Goal: Task Accomplishment & Management: Manage account settings

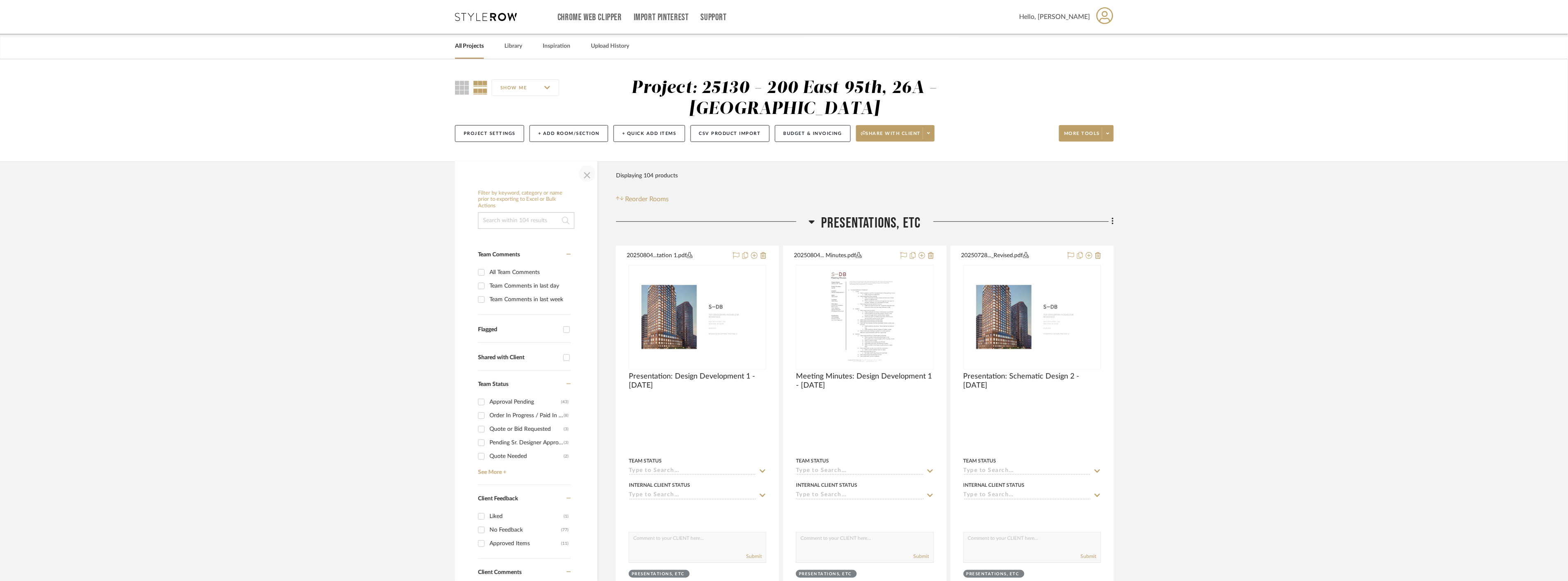
click at [592, 174] on span "button" at bounding box center [587, 173] width 20 height 20
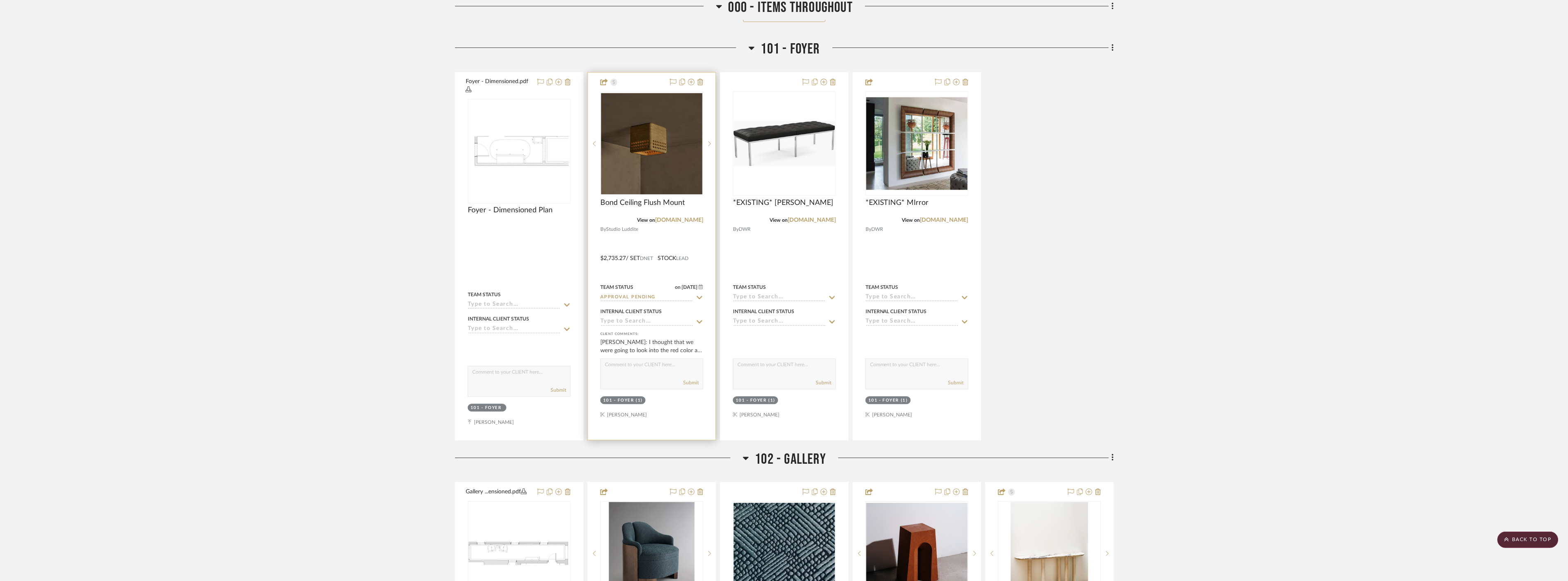
scroll to position [1052, 0]
click at [0, 0] on img at bounding box center [0, 0] width 0 height 0
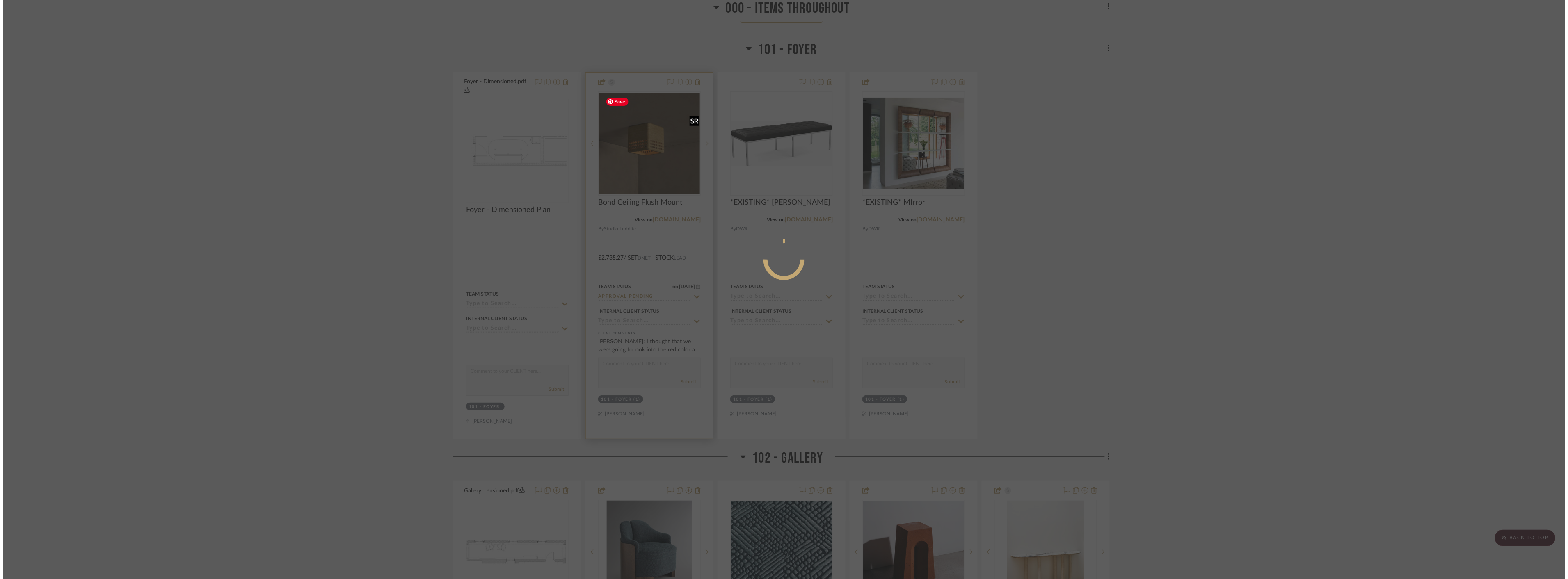
scroll to position [0, 0]
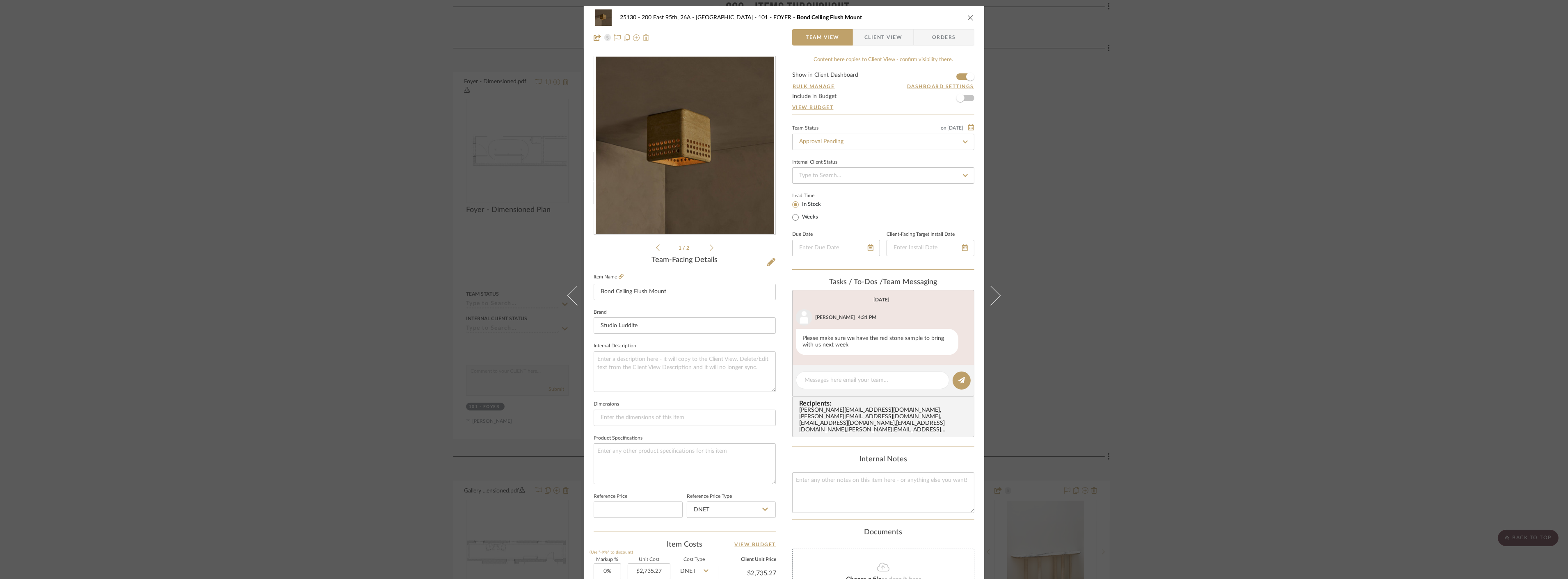
drag, startPoint x: 706, startPoint y: 250, endPoint x: 710, endPoint y: 249, distance: 4.1
click at [710, 249] on ul "1 / 2" at bounding box center [685, 248] width 57 height 10
click at [710, 248] on icon at bounding box center [712, 248] width 4 height 7
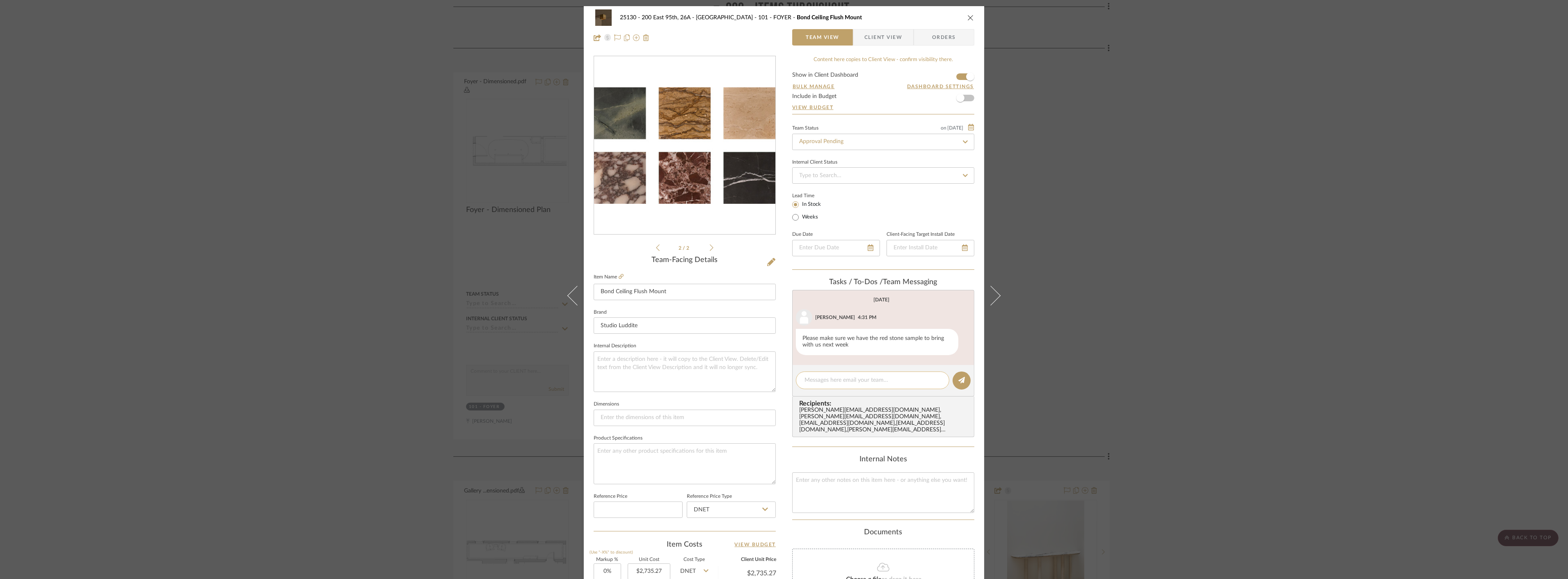
click at [812, 383] on textarea at bounding box center [872, 381] width 136 height 9
type textarea "Anela, culd you revise the"
drag, startPoint x: 822, startPoint y: 387, endPoint x: 798, endPoint y: 388, distance: 24.0
click at [798, 388] on div "Anela, culd you revise the" at bounding box center [872, 380] width 153 height 18
click at [656, 245] on icon at bounding box center [658, 248] width 4 height 7
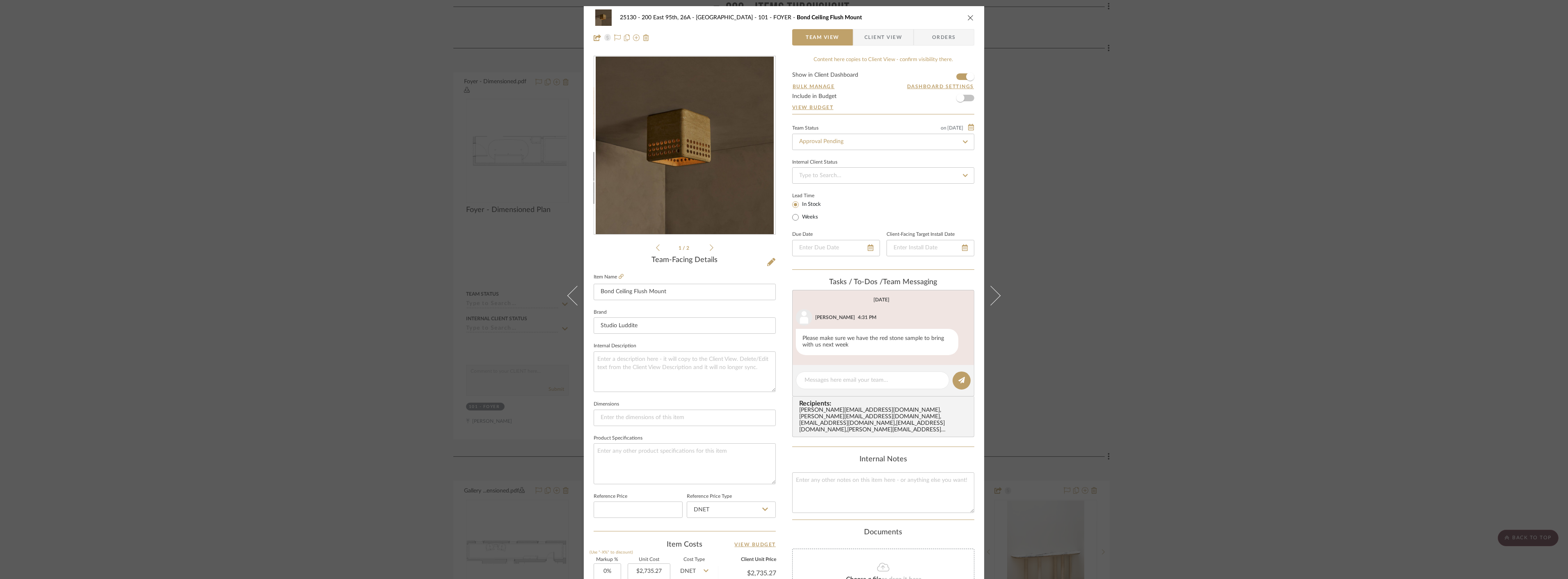
drag, startPoint x: 766, startPoint y: 257, endPoint x: 770, endPoint y: 263, distance: 7.2
click at [770, 263] on button at bounding box center [771, 262] width 9 height 13
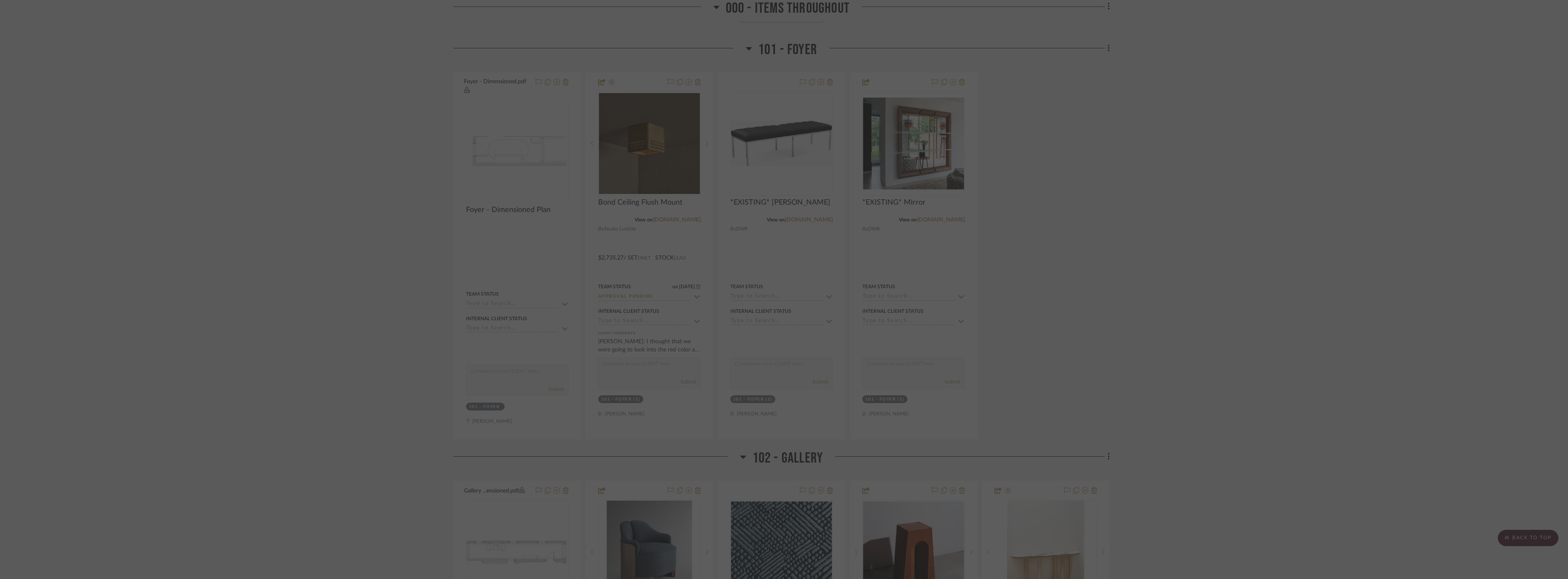
click at [770, 263] on div at bounding box center [784, 290] width 1568 height 579
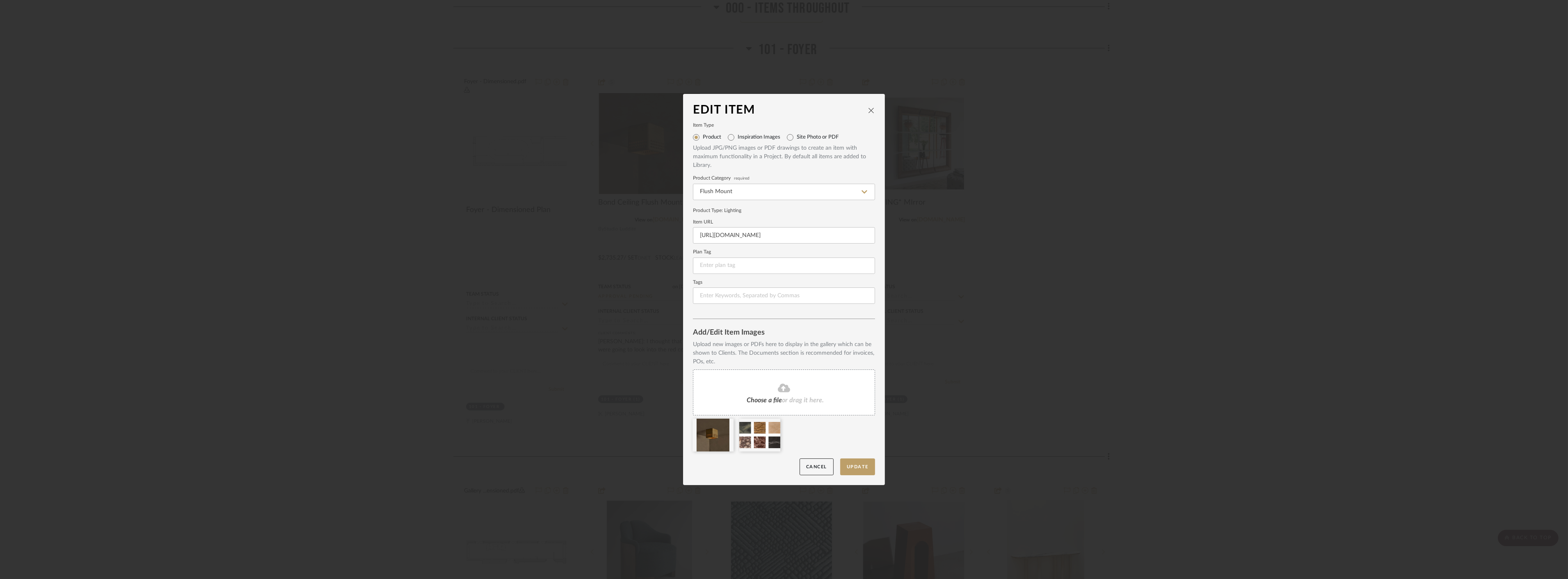
click at [796, 385] on fa-icon at bounding box center [784, 388] width 75 height 10
click at [725, 425] on icon at bounding box center [727, 424] width 5 height 7
click at [855, 471] on button "Update" at bounding box center [857, 467] width 35 height 17
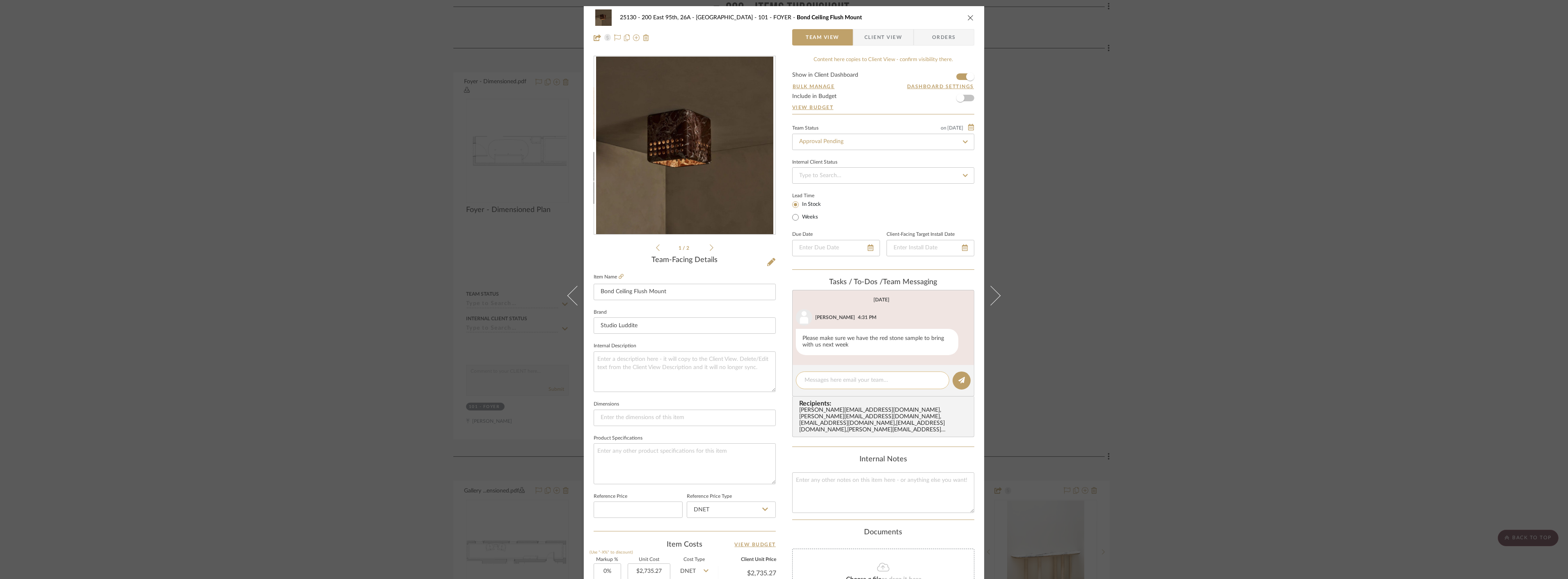
click at [872, 382] on textarea at bounding box center [872, 381] width 136 height 9
click at [906, 378] on textarea "awaiting revised quote and stock confirmation from vendor" at bounding box center [872, 385] width 136 height 17
type textarea "awaiting revised quote and stock confirmation from vendor"
click at [963, 376] on button at bounding box center [961, 381] width 18 height 18
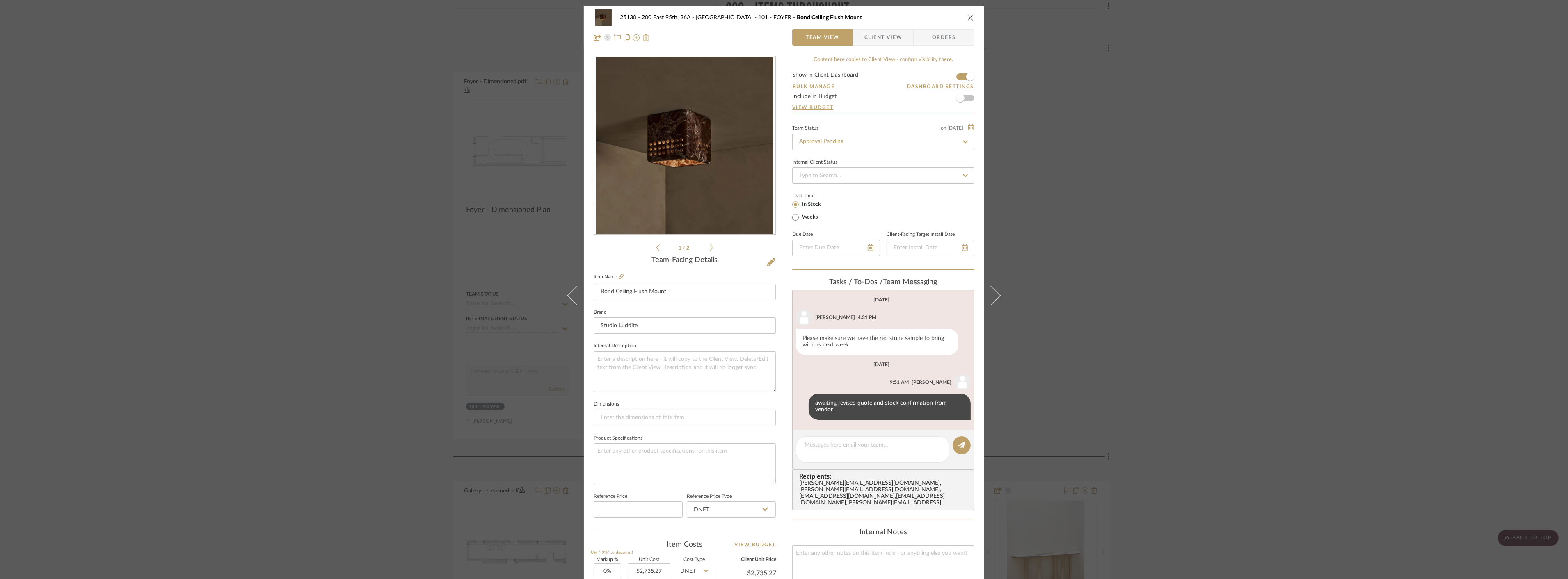
click at [1177, 203] on div "25130 - 200 East 95th, 26A - Kosheleva 101 - FOYER Bond Ceiling Flush Mount Tea…" at bounding box center [784, 290] width 1568 height 579
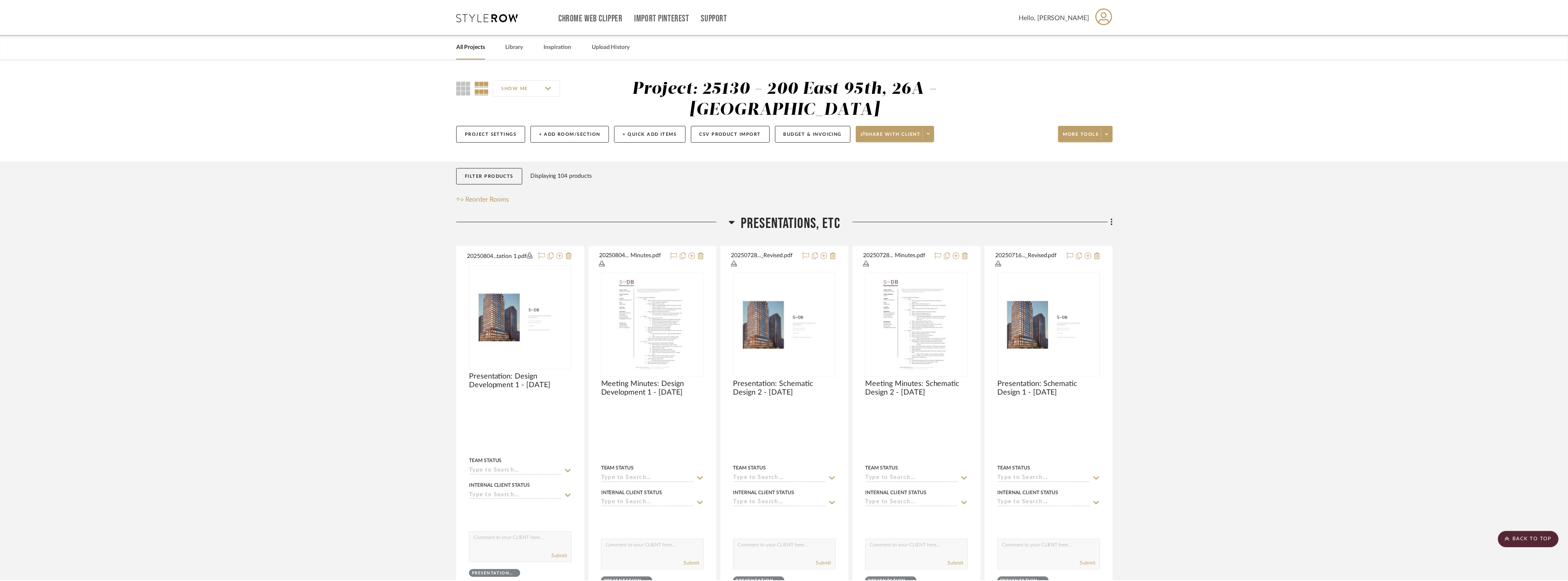
scroll to position [1052, 0]
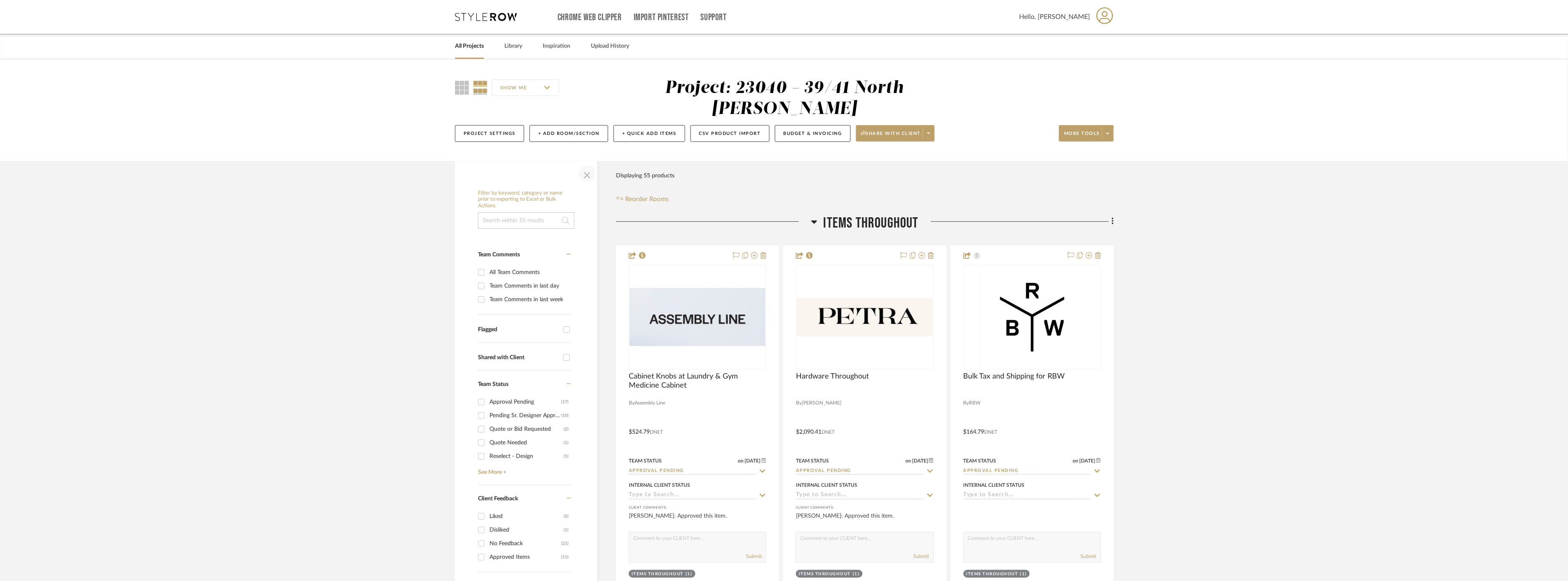
click at [594, 173] on span "button" at bounding box center [587, 173] width 20 height 20
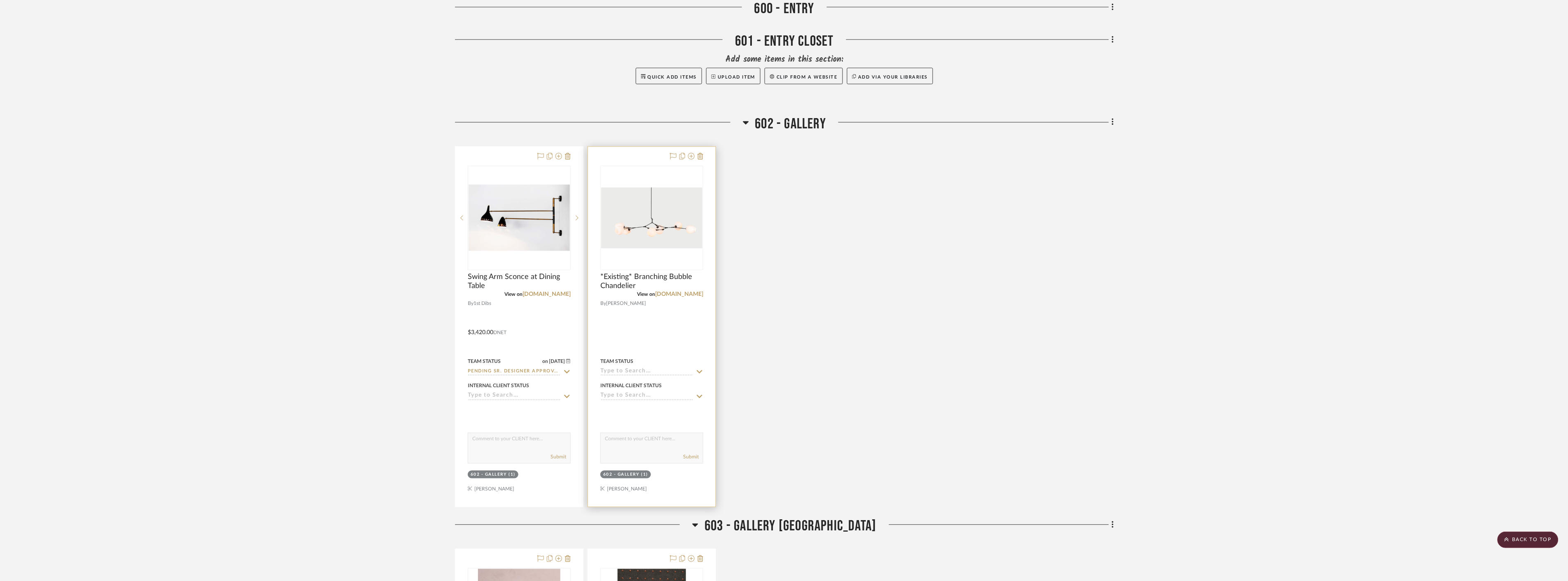
scroll to position [686, 0]
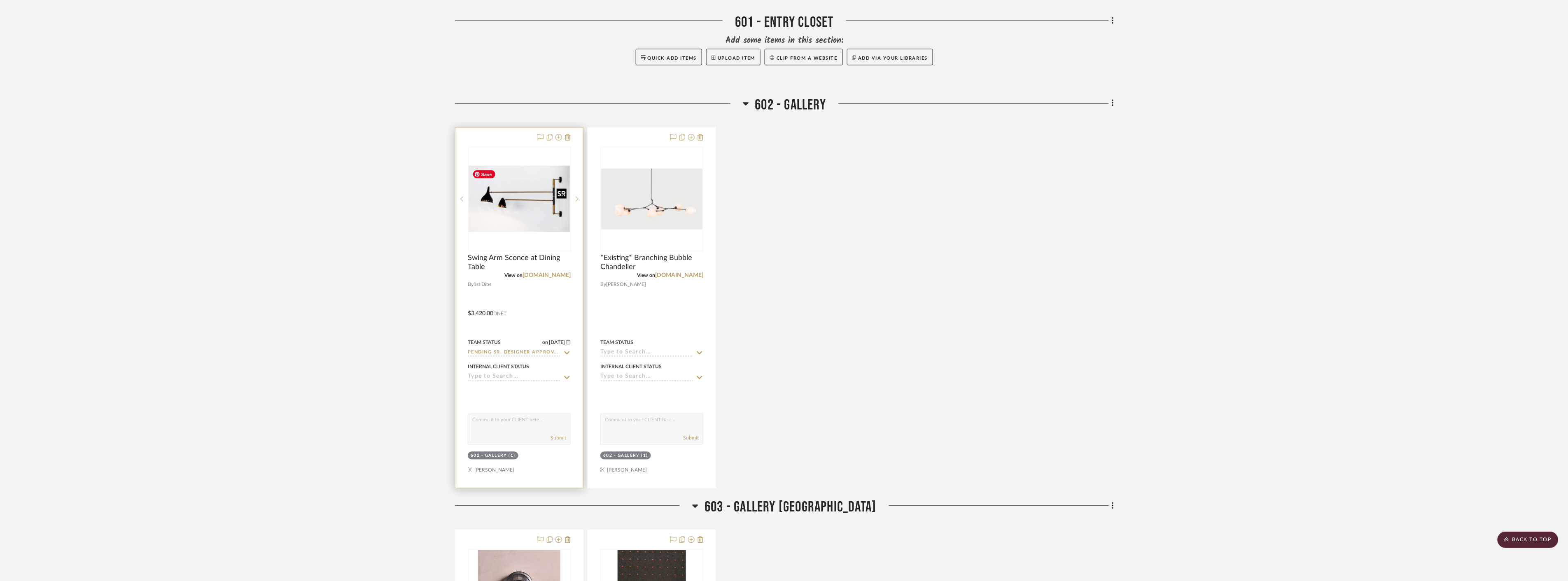
click at [0, 0] on img at bounding box center [0, 0] width 0 height 0
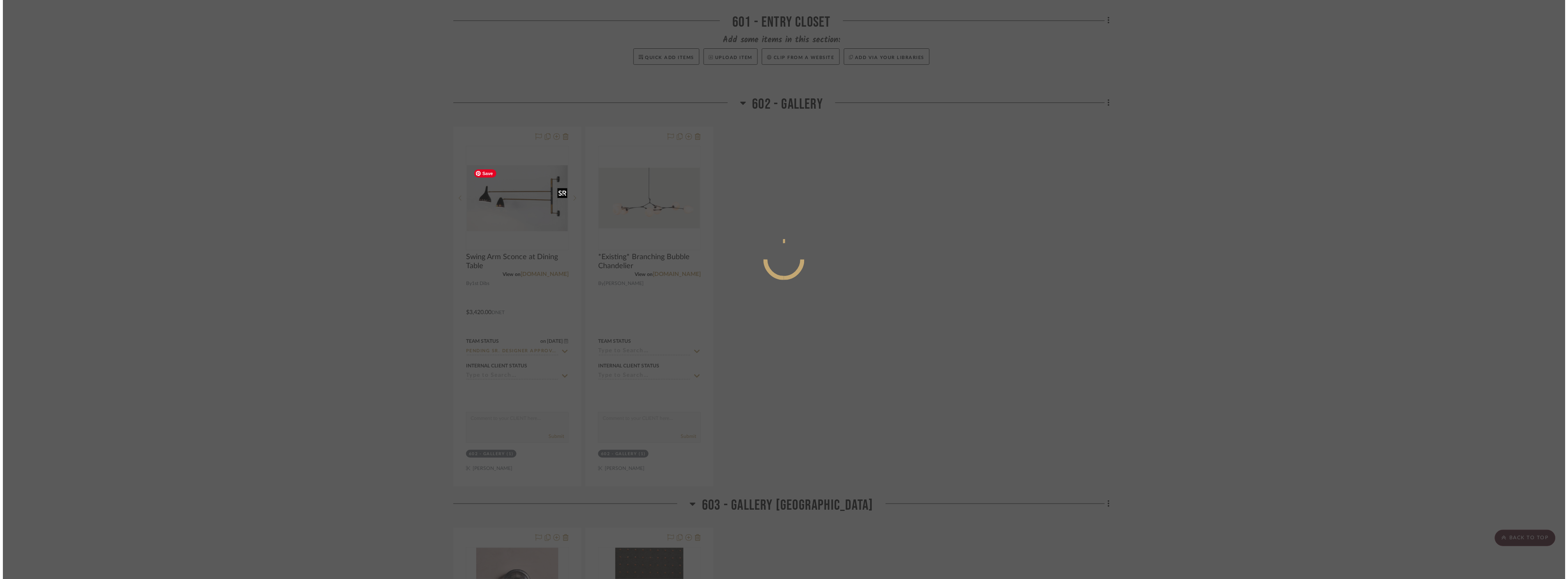
scroll to position [0, 0]
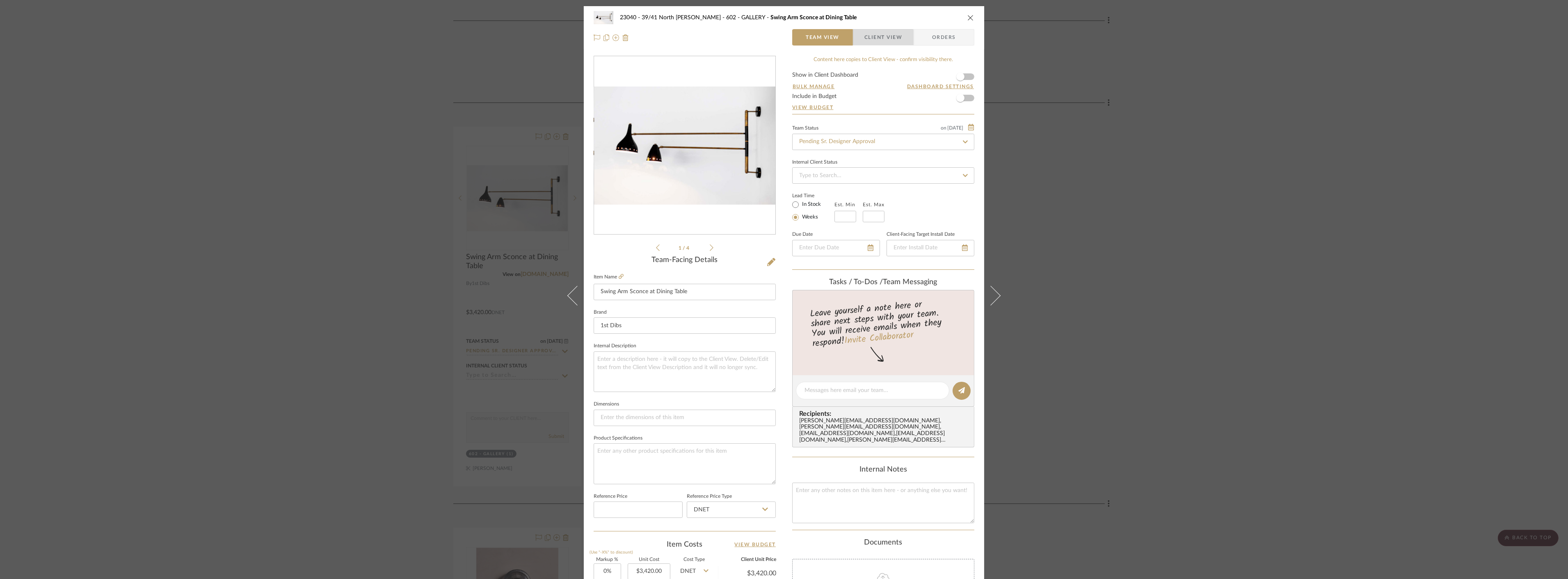
click at [878, 43] on span "Client View" at bounding box center [883, 37] width 38 height 16
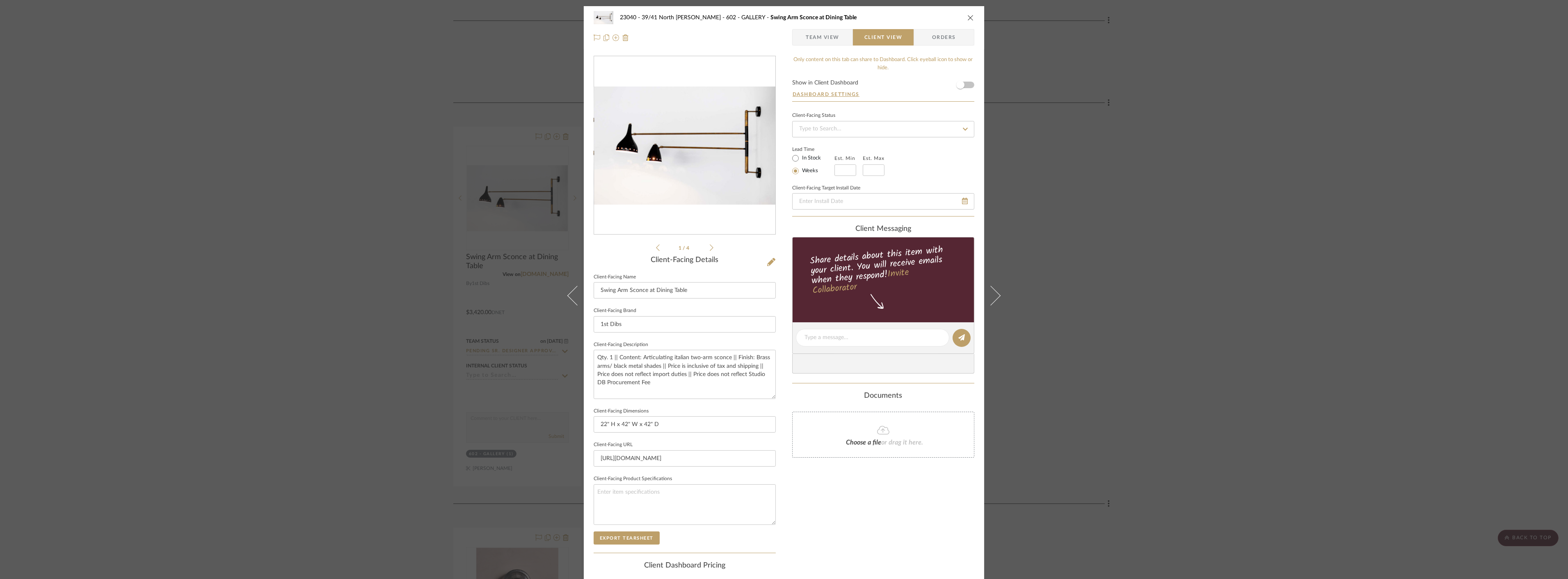
click at [1107, 304] on div "23040 - 39/41 North Moore - Weissmann 602 - GALLERY Swing Arm Sconce at Dining …" at bounding box center [784, 290] width 1568 height 579
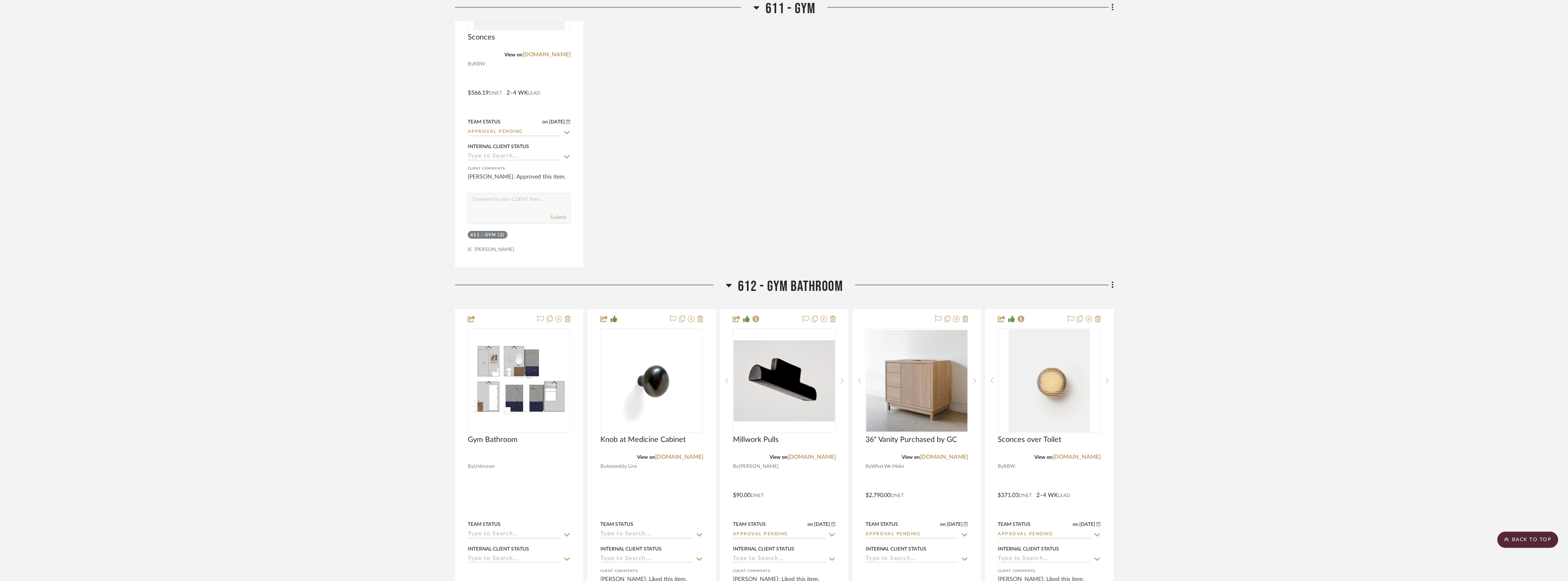
scroll to position [3110, 0]
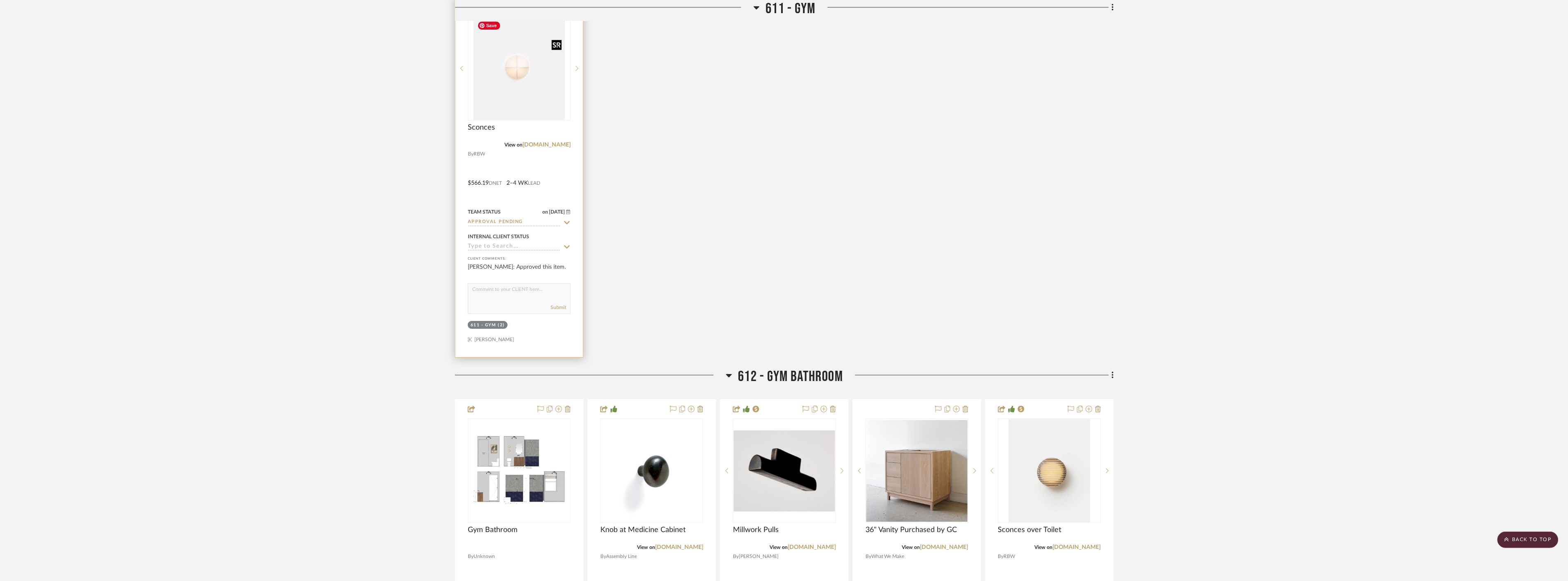
click at [529, 85] on img "0" at bounding box center [519, 69] width 91 height 103
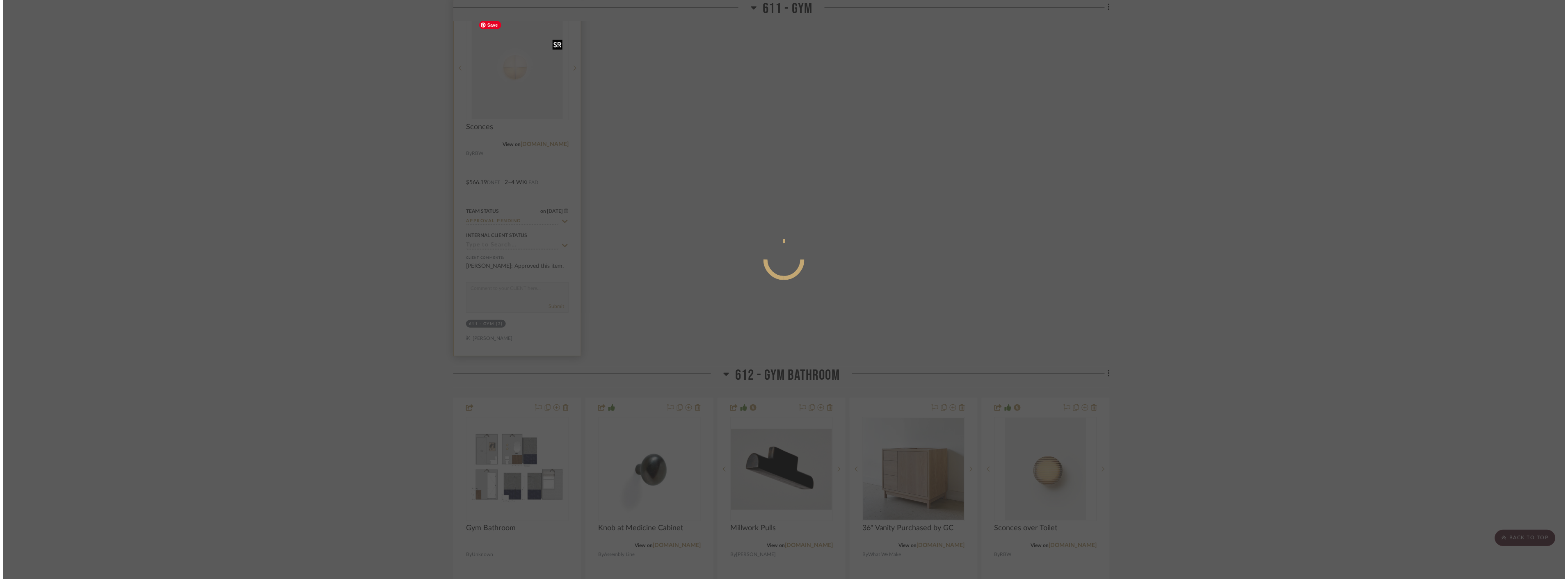
scroll to position [0, 0]
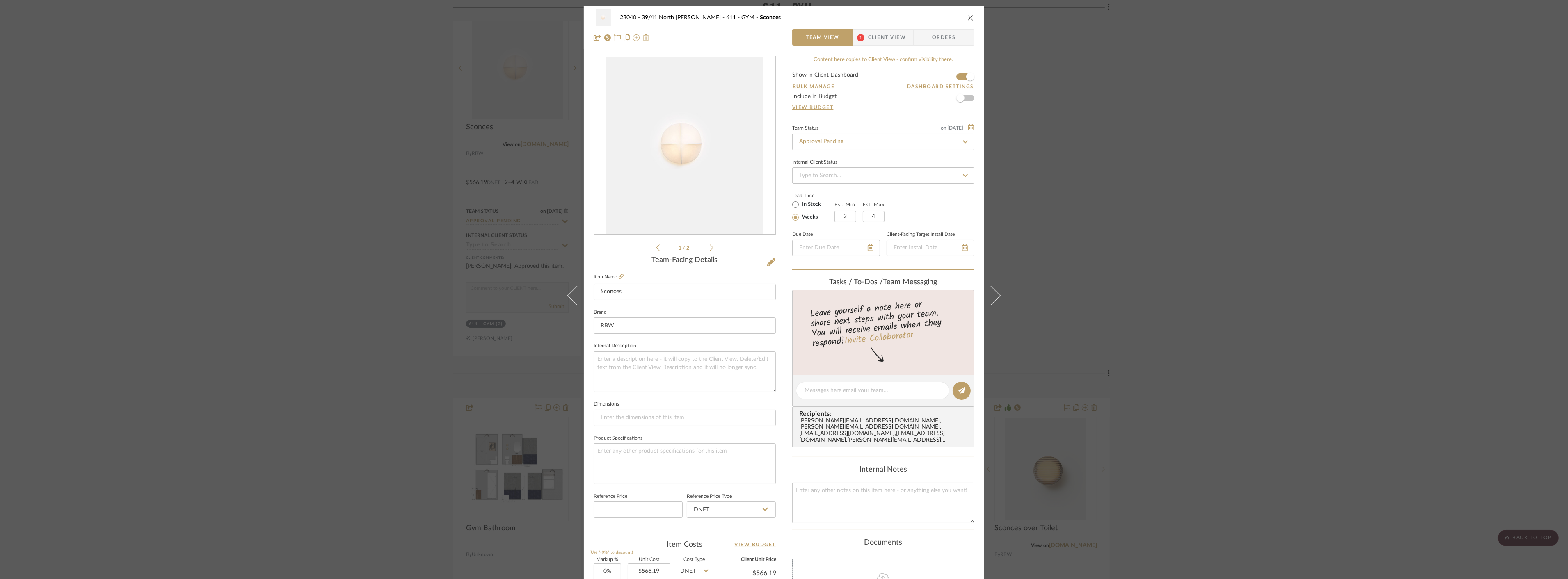
click at [889, 37] on span "Client View" at bounding box center [887, 37] width 38 height 16
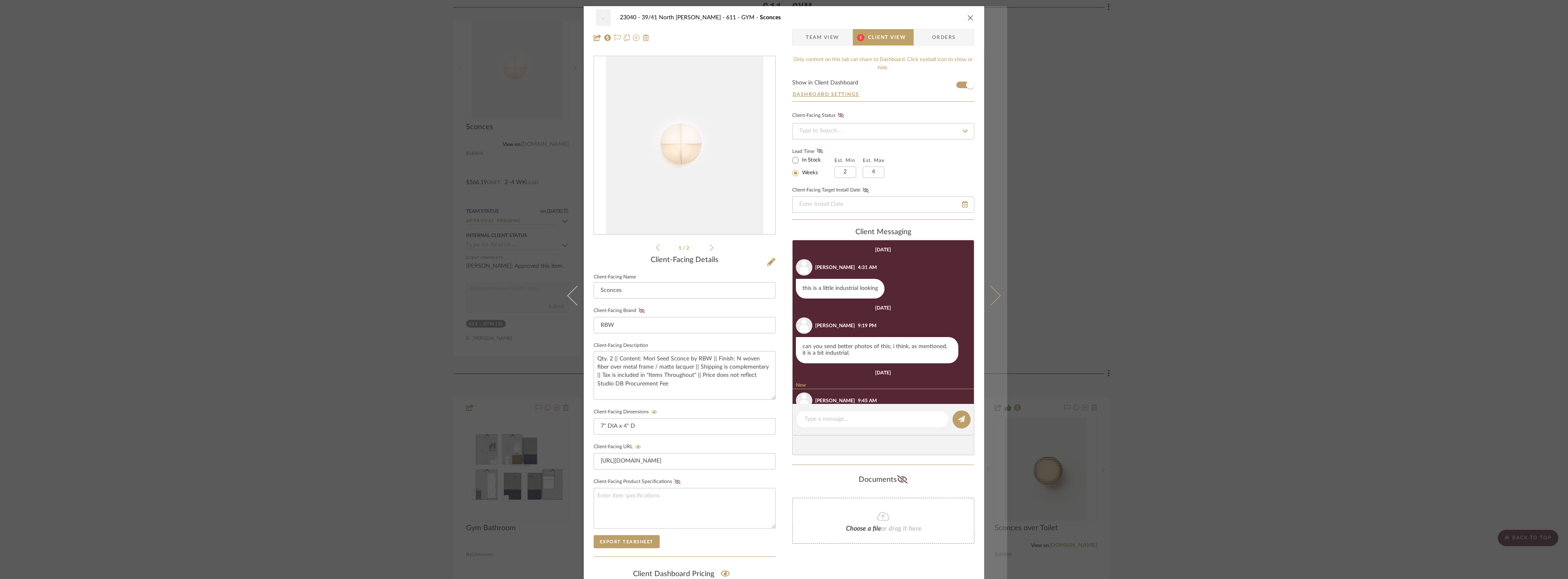
scroll to position [38, 0]
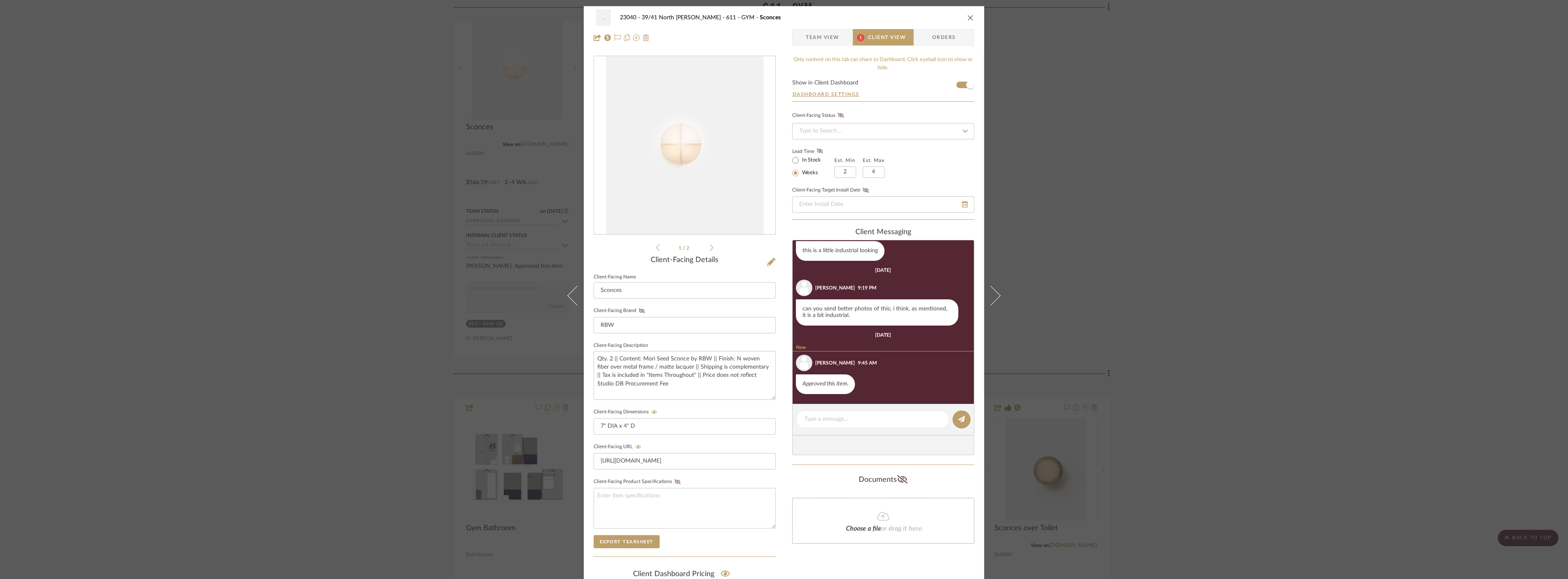
click at [1205, 321] on div "23040 - 39/41 North Moore - Weissmann 611 - GYM Sconces Team View 1 Client View…" at bounding box center [784, 290] width 1568 height 579
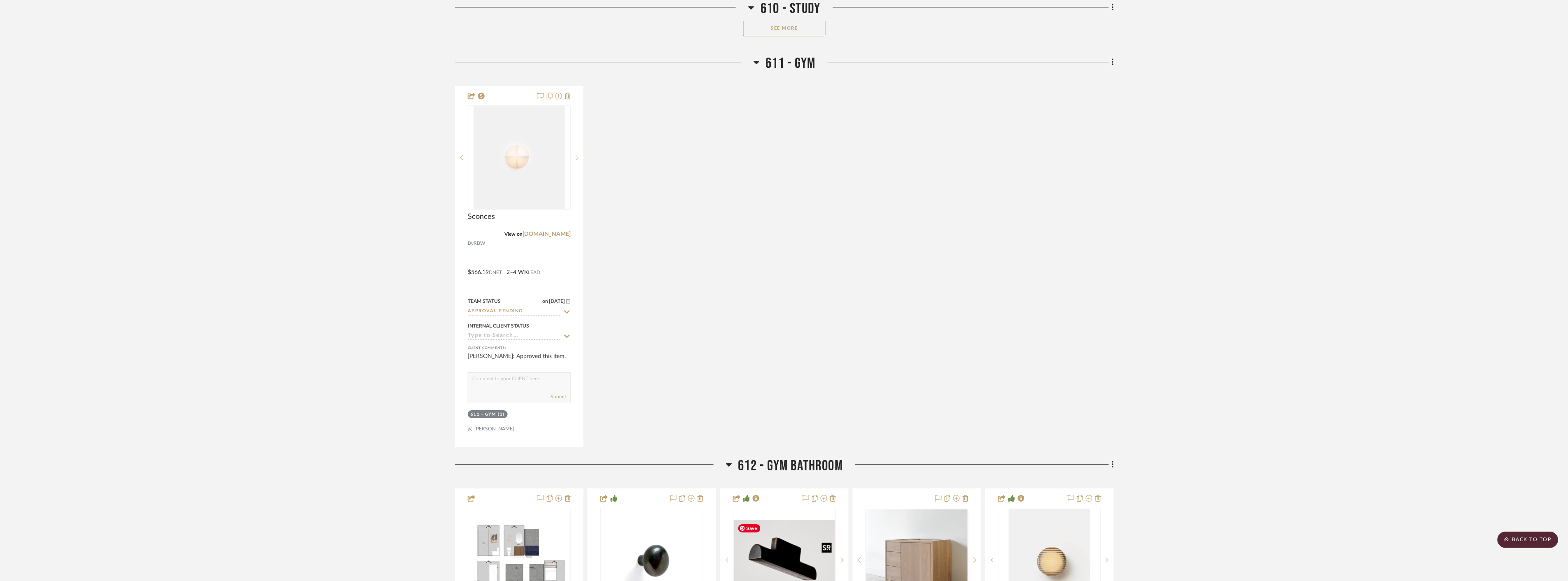
scroll to position [3018, 0]
click at [541, 188] on img "0" at bounding box center [519, 160] width 91 height 103
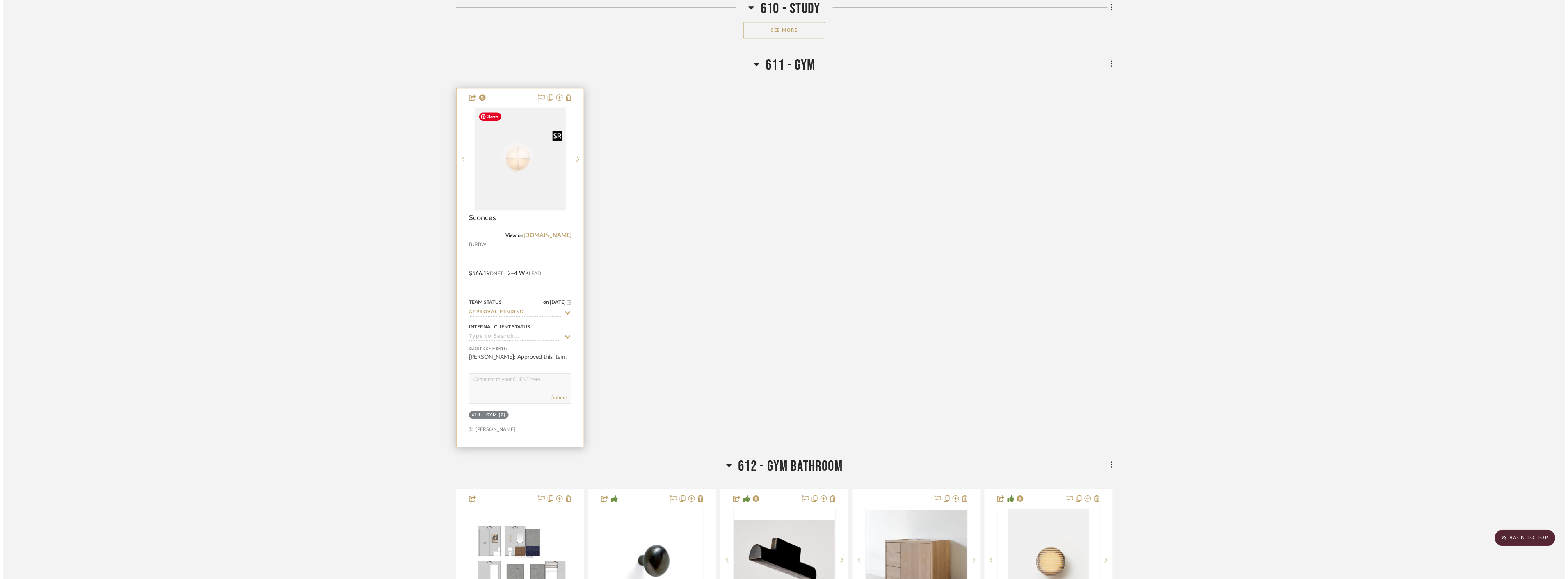
scroll to position [0, 0]
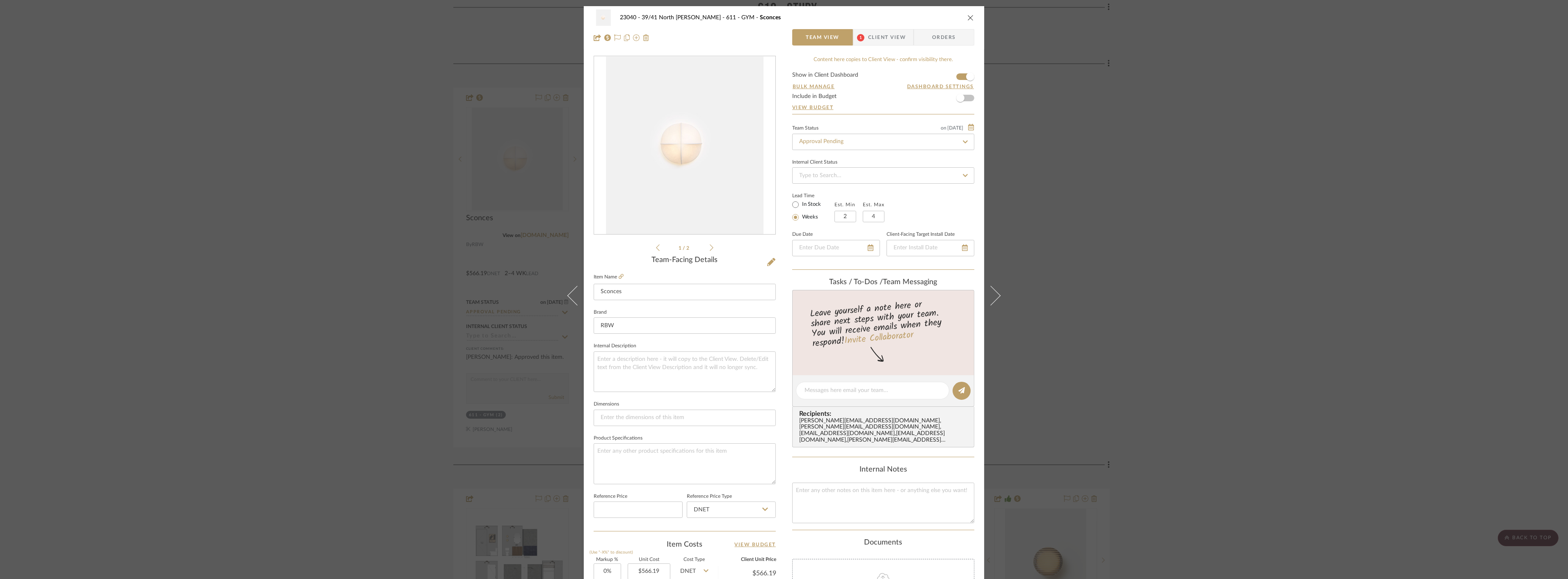
click at [874, 45] on span "Client View" at bounding box center [887, 37] width 38 height 16
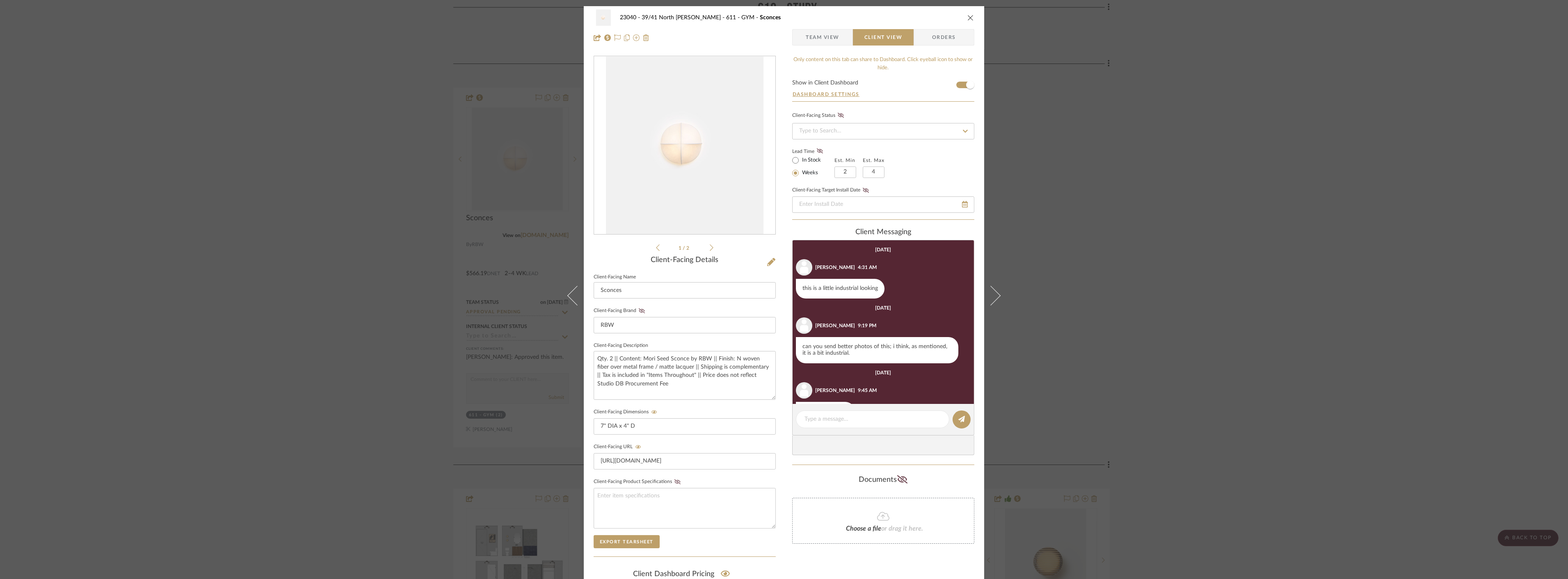
scroll to position [27, 0]
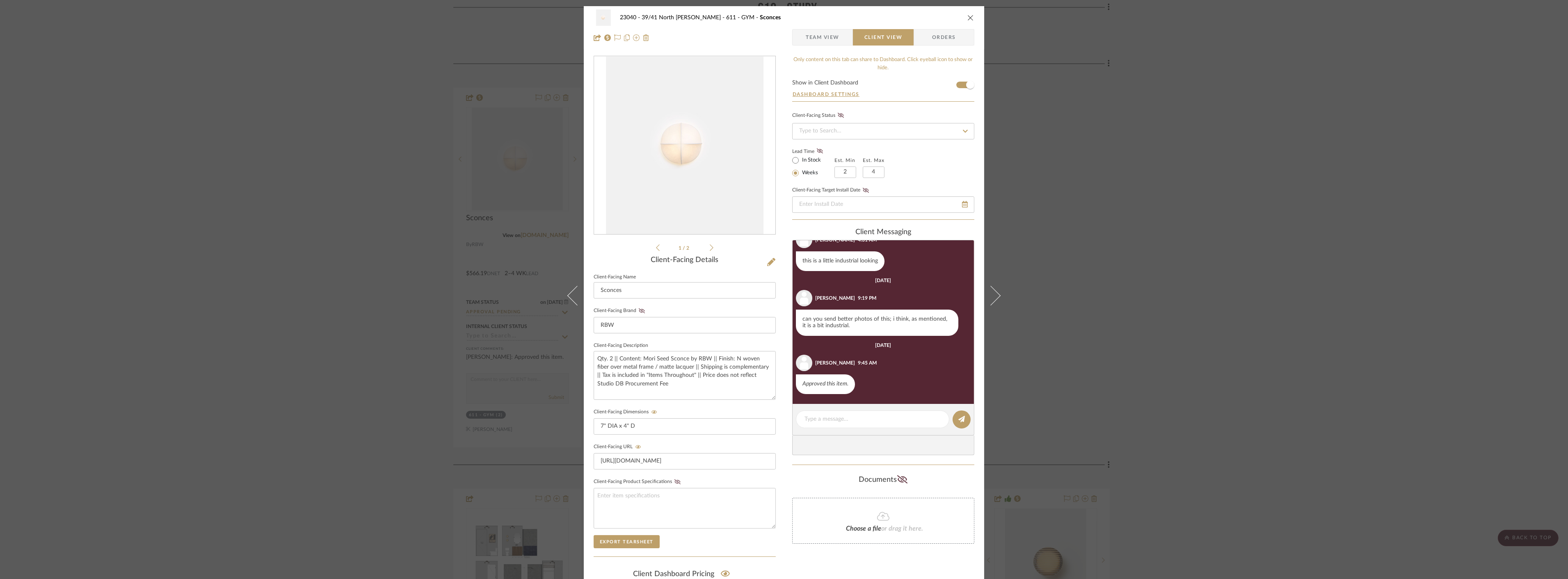
click at [710, 247] on icon at bounding box center [712, 248] width 4 height 7
click at [660, 247] on li "2 / 2" at bounding box center [685, 248] width 50 height 10
click at [656, 249] on icon at bounding box center [658, 248] width 4 height 7
click at [1214, 327] on div "23040 - 39/41 North Moore - Weissmann 611 - GYM Sconces Team View Client View O…" at bounding box center [784, 290] width 1568 height 579
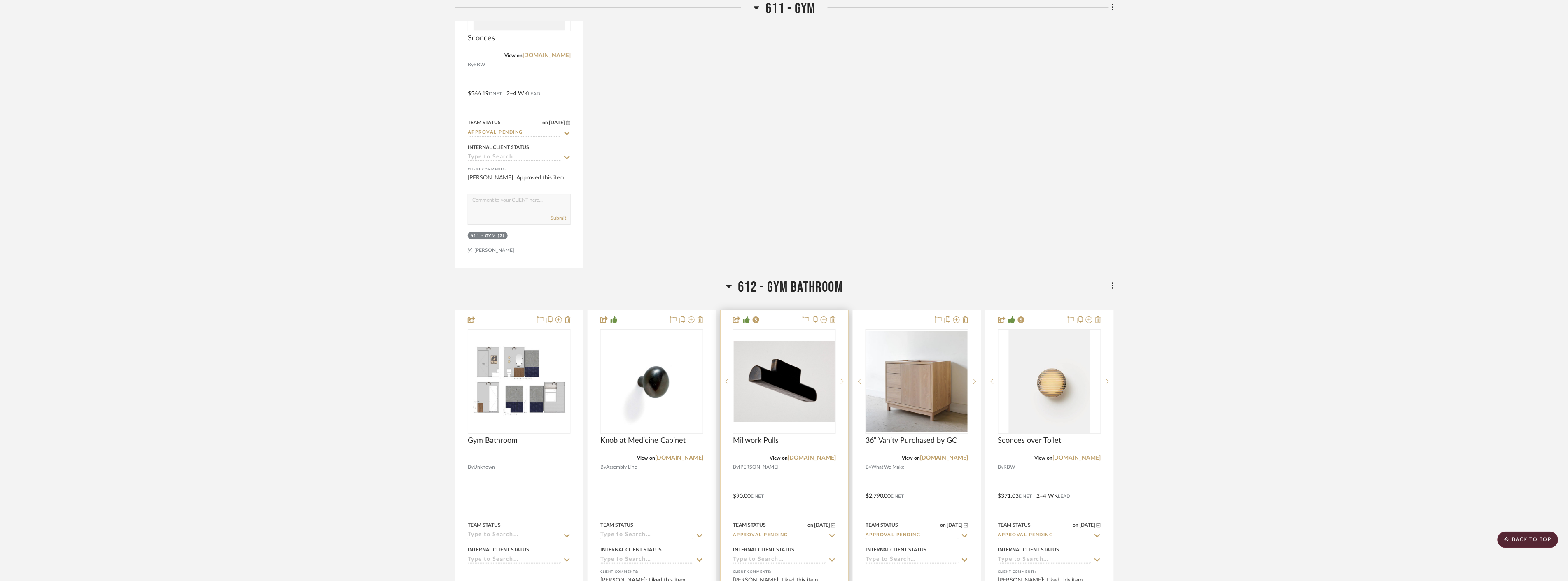
scroll to position [3292, 0]
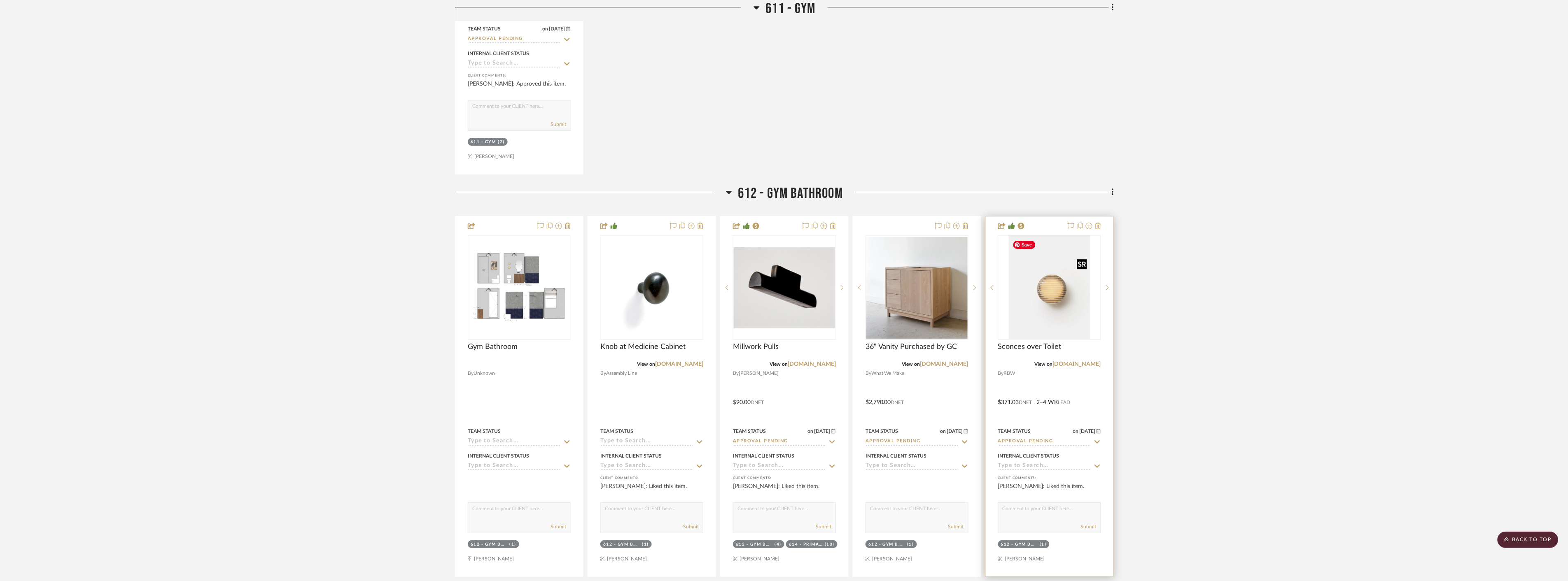
click at [0, 0] on img at bounding box center [0, 0] width 0 height 0
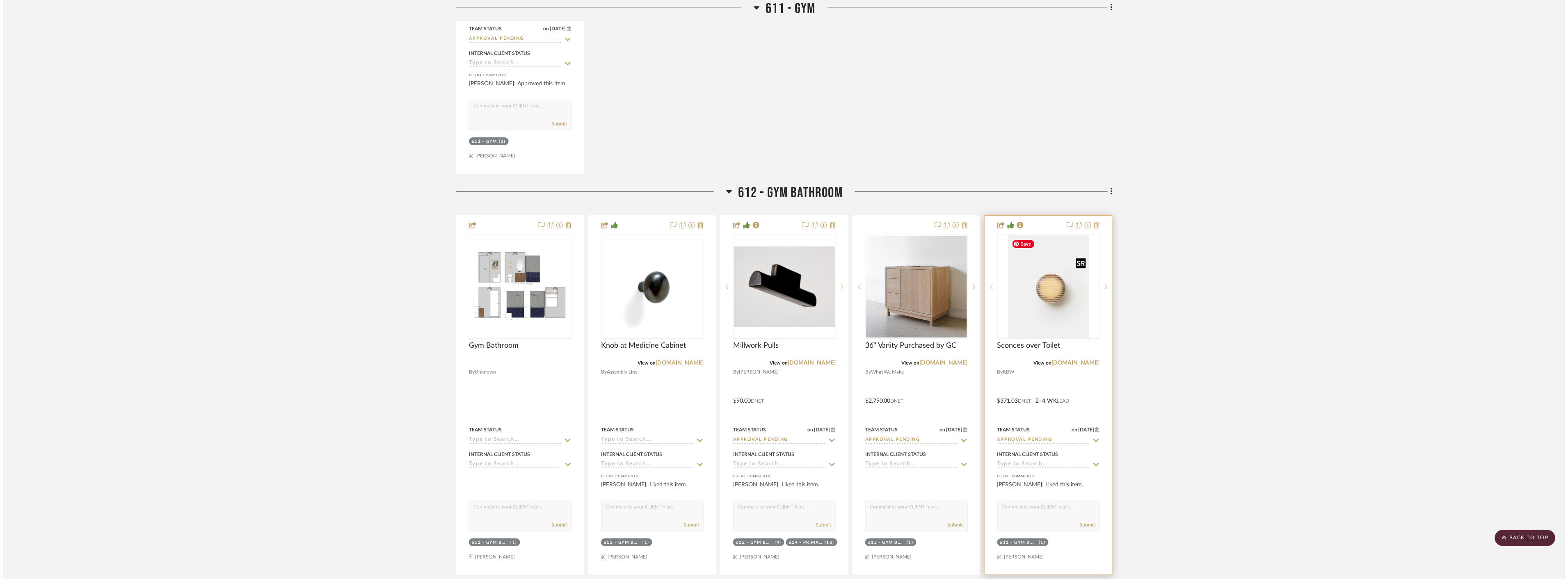
scroll to position [0, 0]
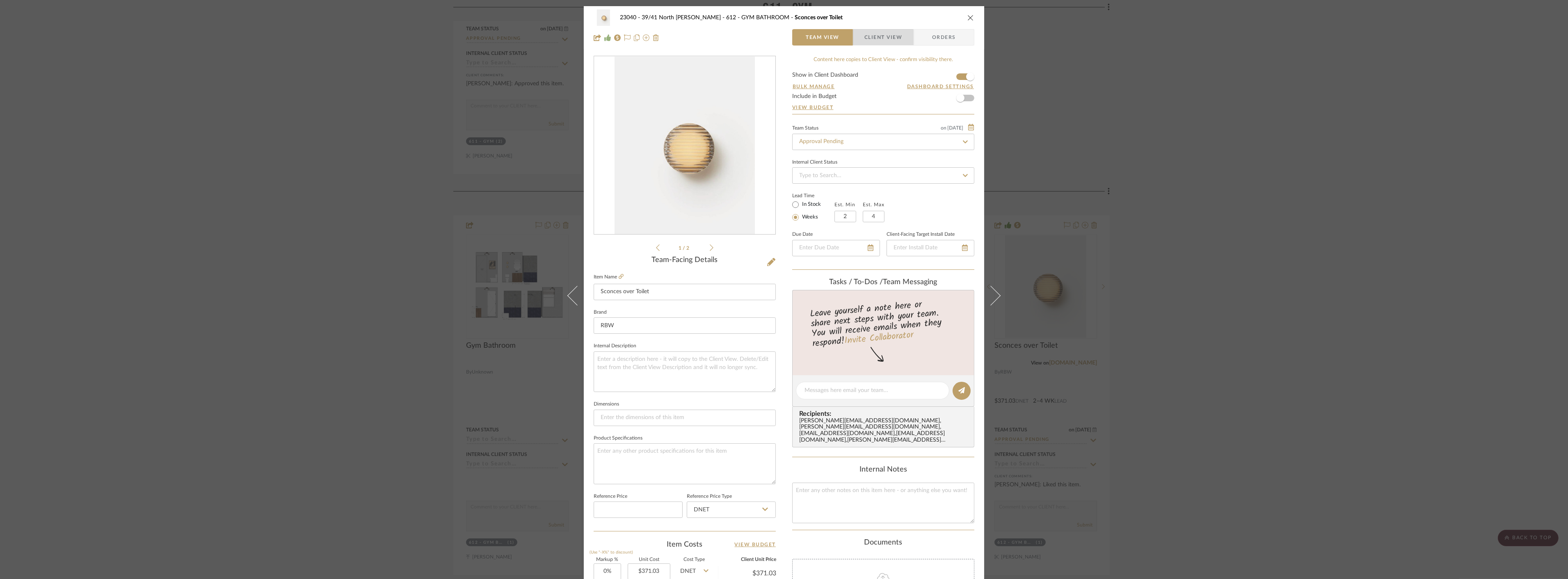
click at [871, 42] on span "Client View" at bounding box center [883, 37] width 38 height 16
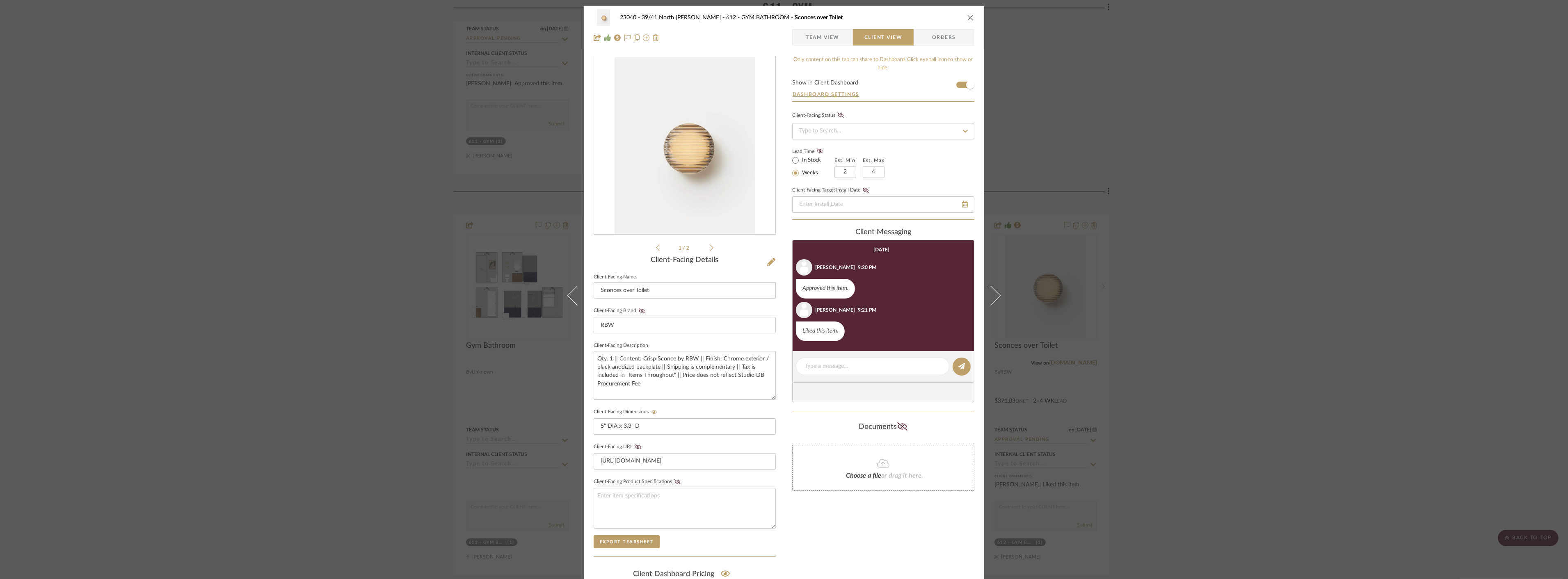
click at [1236, 313] on div "23040 - 39/41 North Moore - Weissmann 612 - GYM BATHROOM Sconces over Toilet Te…" at bounding box center [784, 290] width 1568 height 579
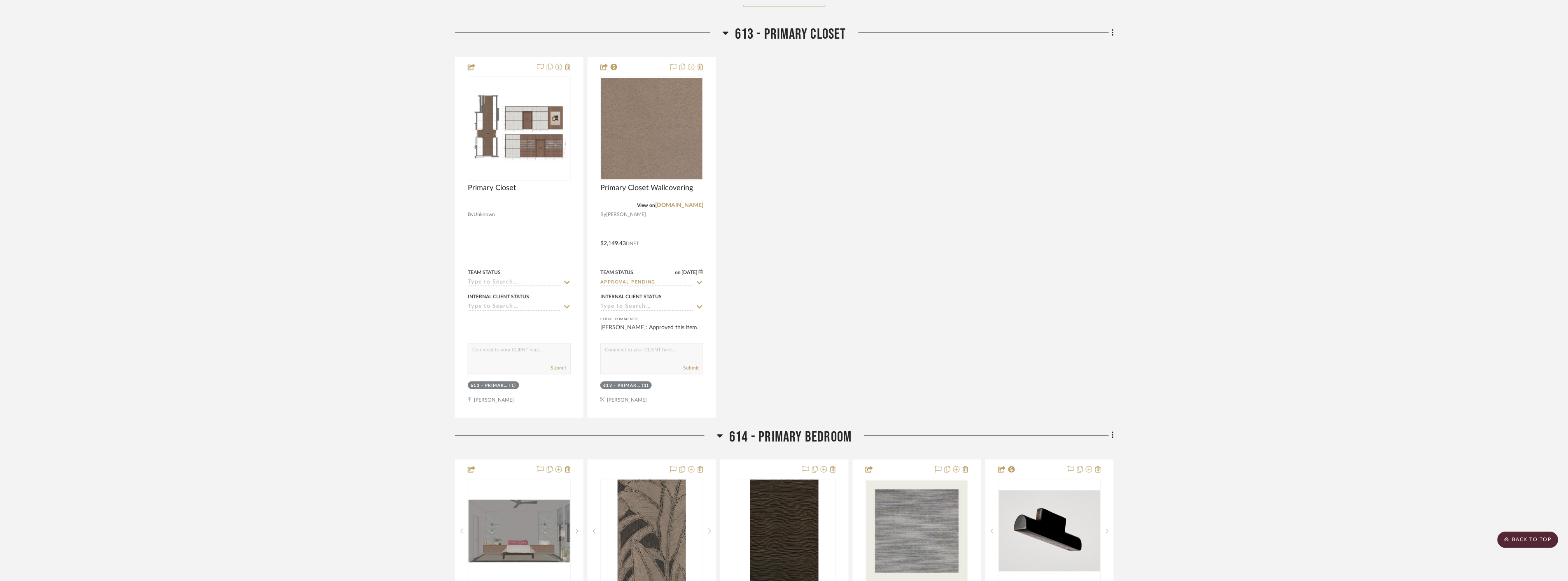
scroll to position [3887, 0]
click at [698, 283] on icon at bounding box center [699, 283] width 6 height 3
type input "order"
click at [674, 371] on span "Order In Progress / Paid In Full w/ Freight, No Balance due" at bounding box center [653, 361] width 87 height 23
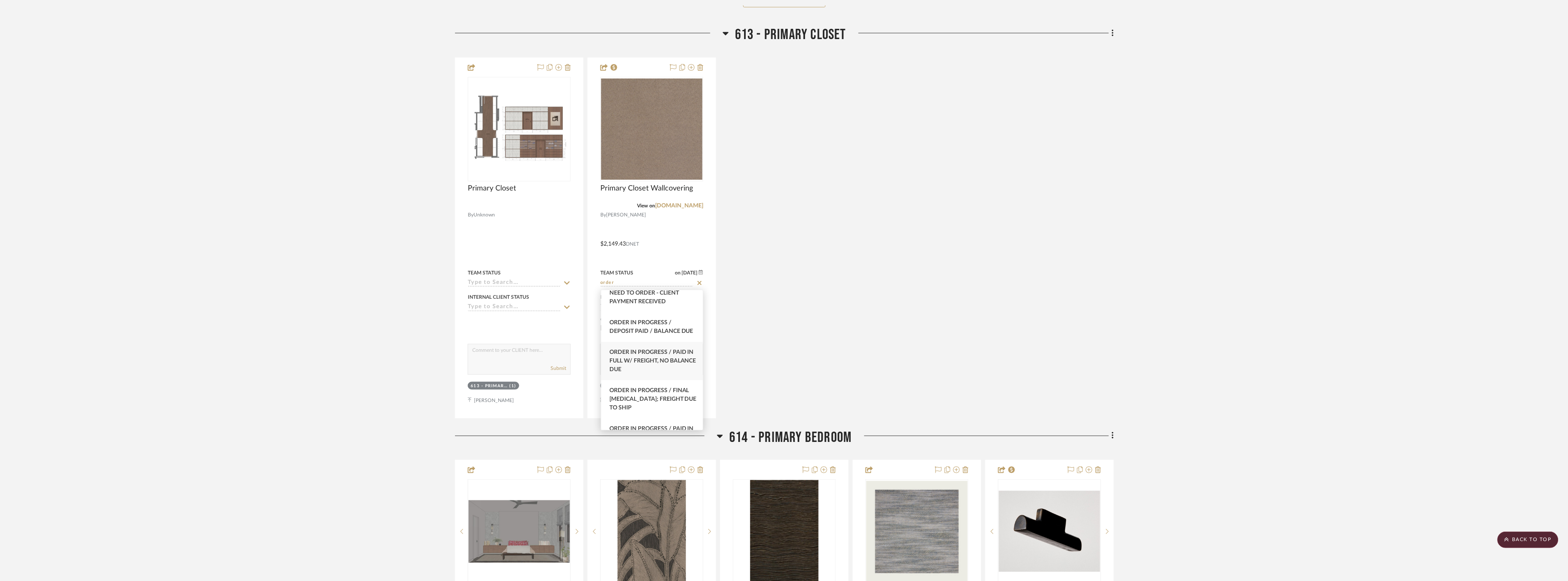
type input "[DATE]"
type input "Order In Progress / Paid In Full w/ Freight, No Balance due"
click at [1050, 219] on div "Primary Closet By Unknown Team Status Internal Client Status client Comments: S…" at bounding box center [784, 238] width 659 height 361
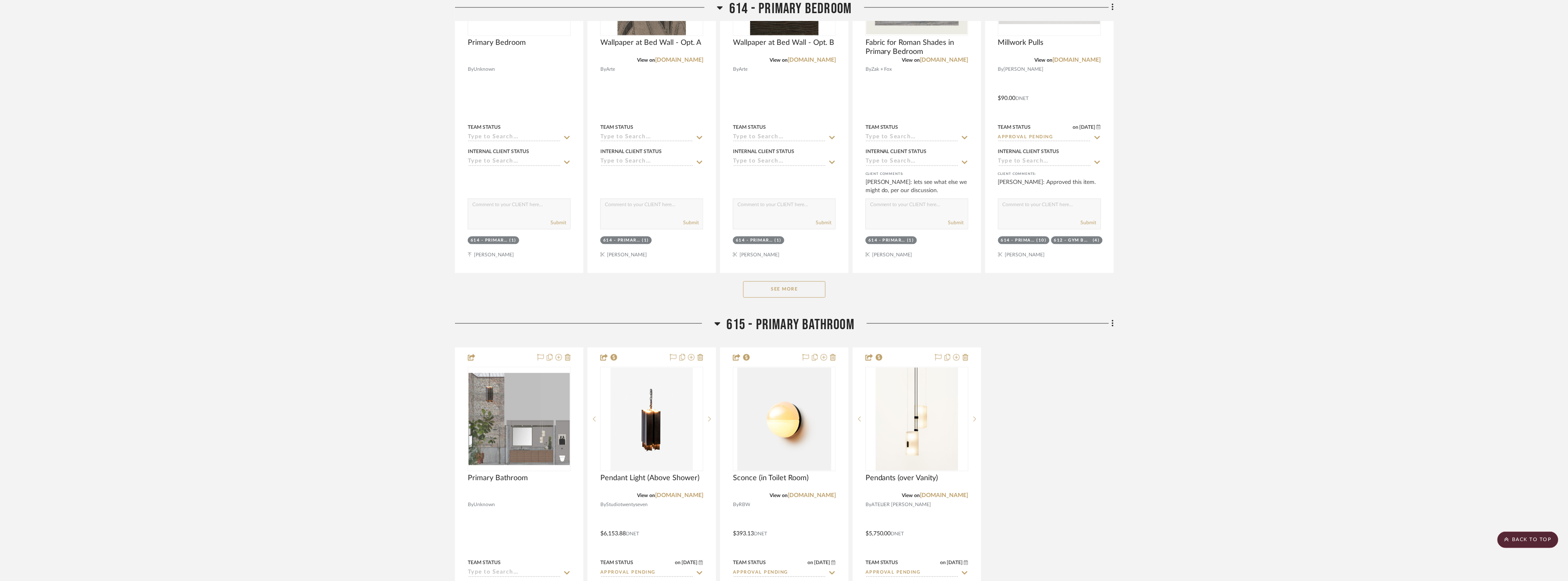
scroll to position [4435, 0]
click at [812, 287] on button "See More" at bounding box center [784, 289] width 82 height 17
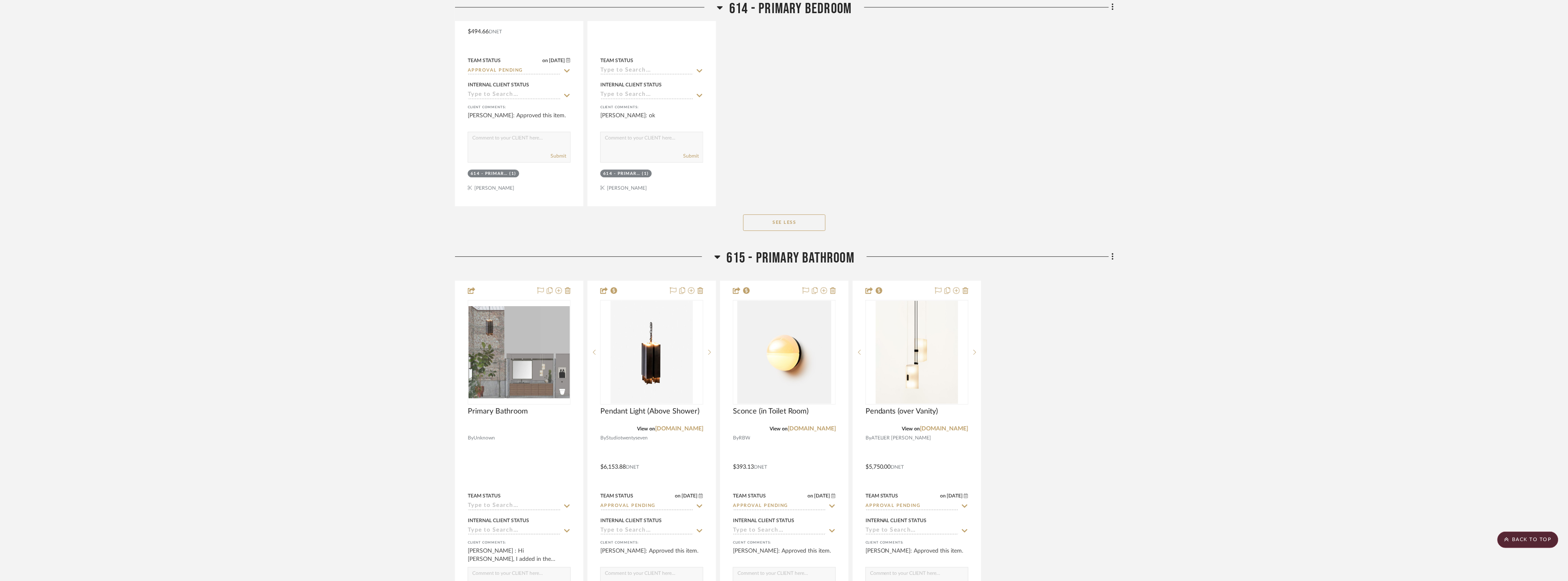
scroll to position [4984, 0]
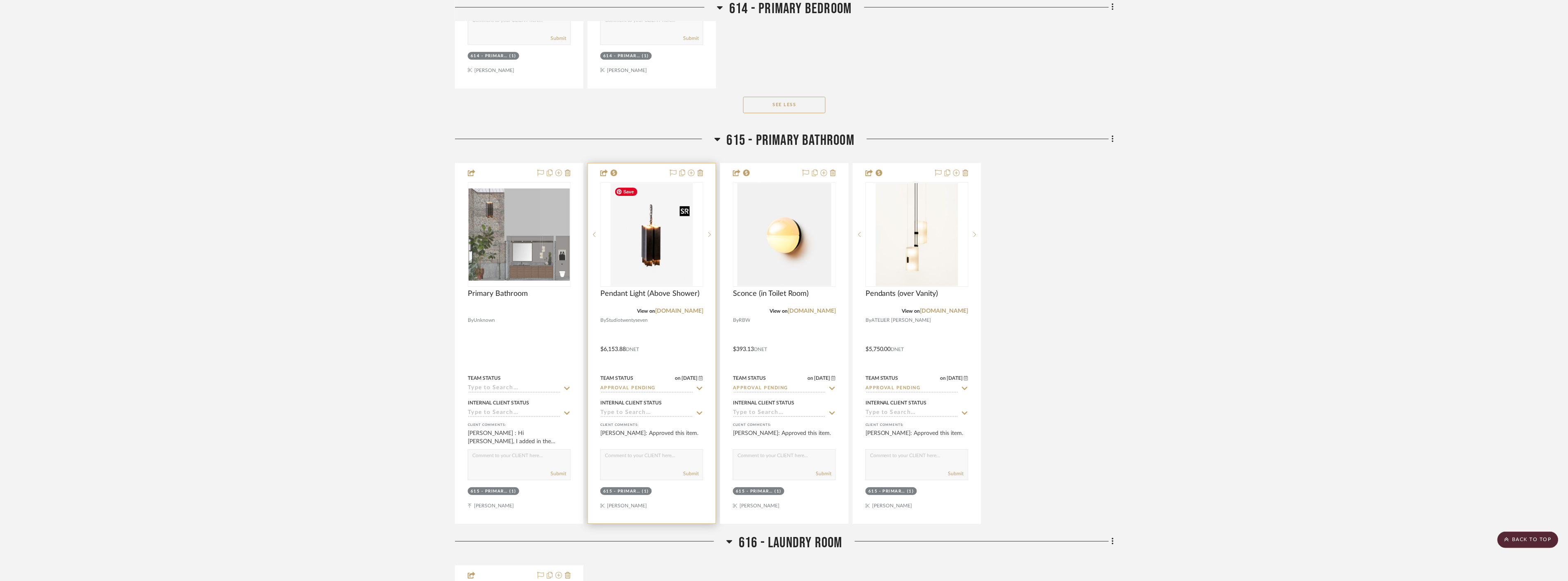
click at [0, 0] on img at bounding box center [0, 0] width 0 height 0
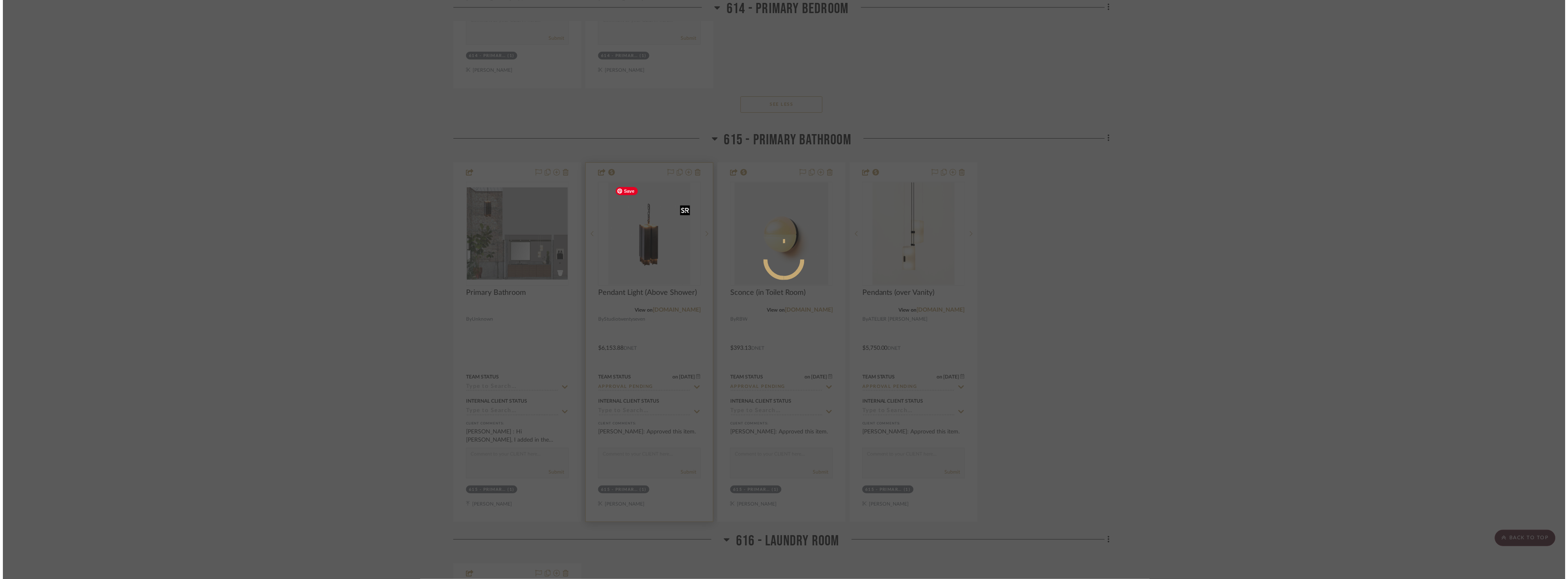
scroll to position [0, 0]
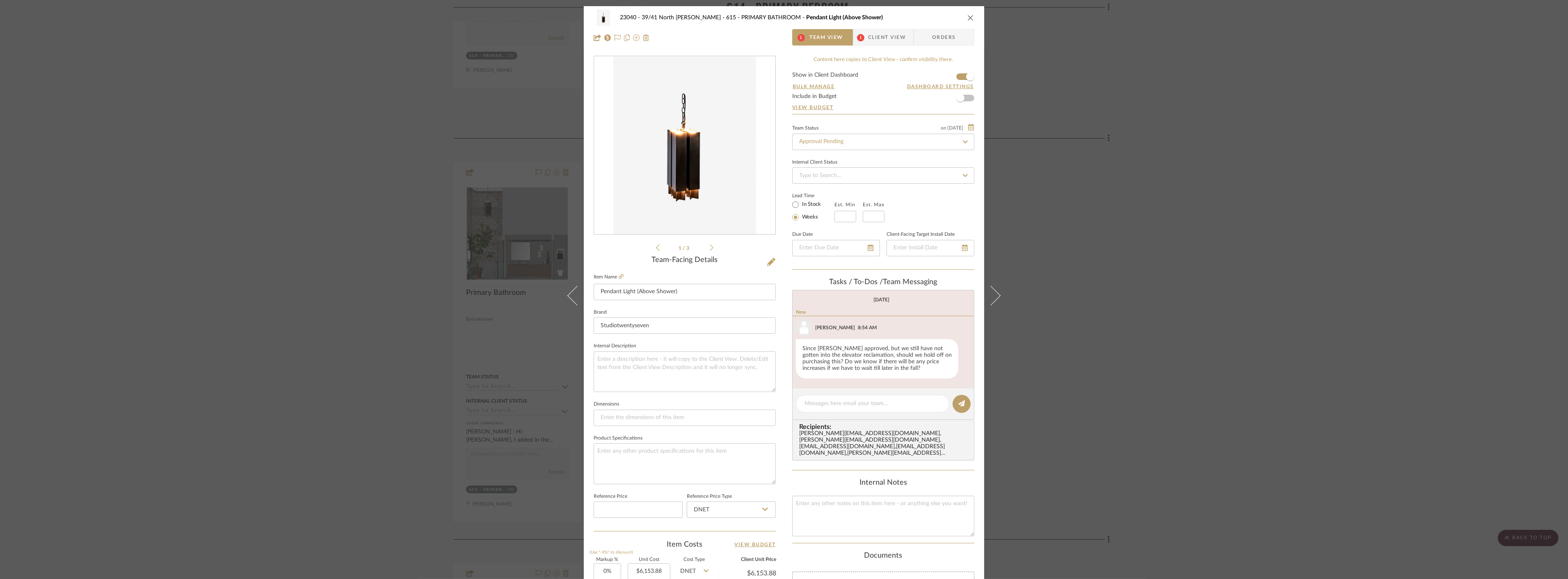
click at [888, 34] on span "Client View" at bounding box center [887, 37] width 38 height 16
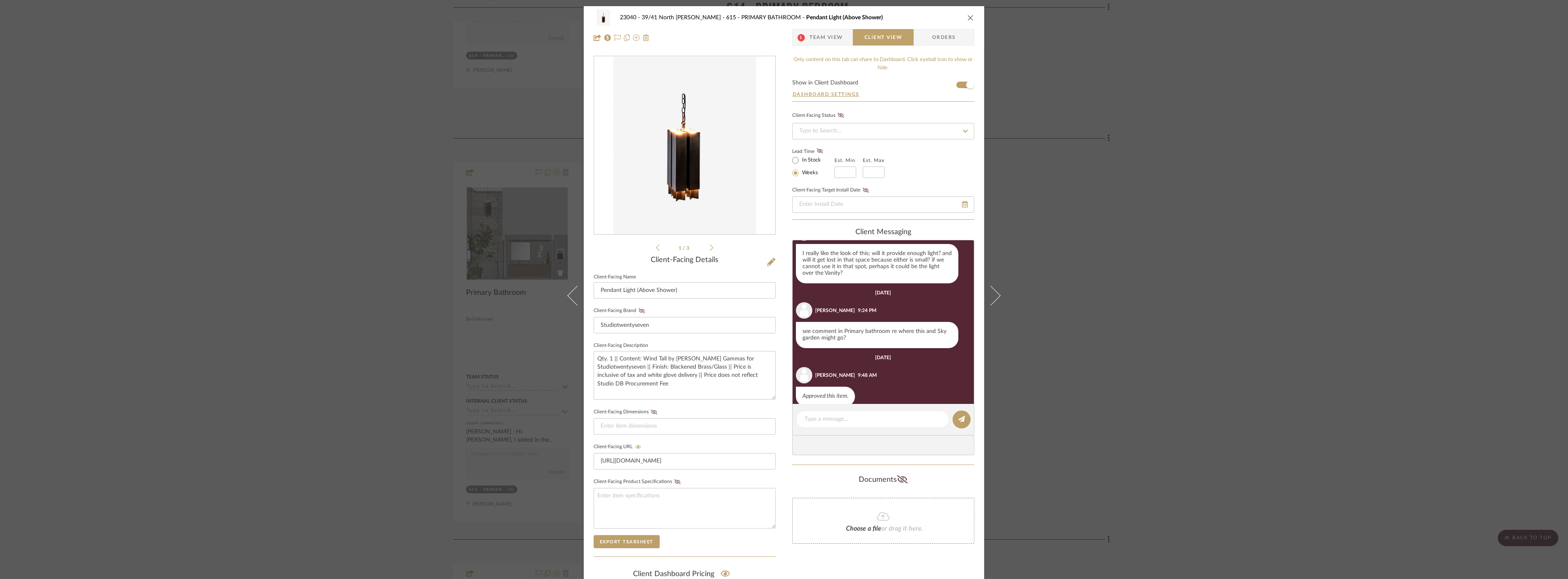
scroll to position [47, 0]
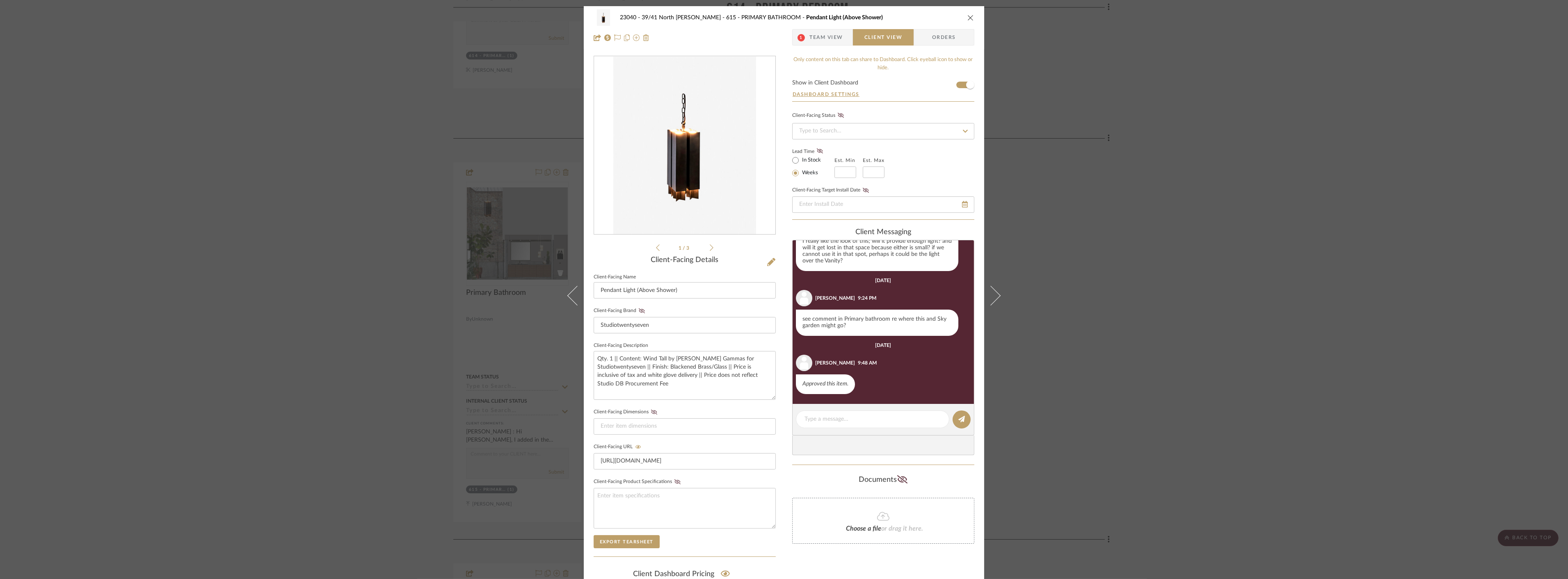
click at [1131, 338] on div "23040 - 39/41 North Moore - Weissmann 615 - PRIMARY BATHROOM Pendant Light (Abo…" at bounding box center [784, 290] width 1568 height 579
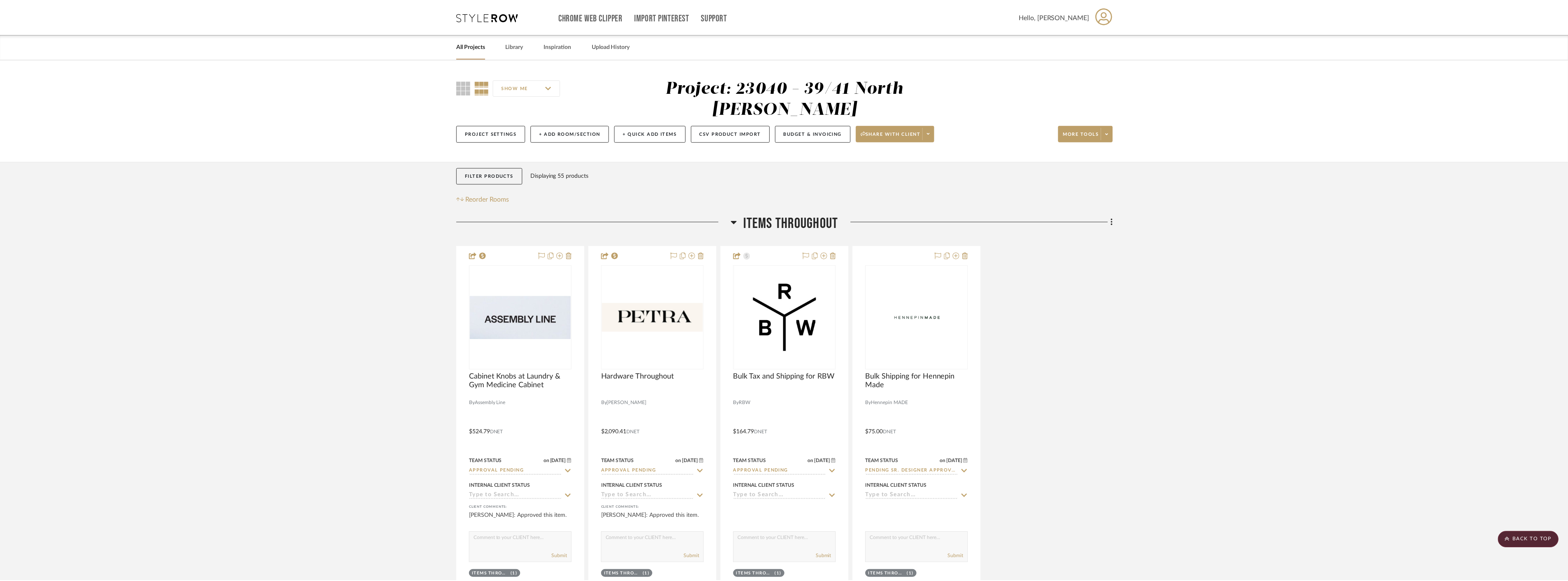
scroll to position [4984, 0]
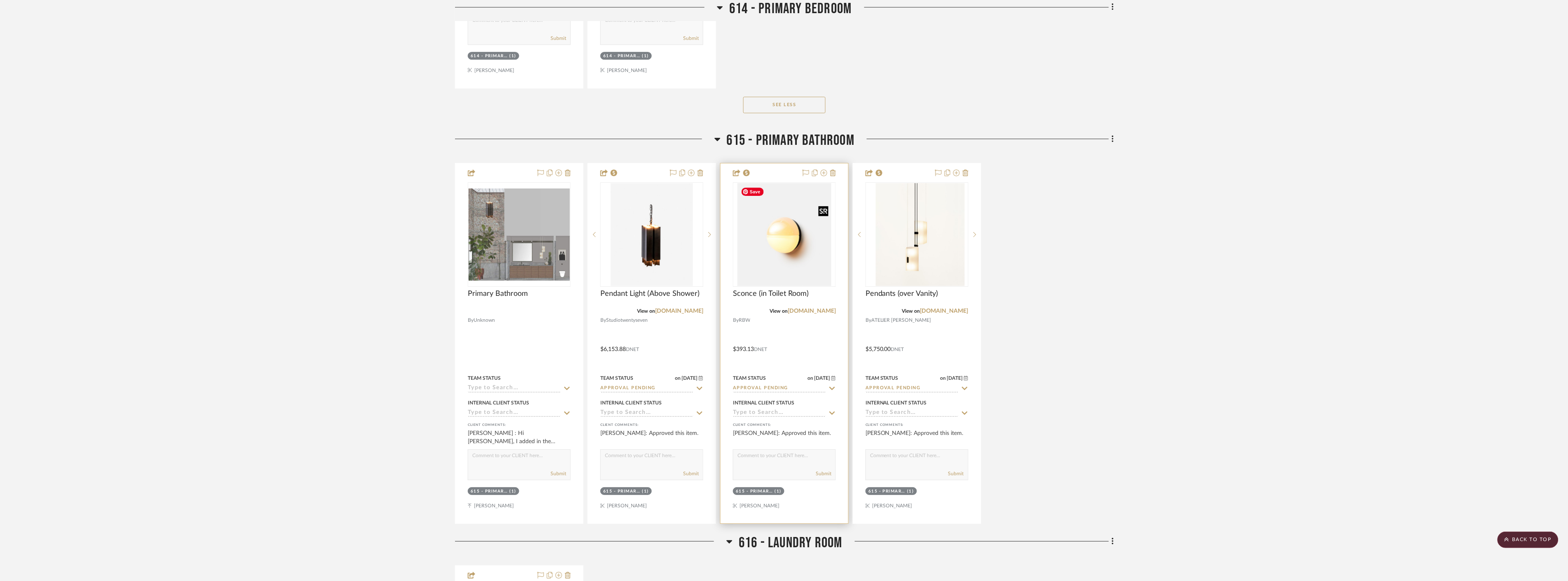
click at [0, 0] on img at bounding box center [0, 0] width 0 height 0
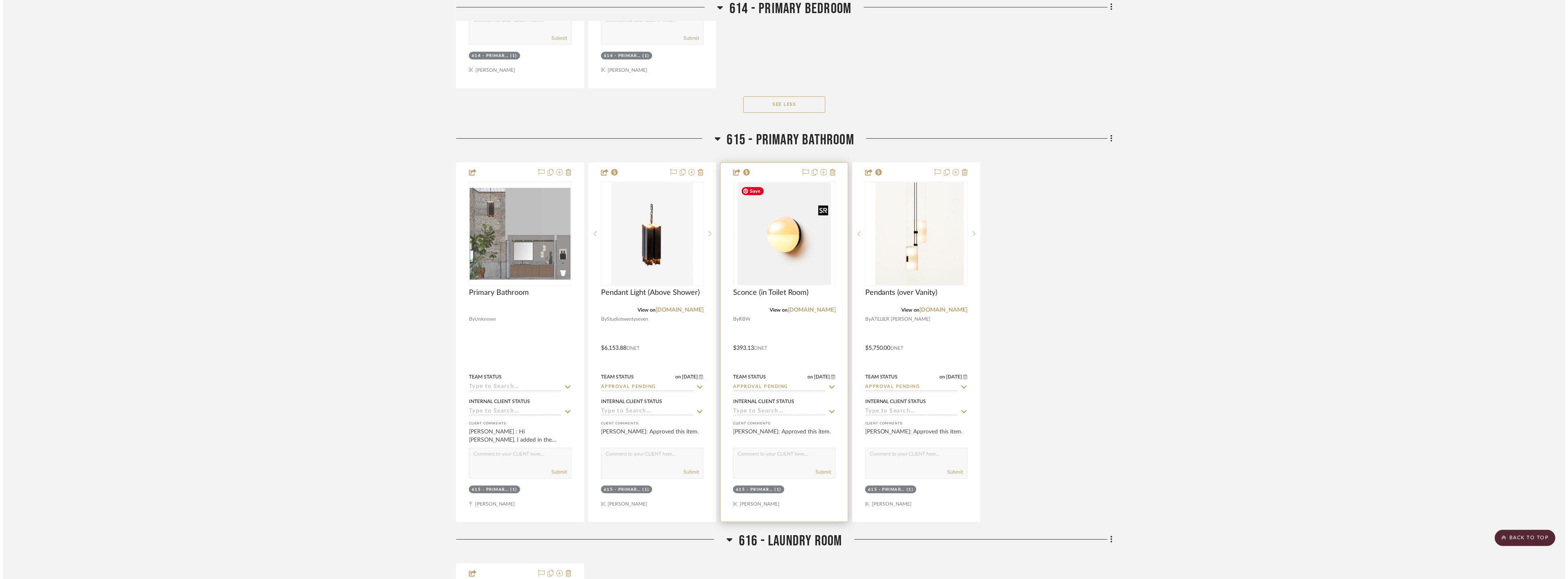
scroll to position [0, 0]
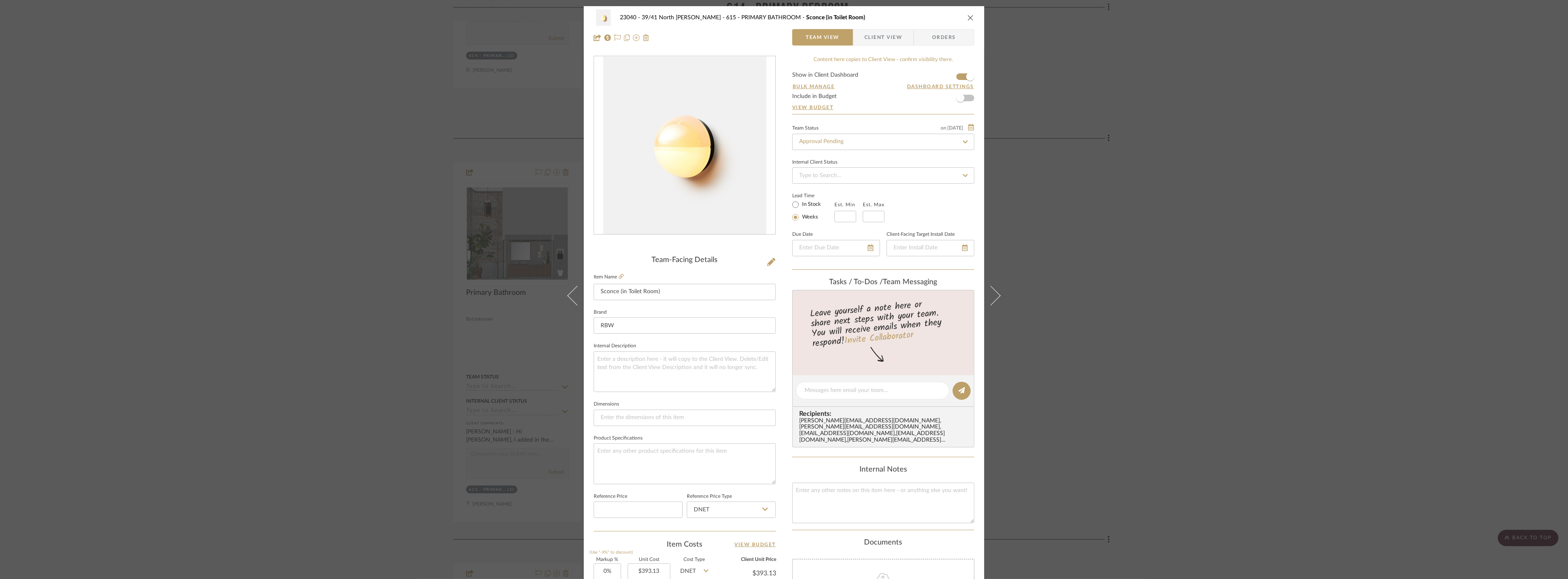
click at [1104, 239] on div "23040 - 39/41 North Moore - Weissmann 615 - PRIMARY BATHROOM Sconce (in Toilet …" at bounding box center [784, 290] width 1568 height 579
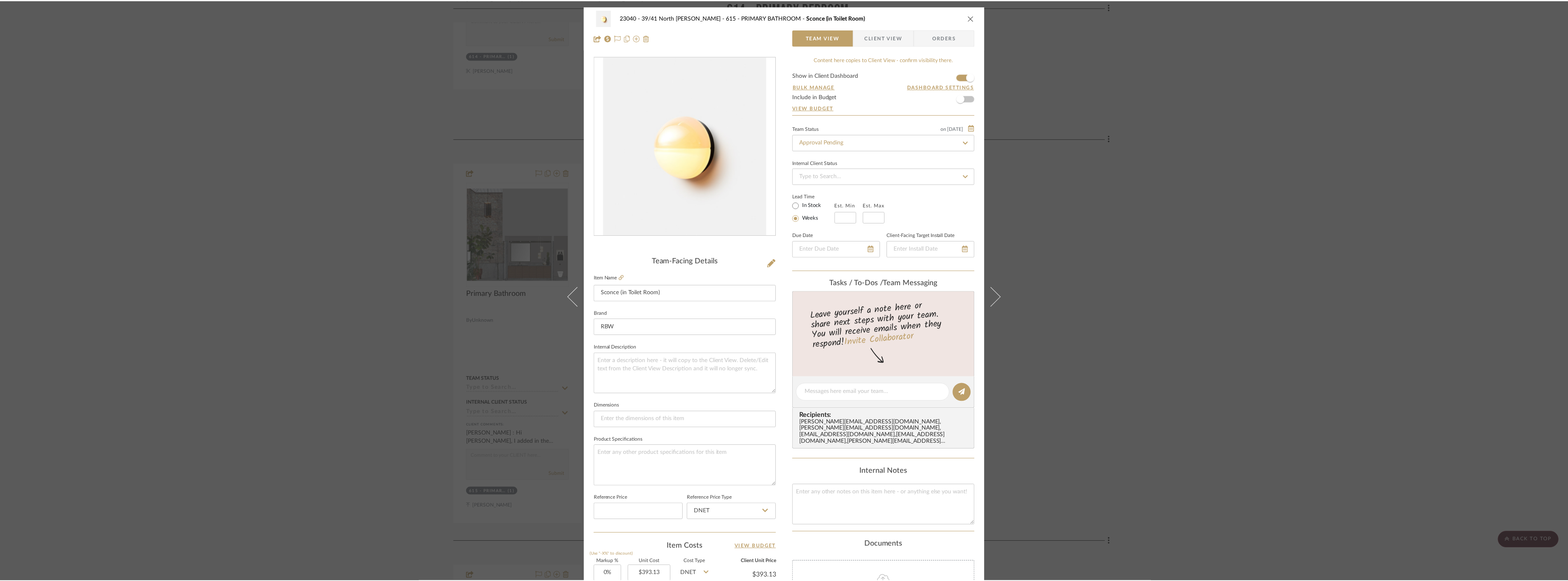
scroll to position [4984, 0]
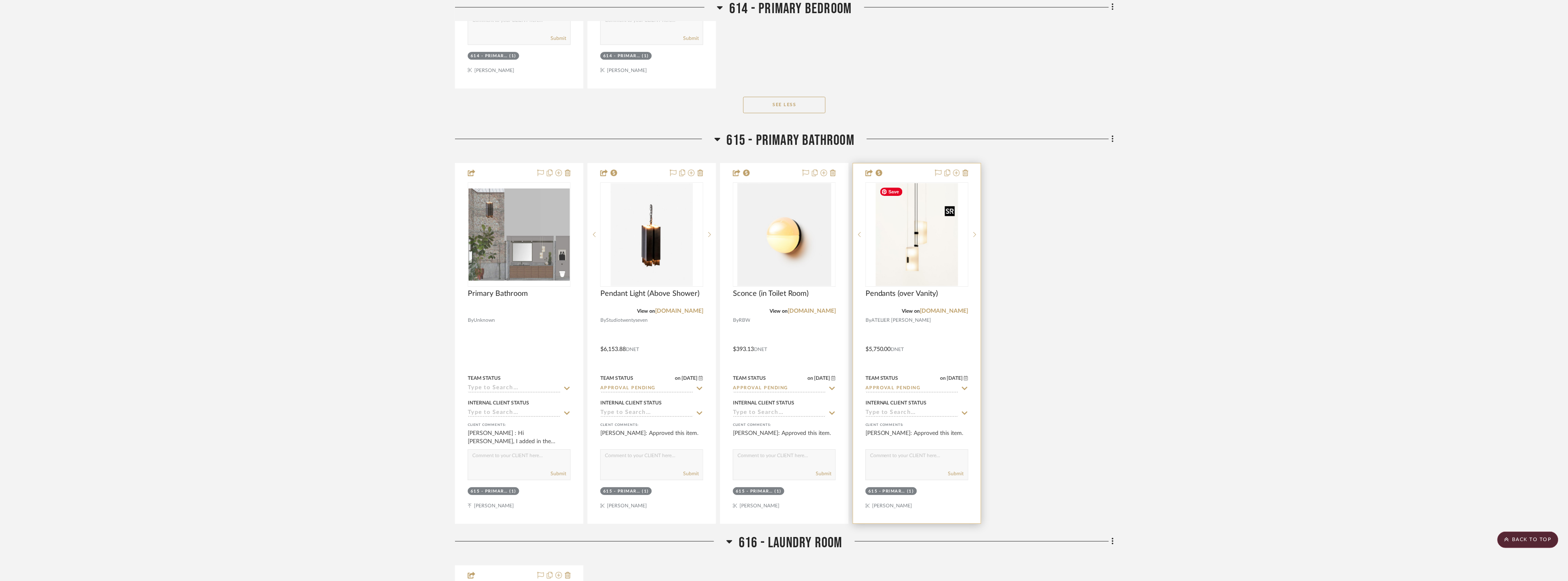
click at [924, 249] on img "0" at bounding box center [917, 235] width 82 height 103
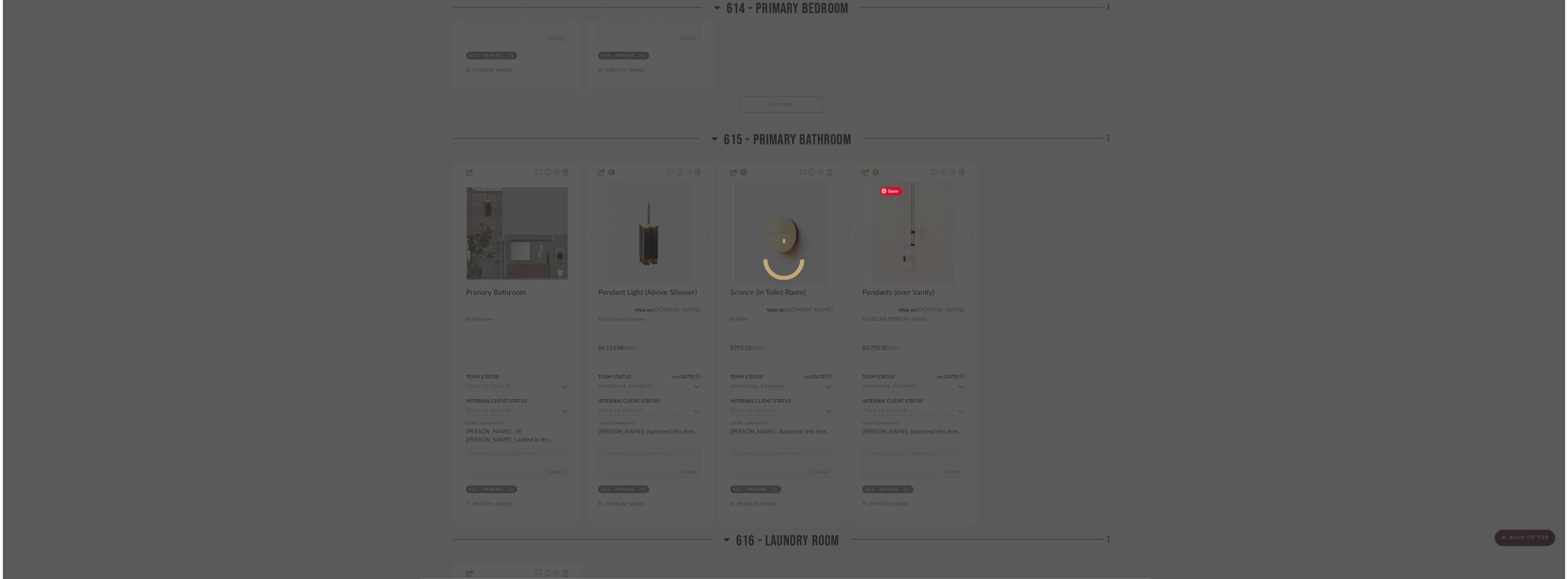
scroll to position [0, 0]
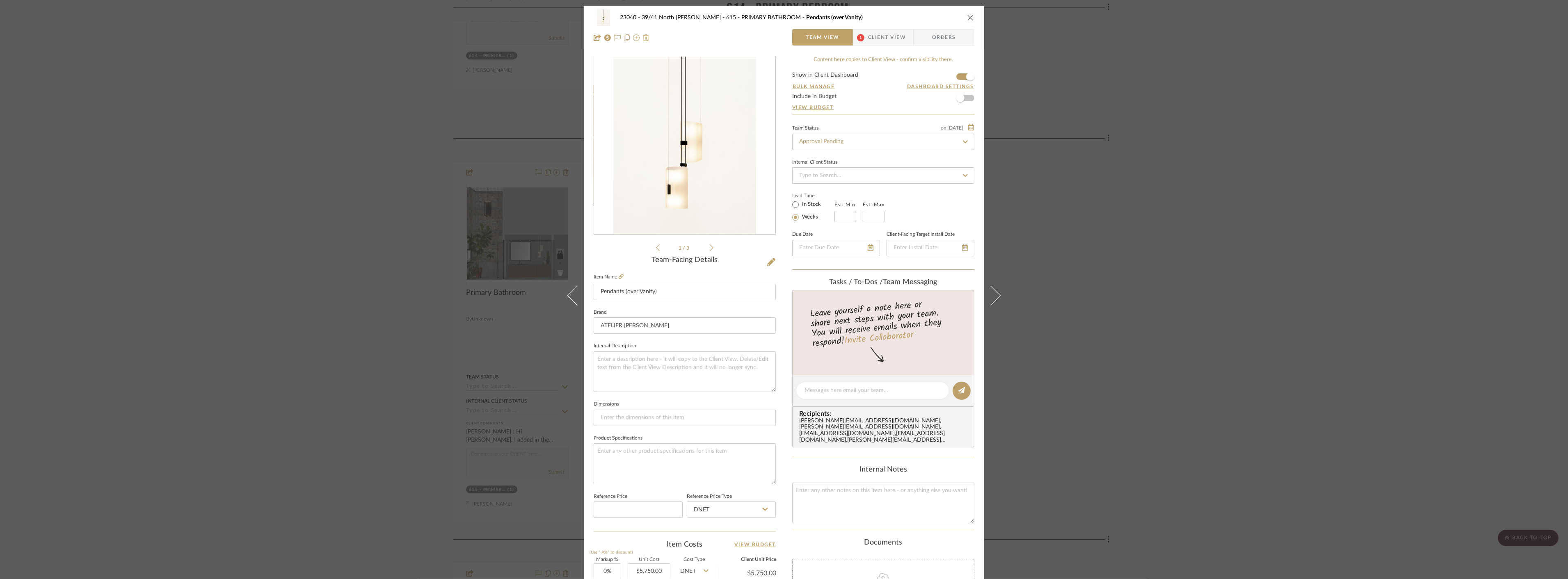
click at [900, 36] on span "Client View" at bounding box center [887, 37] width 38 height 16
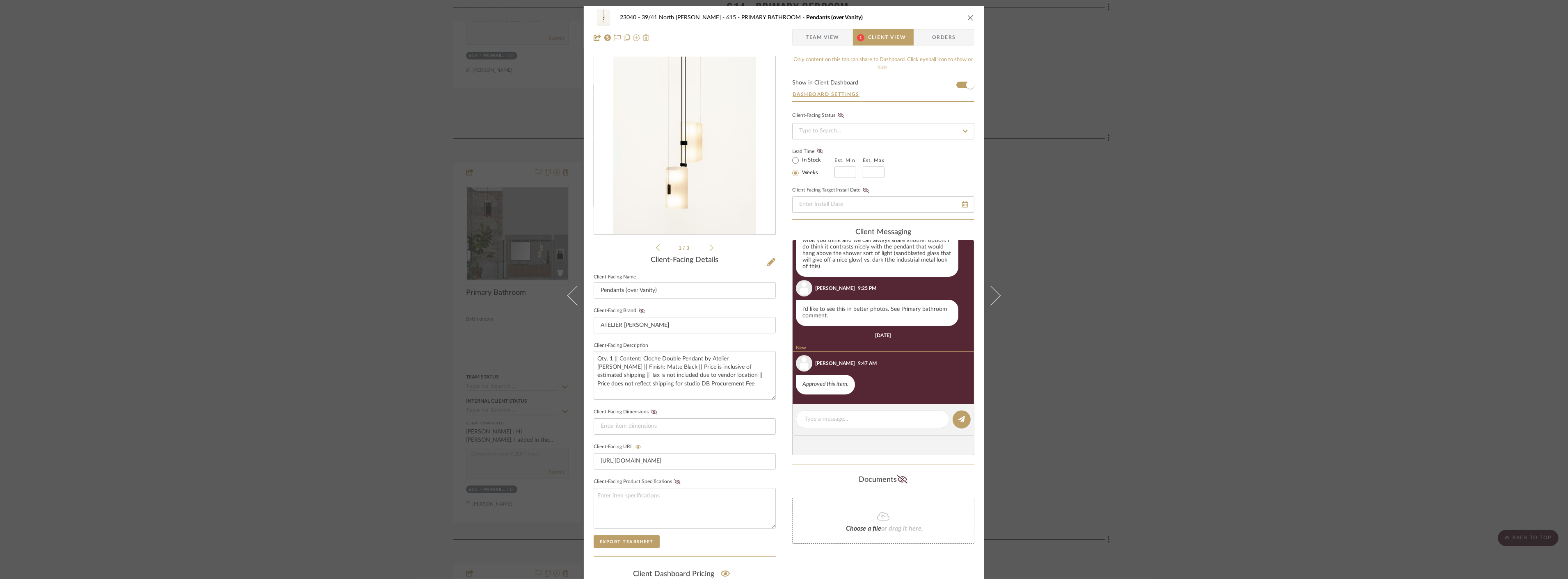
scroll to position [75, 0]
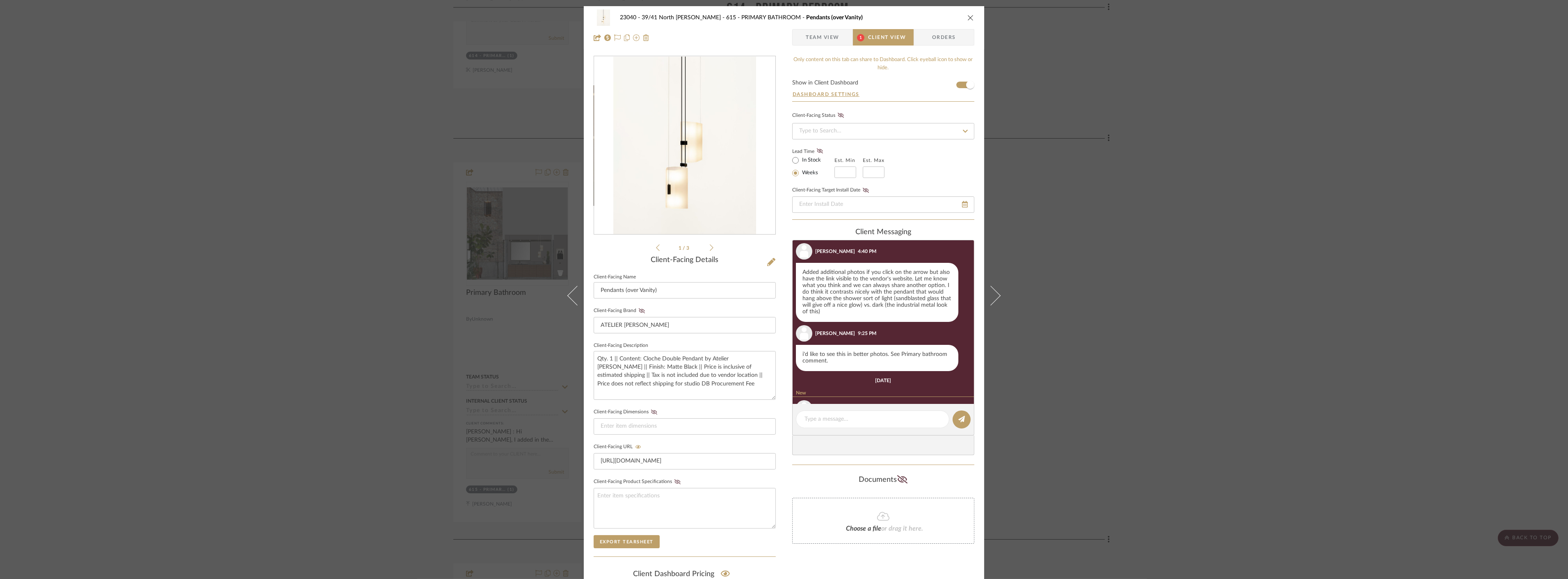
click at [710, 248] on icon at bounding box center [712, 248] width 4 height 7
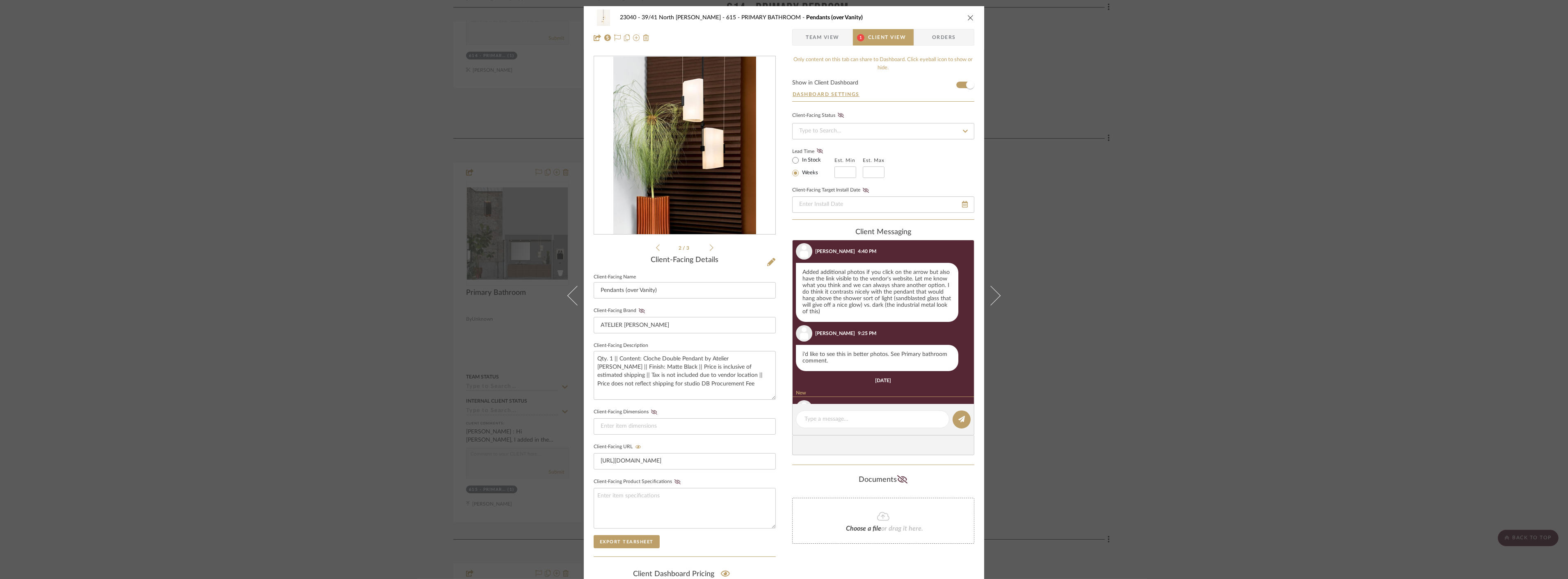
click at [710, 248] on icon at bounding box center [712, 248] width 4 height 7
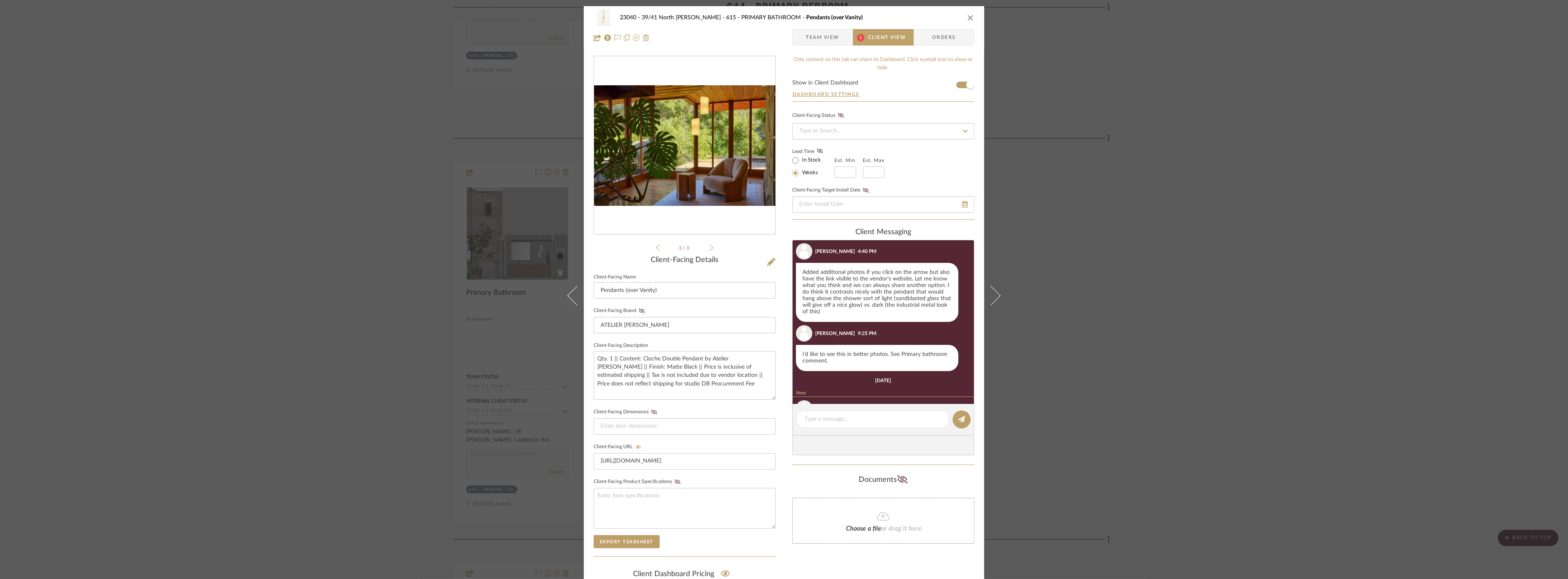
click at [1151, 283] on div "23040 - 39/41 North Moore - Weissmann 615 - PRIMARY BATHROOM Pendants (over Van…" at bounding box center [784, 290] width 1568 height 579
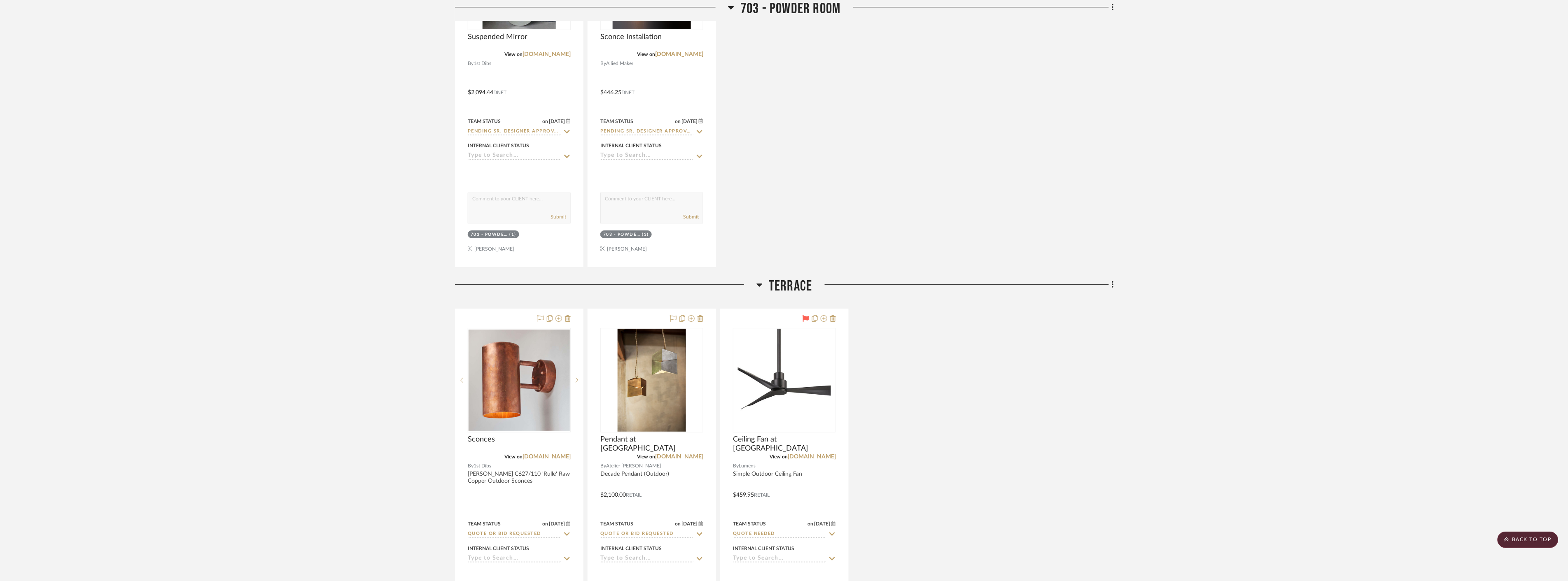
scroll to position [7088, 0]
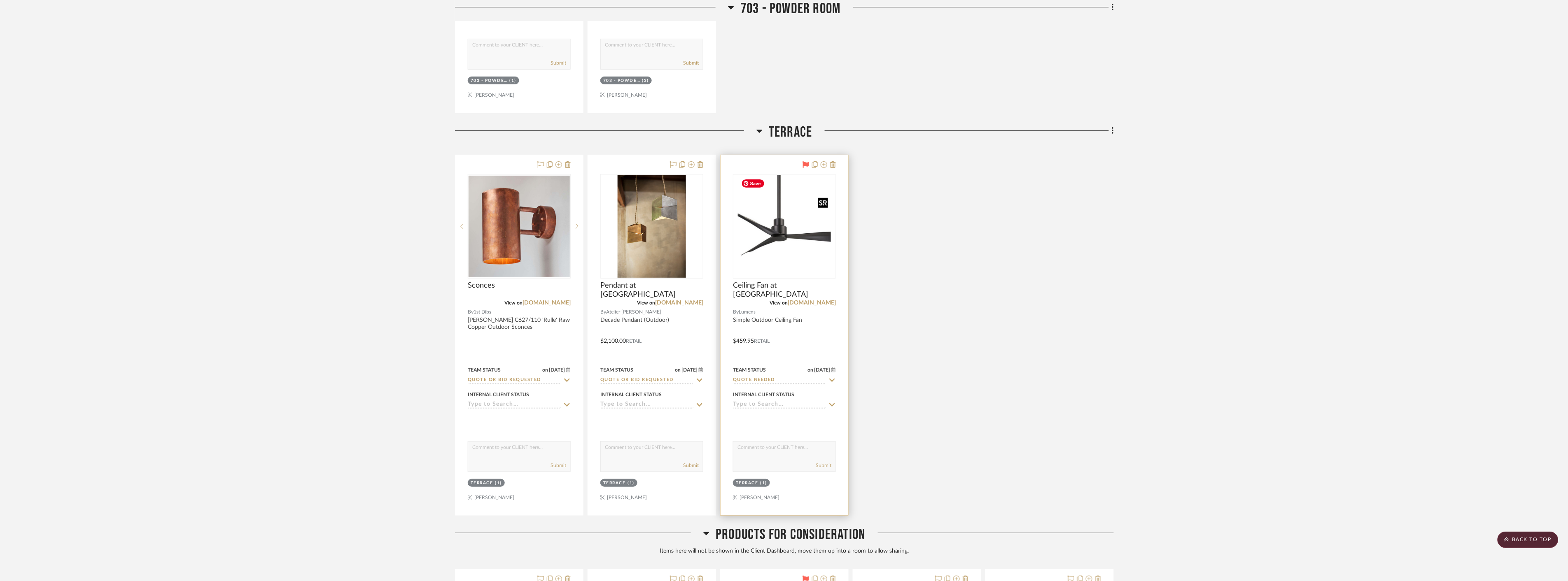
click at [799, 233] on img "0" at bounding box center [784, 226] width 93 height 103
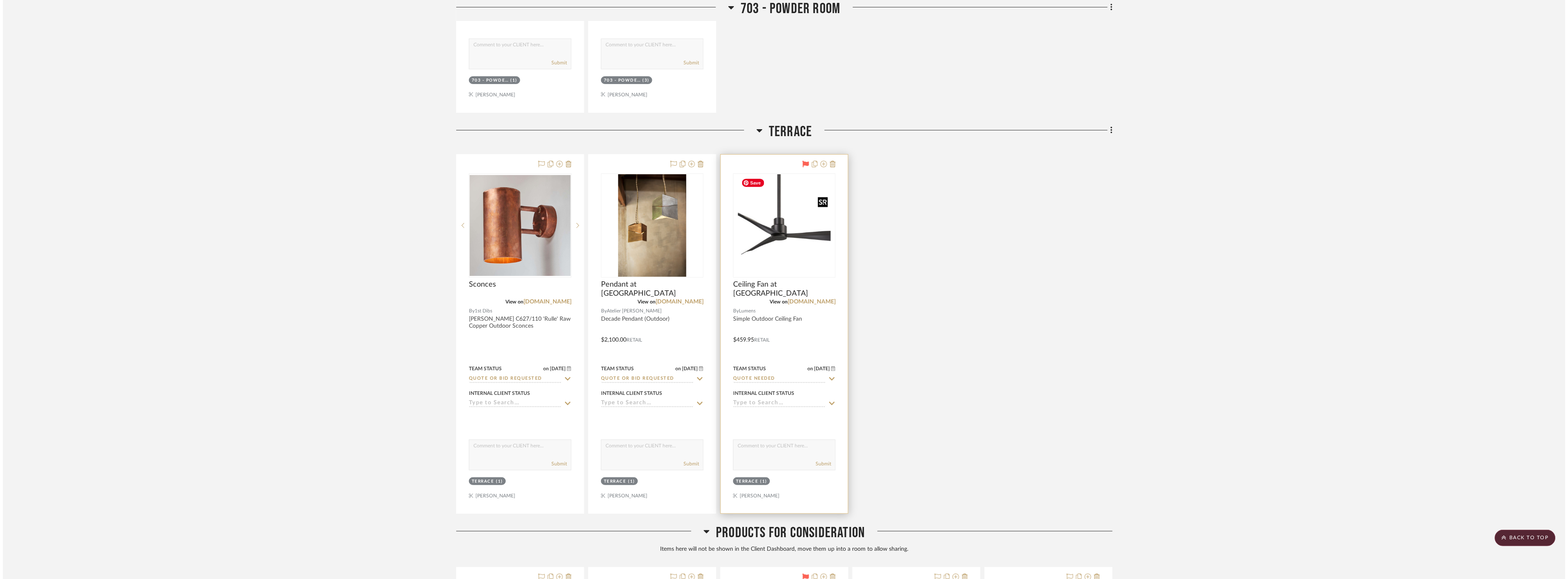
scroll to position [0, 0]
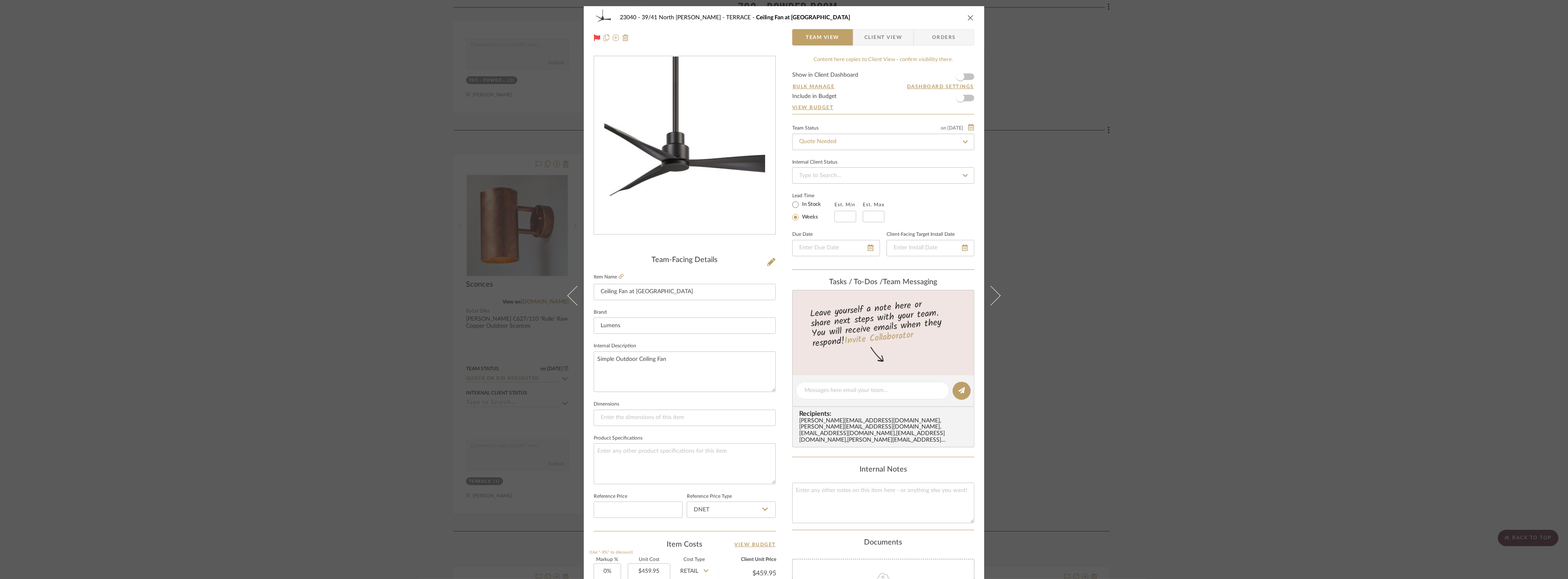
click at [883, 37] on span "Client View" at bounding box center [883, 37] width 38 height 16
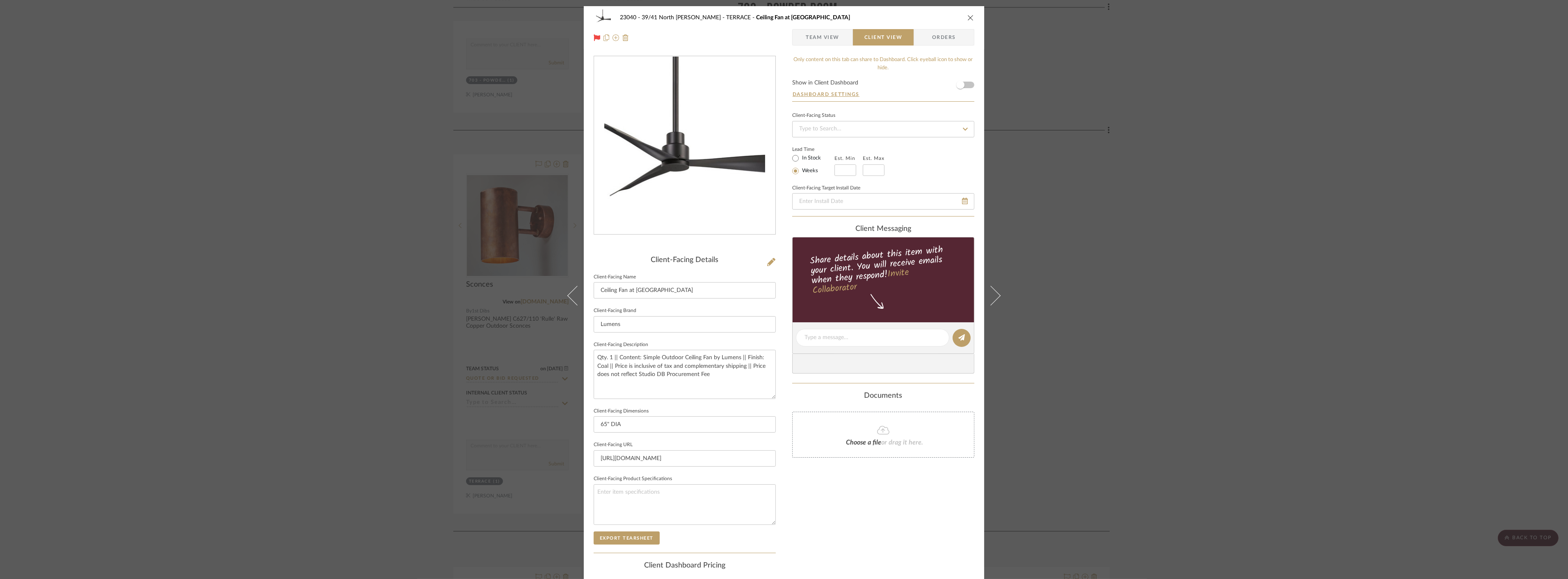
click at [806, 39] on span "Team View" at bounding box center [822, 37] width 34 height 16
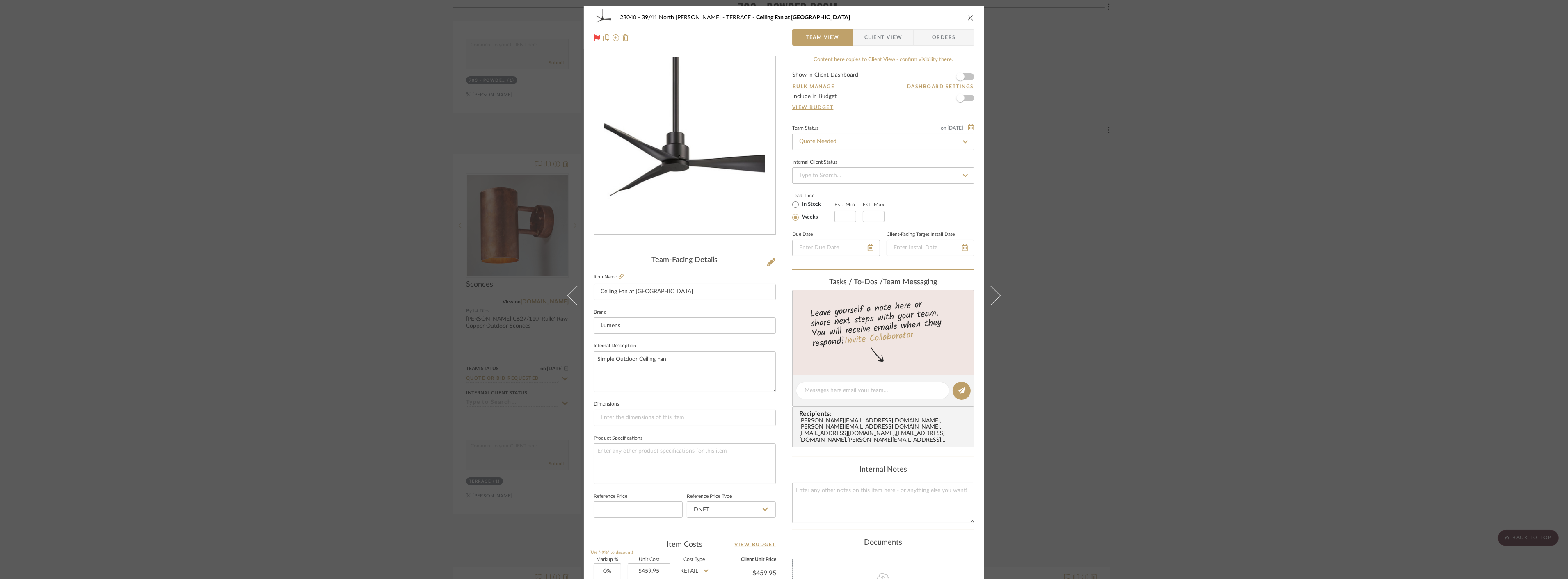
click at [1165, 269] on div "23040 - 39/41 North Moore - Weissmann TERRACE Ceiling Fan at Pergola Team View …" at bounding box center [784, 290] width 1568 height 579
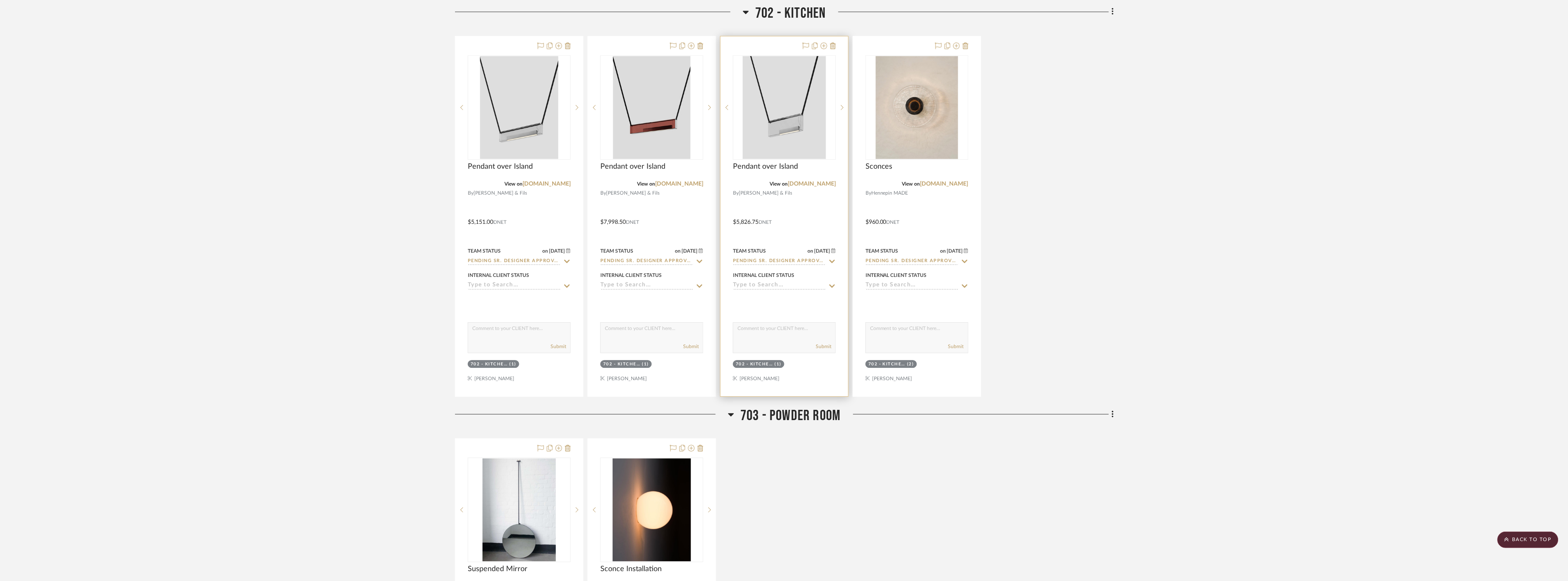
scroll to position [6127, 0]
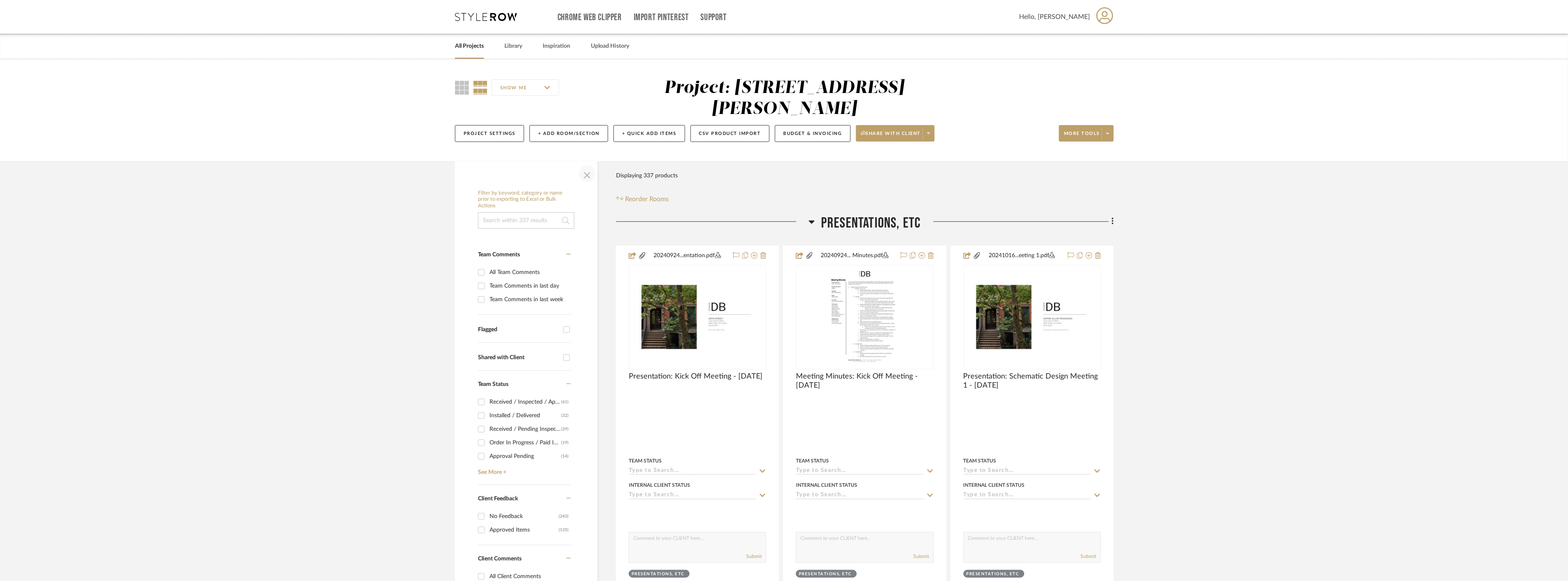
click at [587, 172] on span "button" at bounding box center [587, 173] width 20 height 20
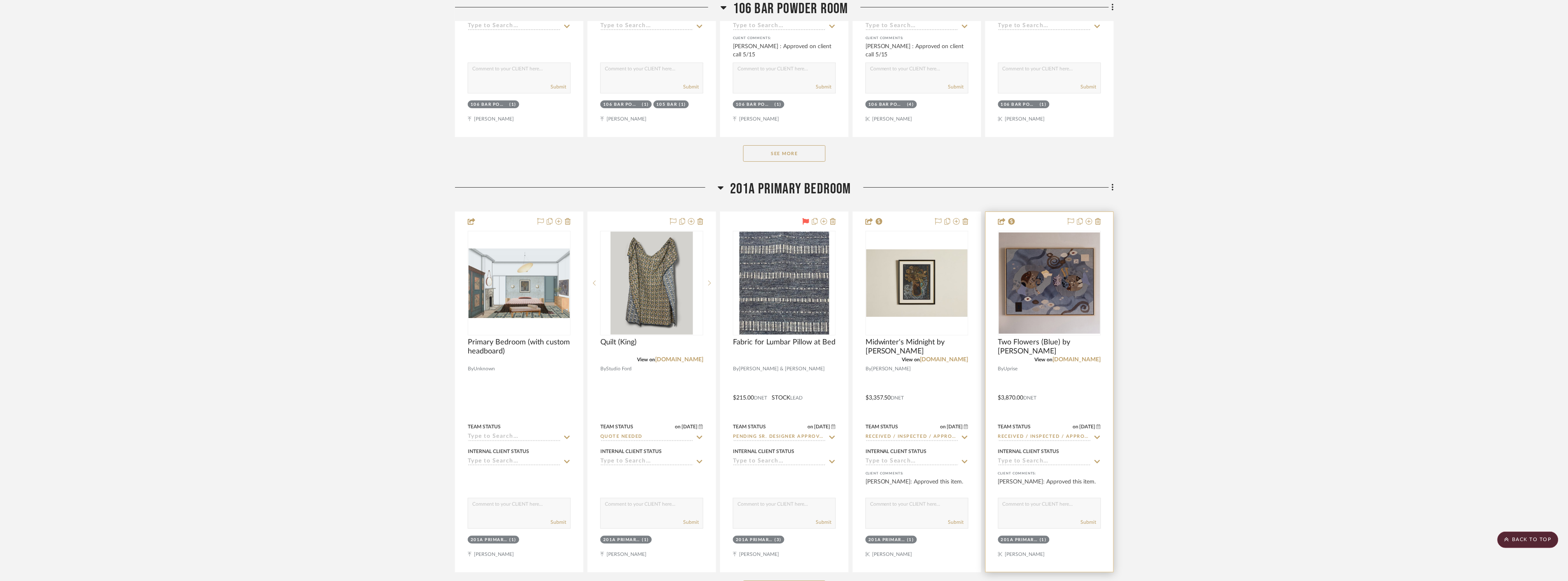
scroll to position [7088, 0]
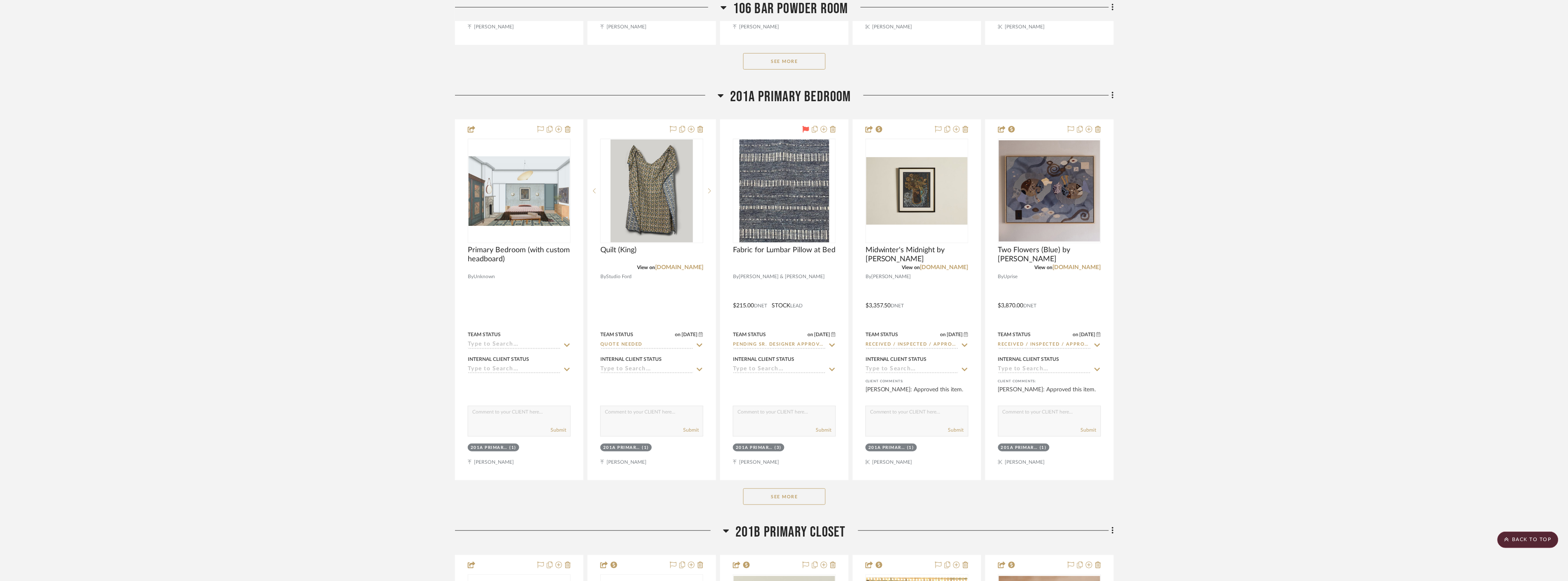
click at [805, 495] on button "See More" at bounding box center [784, 496] width 82 height 17
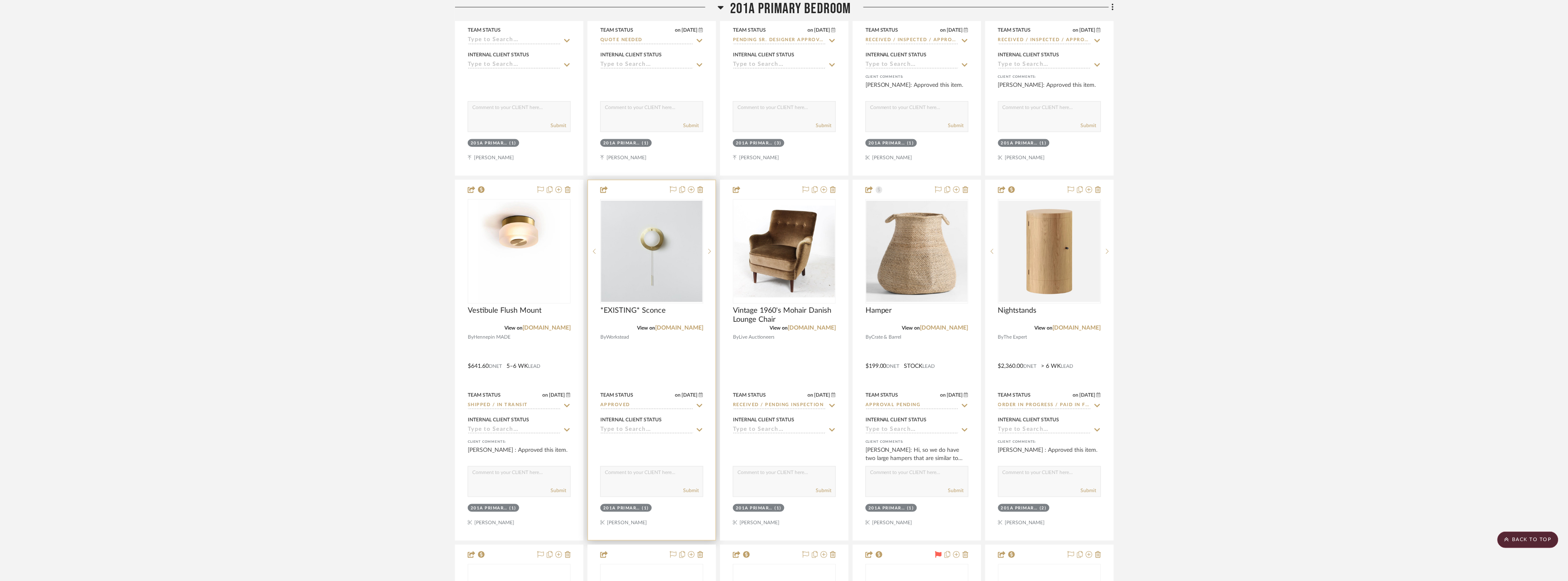
scroll to position [7454, 0]
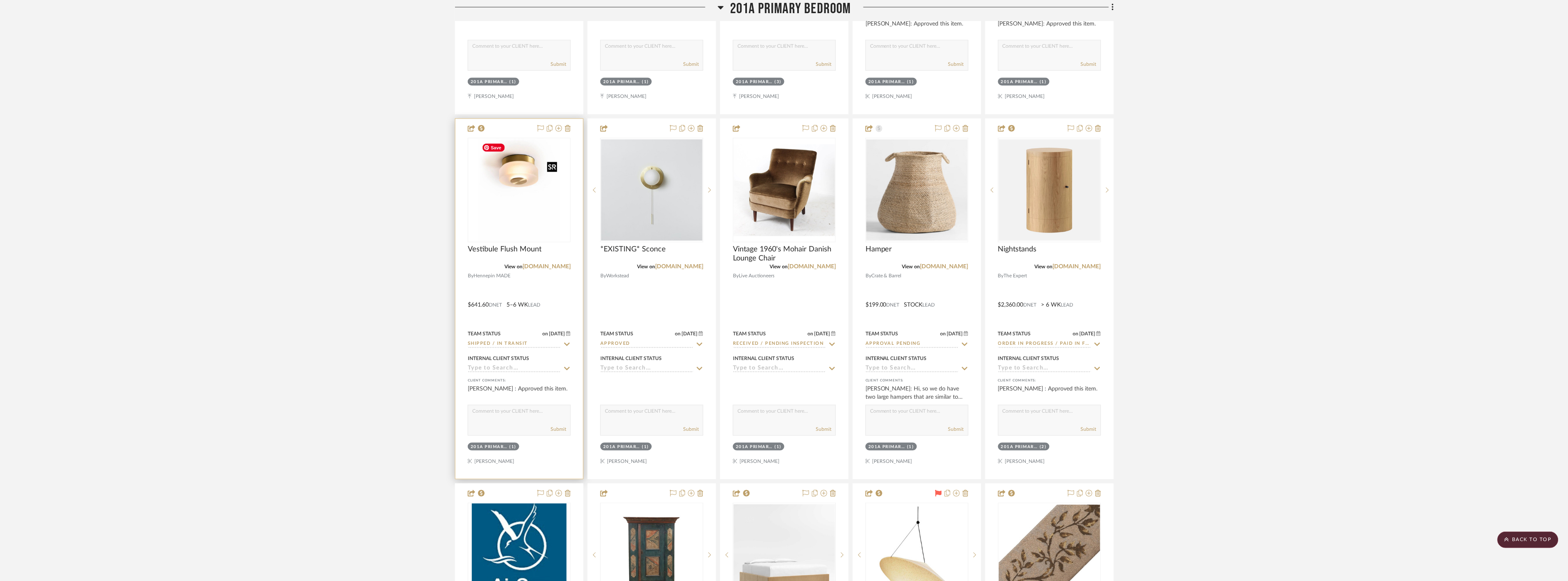
click at [0, 0] on img at bounding box center [0, 0] width 0 height 0
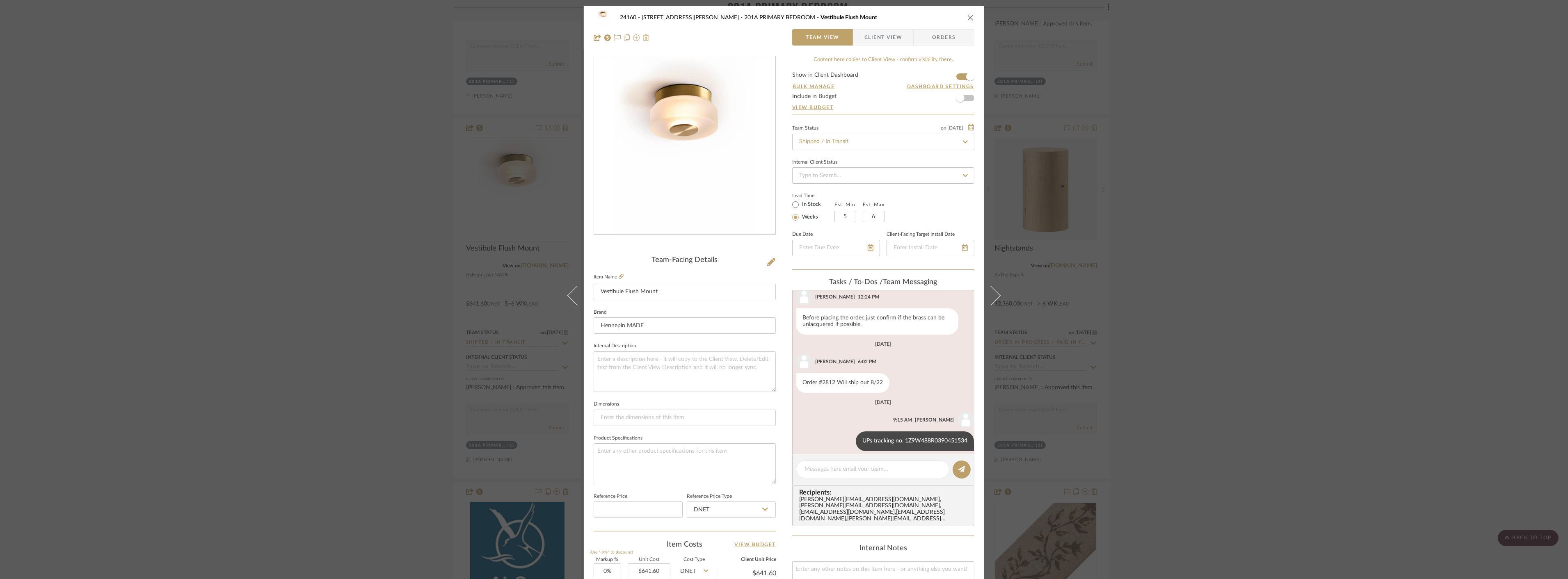
scroll to position [86, 0]
click at [1270, 241] on div "24160 - 214 E 18th Street - Satow Elliot 201A PRIMARY BEDROOM Vestibule Flush M…" at bounding box center [784, 290] width 1568 height 579
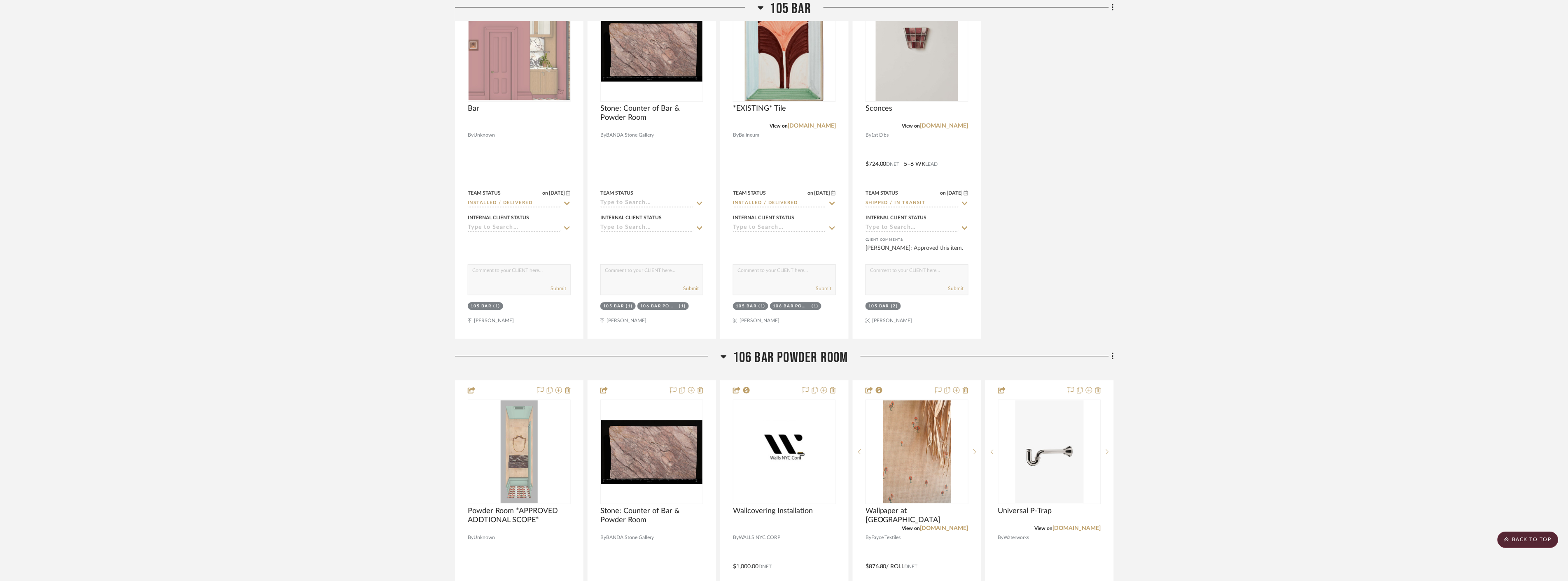
scroll to position [6265, 0]
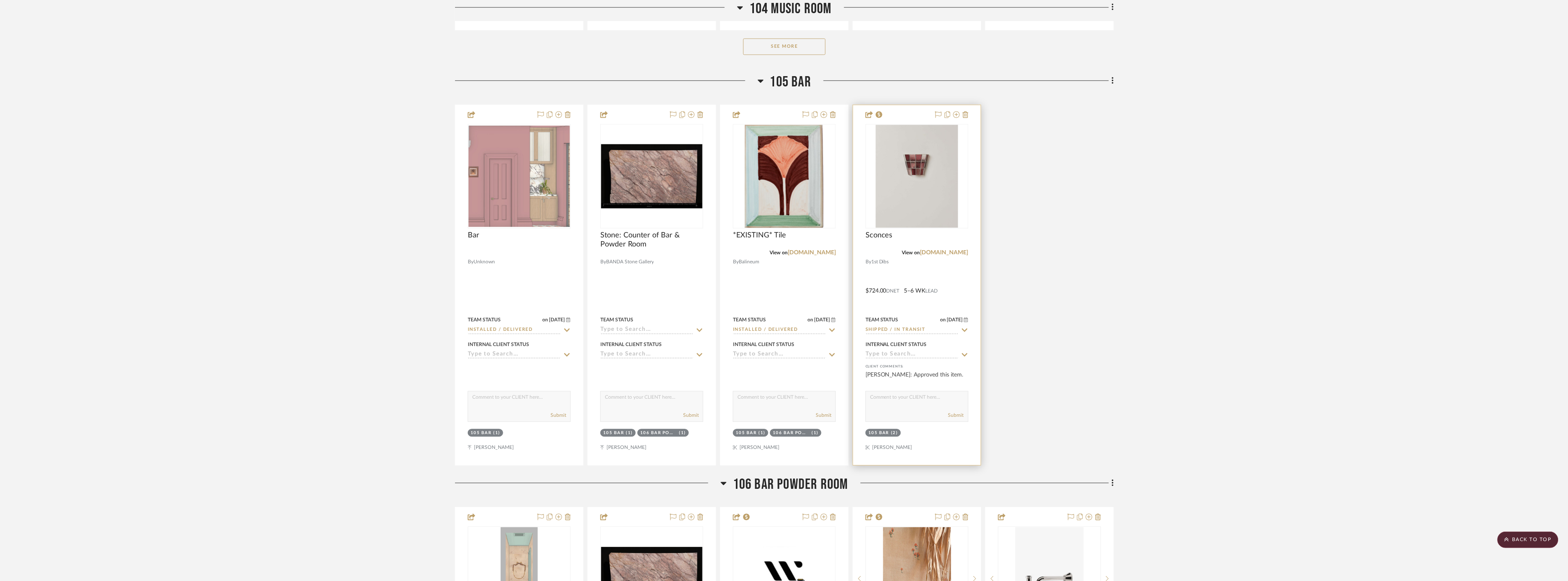
click at [962, 330] on icon at bounding box center [965, 330] width 7 height 7
type input "recei"
click at [929, 420] on span "Received with Damaged / Replacement Ordered" at bounding box center [914, 420] width 80 height 15
type input "[DATE]"
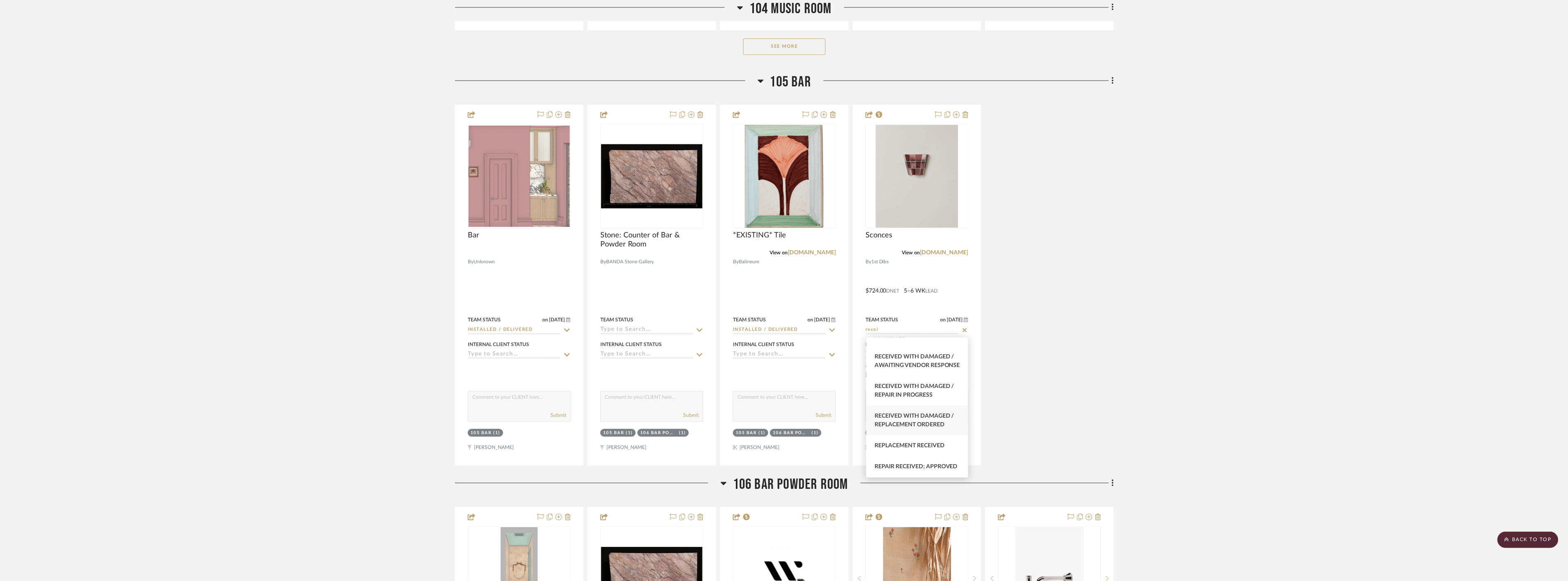
type input "Received with Damaged / Replacement Ordered"
click at [0, 0] on img at bounding box center [0, 0] width 0 height 0
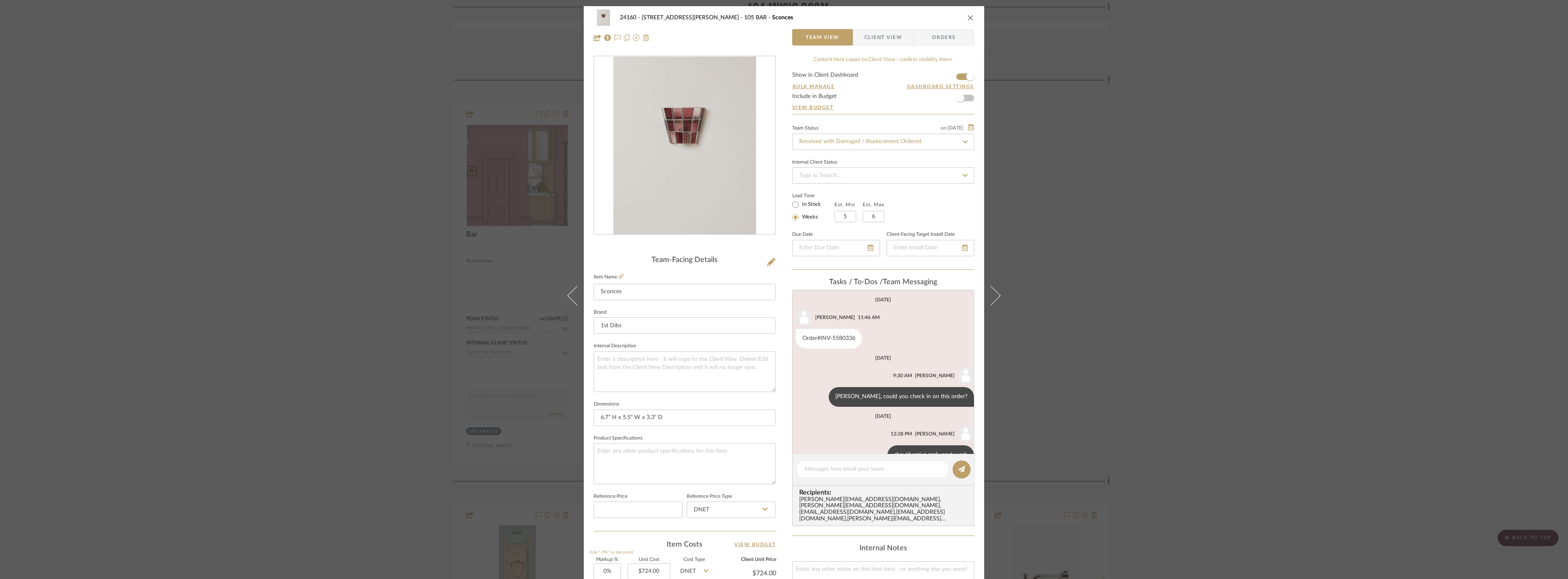
scroll to position [79, 0]
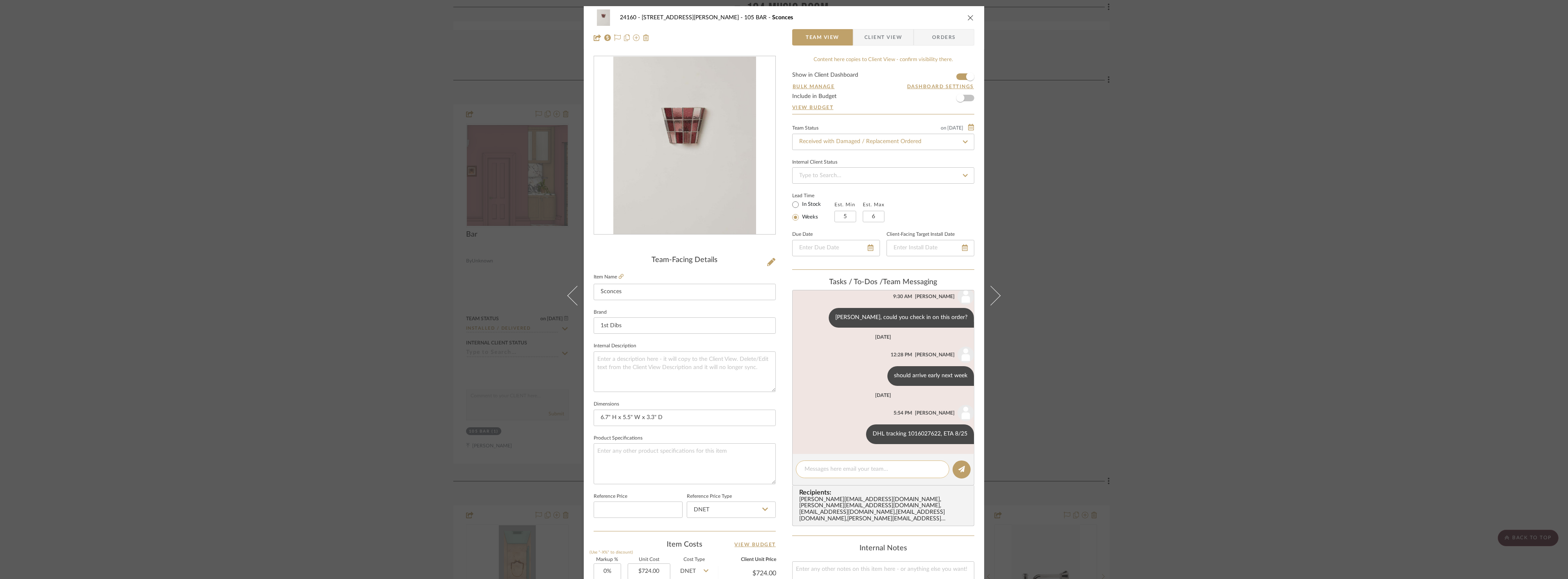
click at [846, 468] on textarea at bounding box center [872, 470] width 136 height 9
type textarea "Vendor accidentally shipped another order to us but the correct order is on its…"
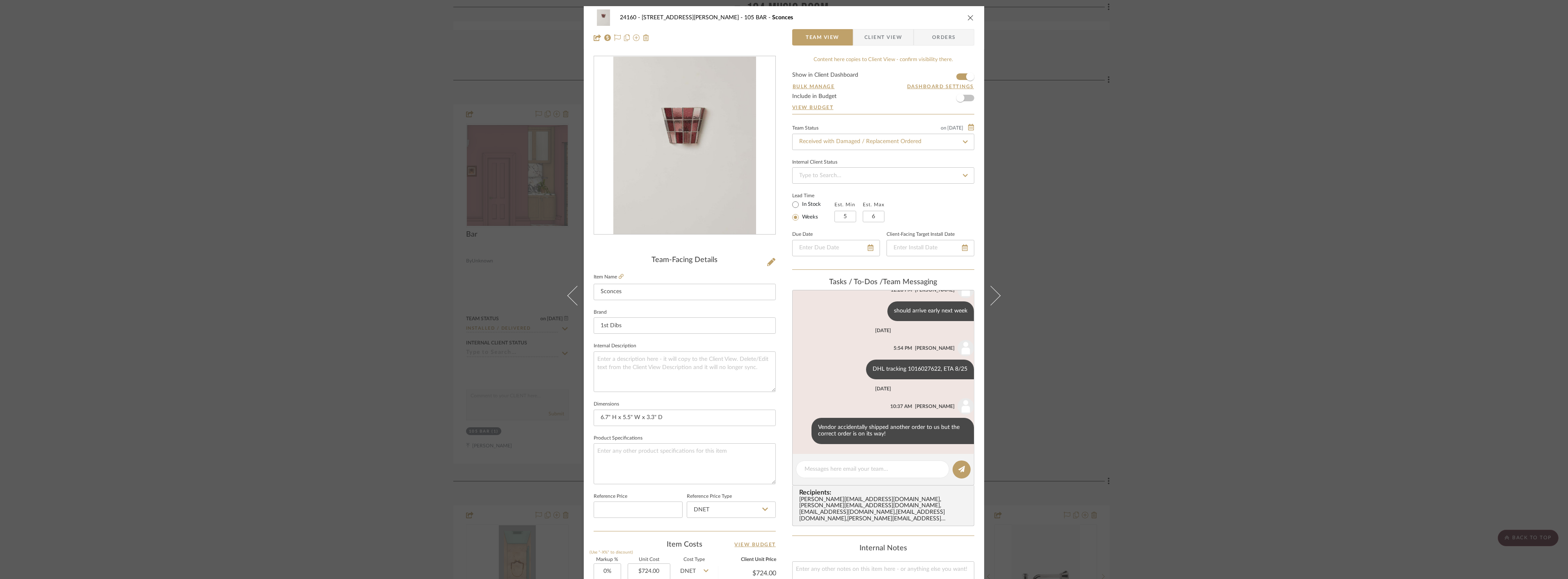
click at [294, 154] on div "24160 - 214 E 18th Street - Satow Elliot 105 BAR Sconces Team View Client View …" at bounding box center [784, 290] width 1568 height 579
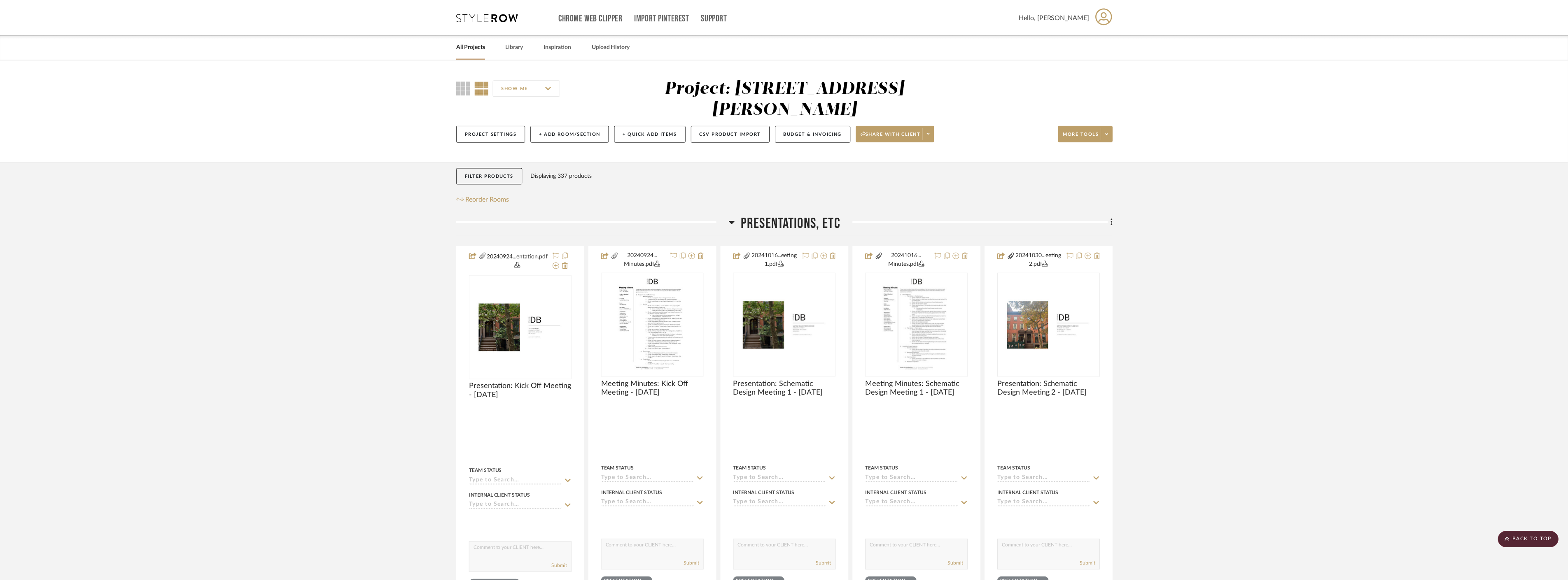
scroll to position [6265, 0]
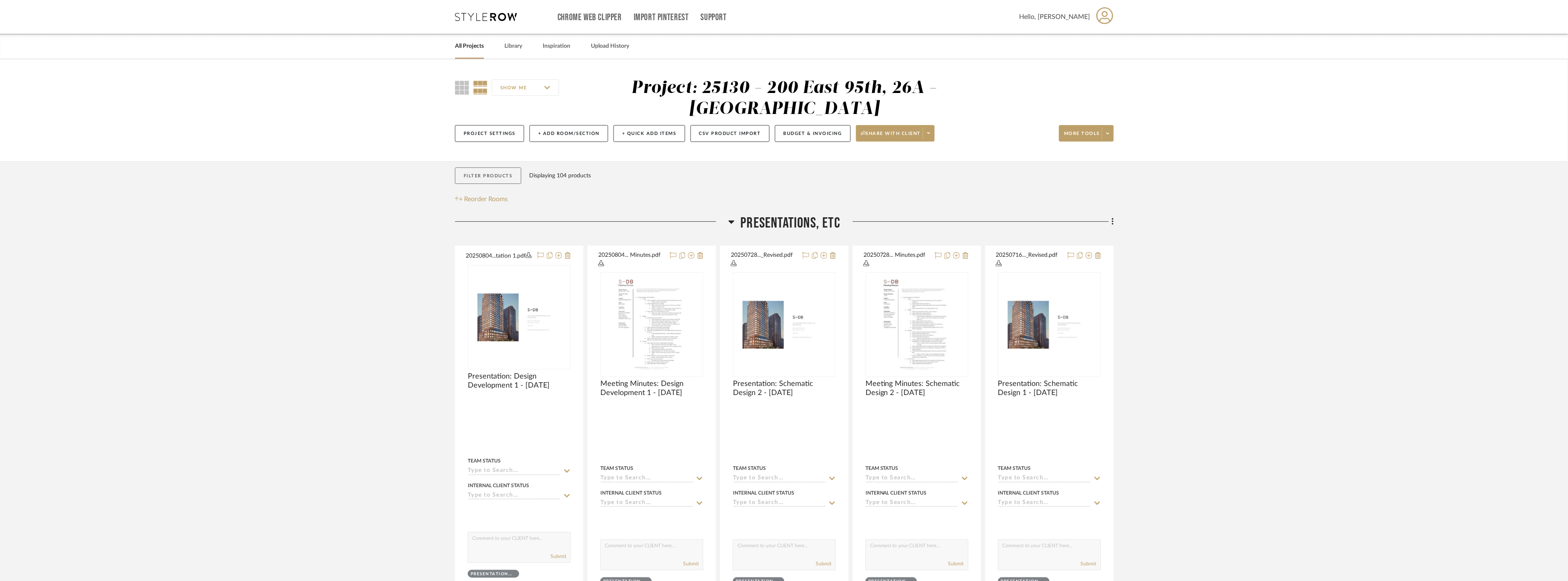
click at [504, 180] on button "Filter Products" at bounding box center [488, 176] width 66 height 17
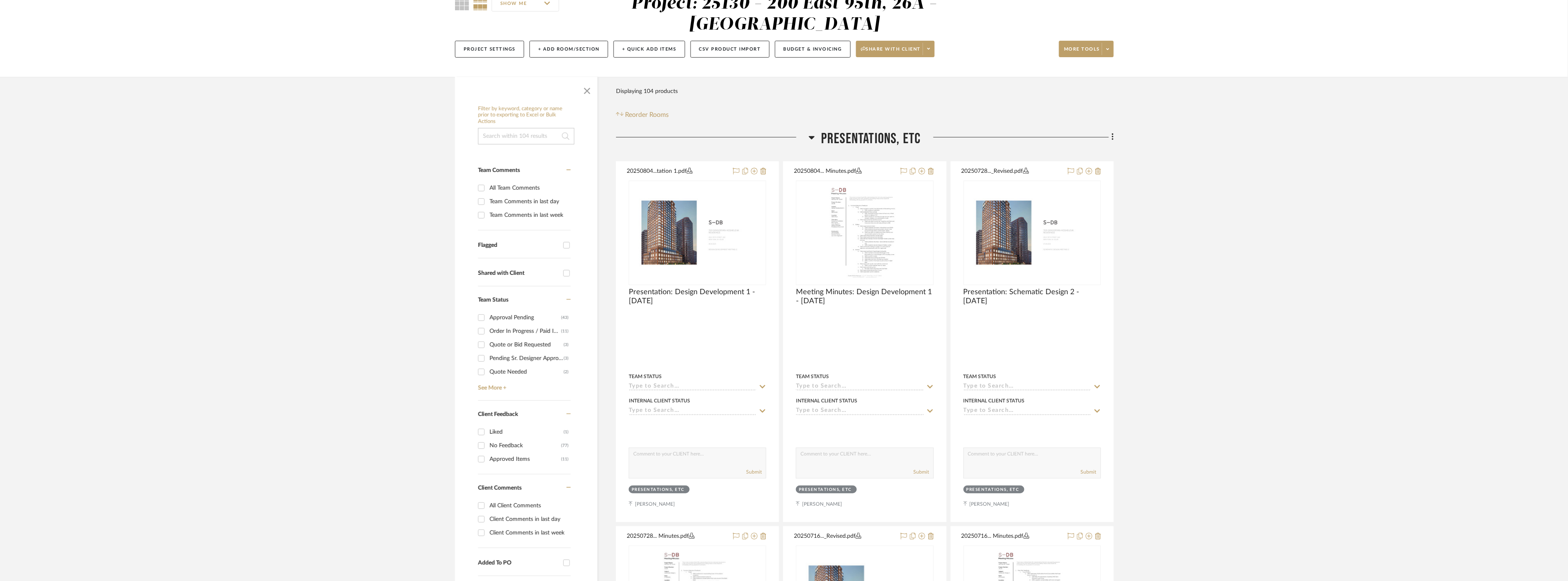
scroll to position [91, 0]
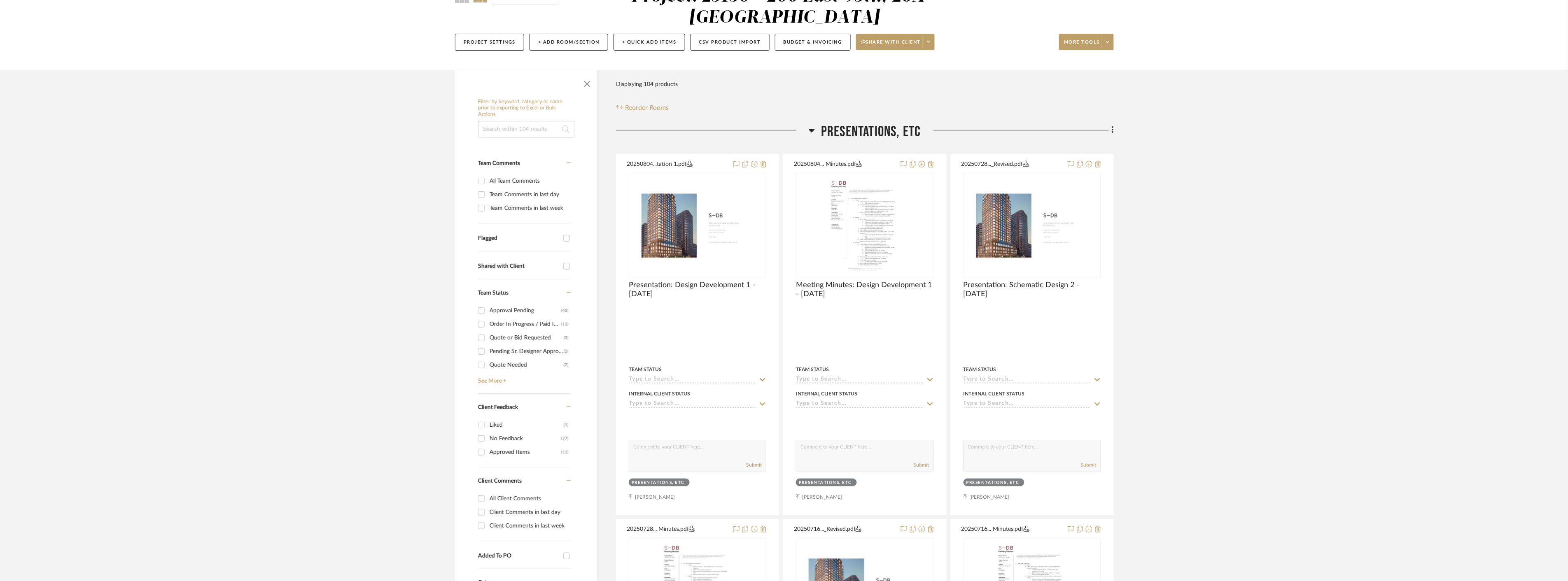
click at [480, 514] on input "Client Comments in last day" at bounding box center [481, 512] width 13 height 13
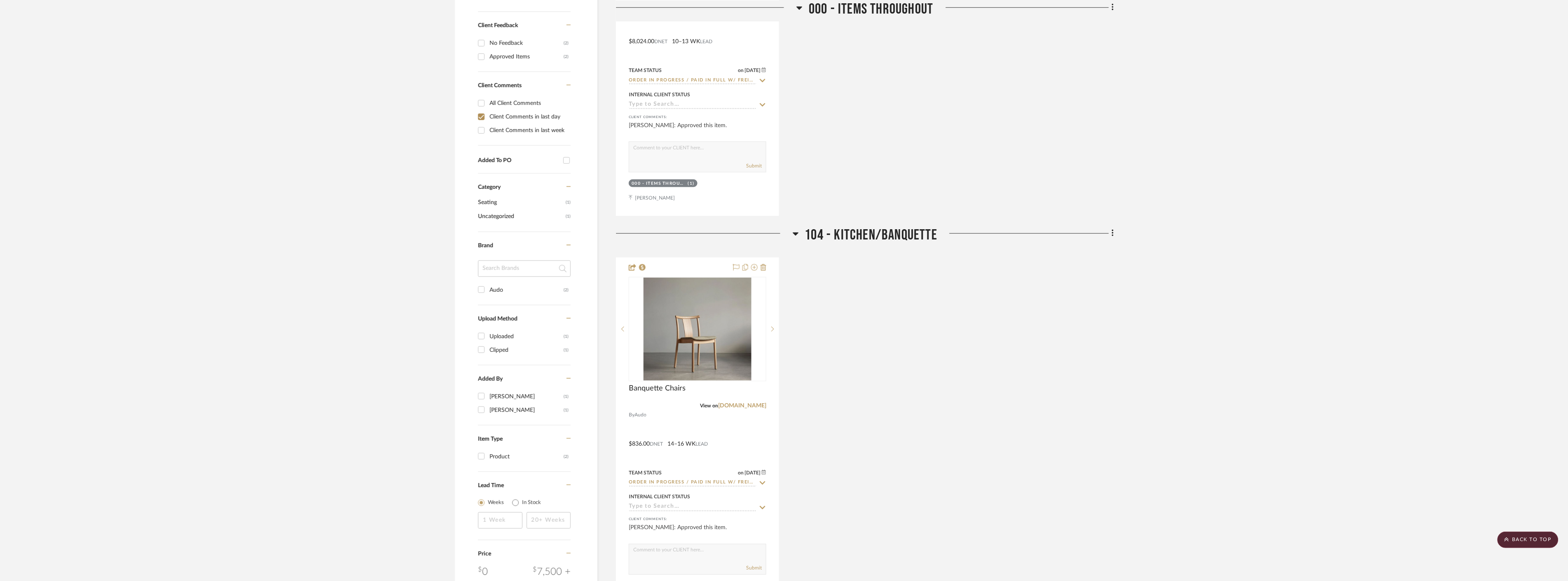
scroll to position [268, 0]
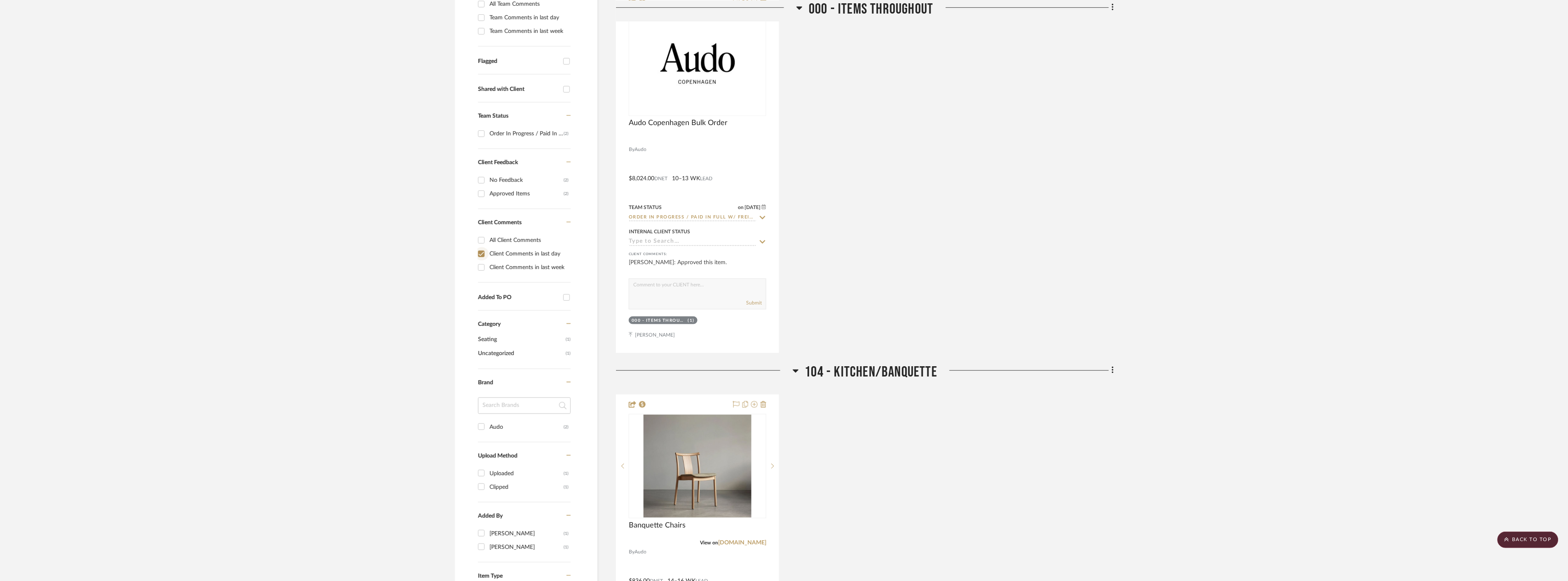
click at [481, 254] on input "Client Comments in last day" at bounding box center [481, 254] width 13 height 13
checkbox input "false"
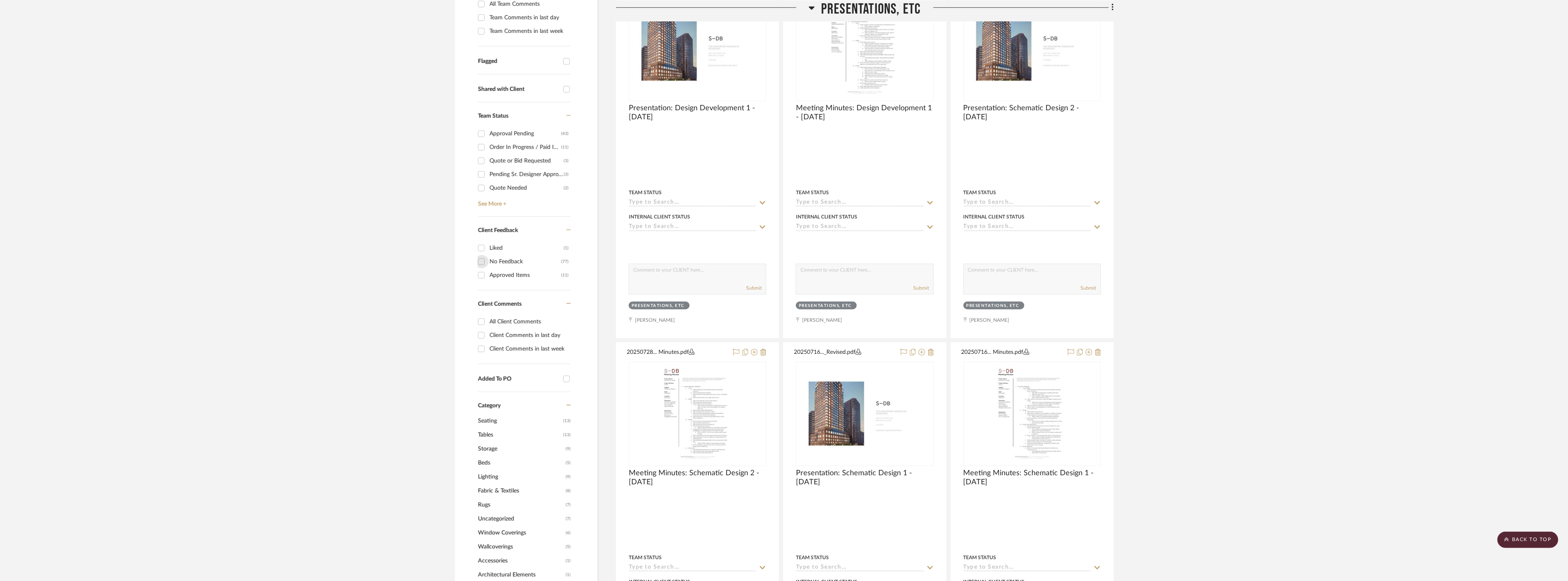
click at [481, 266] on input "No Feedback (77)" at bounding box center [481, 261] width 13 height 13
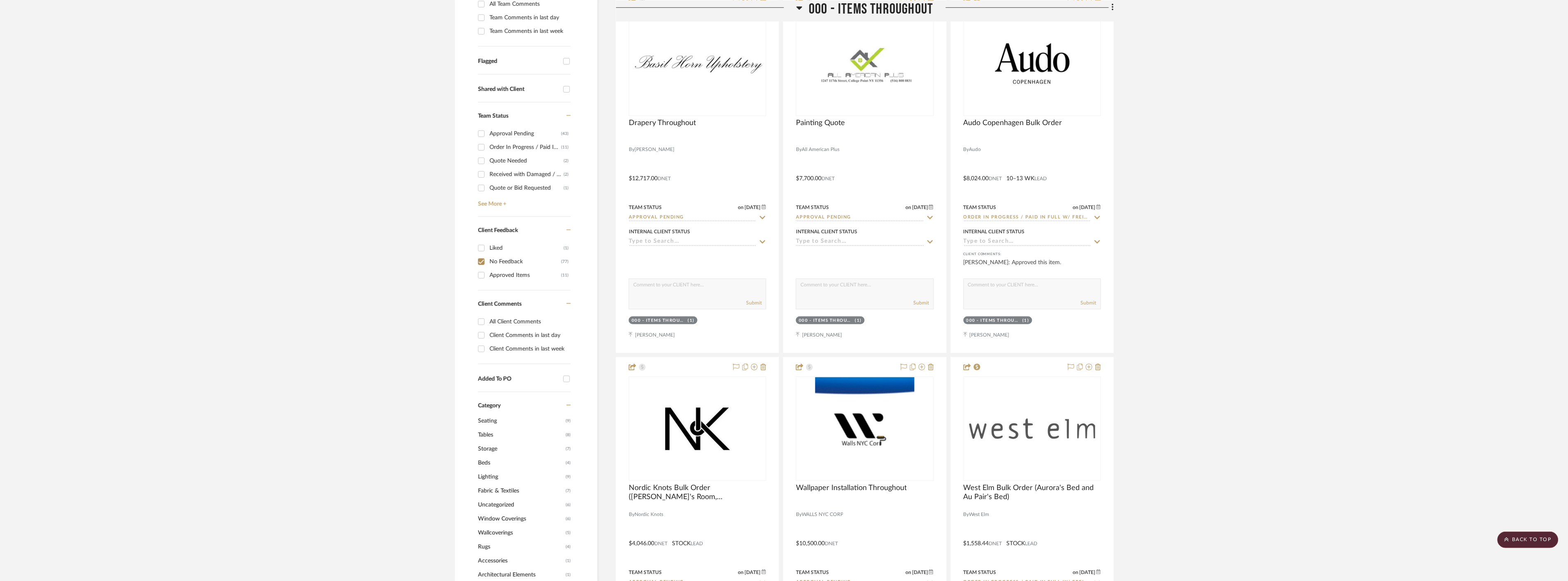
click at [481, 266] on input "No Feedback (77)" at bounding box center [481, 261] width 13 height 13
checkbox input "false"
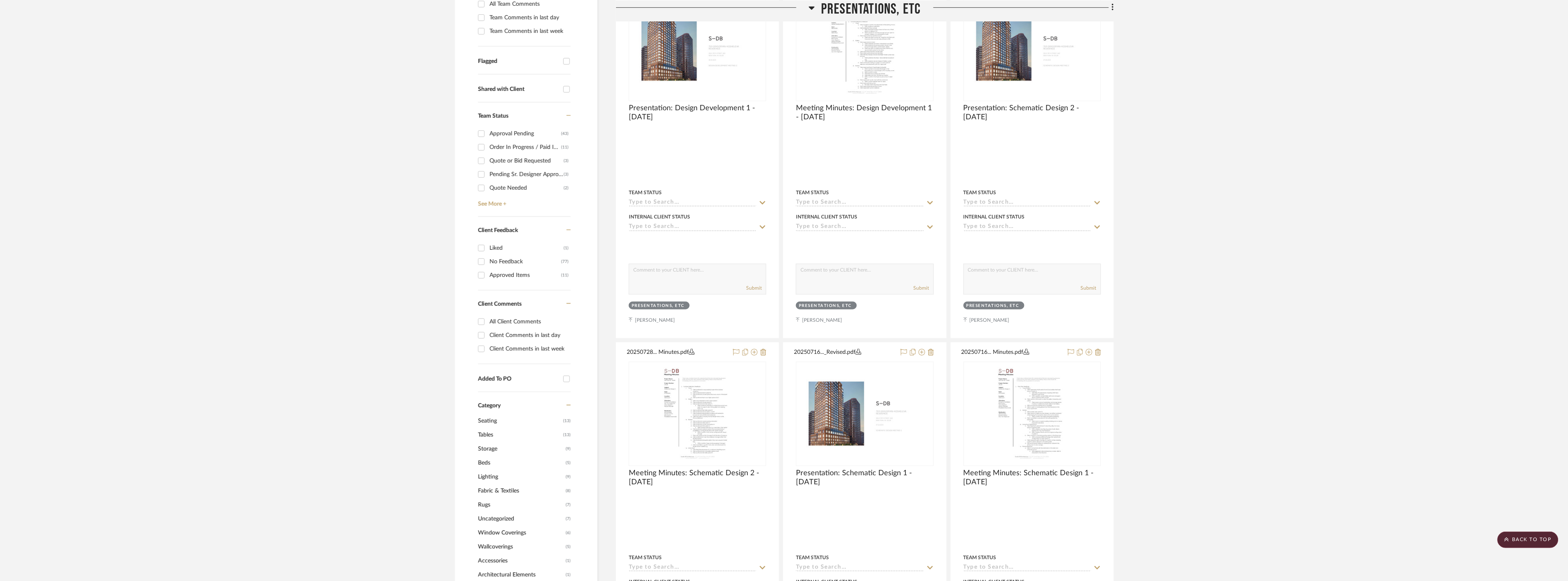
click at [483, 349] on input "Client Comments in last week" at bounding box center [481, 349] width 13 height 13
checkbox input "true"
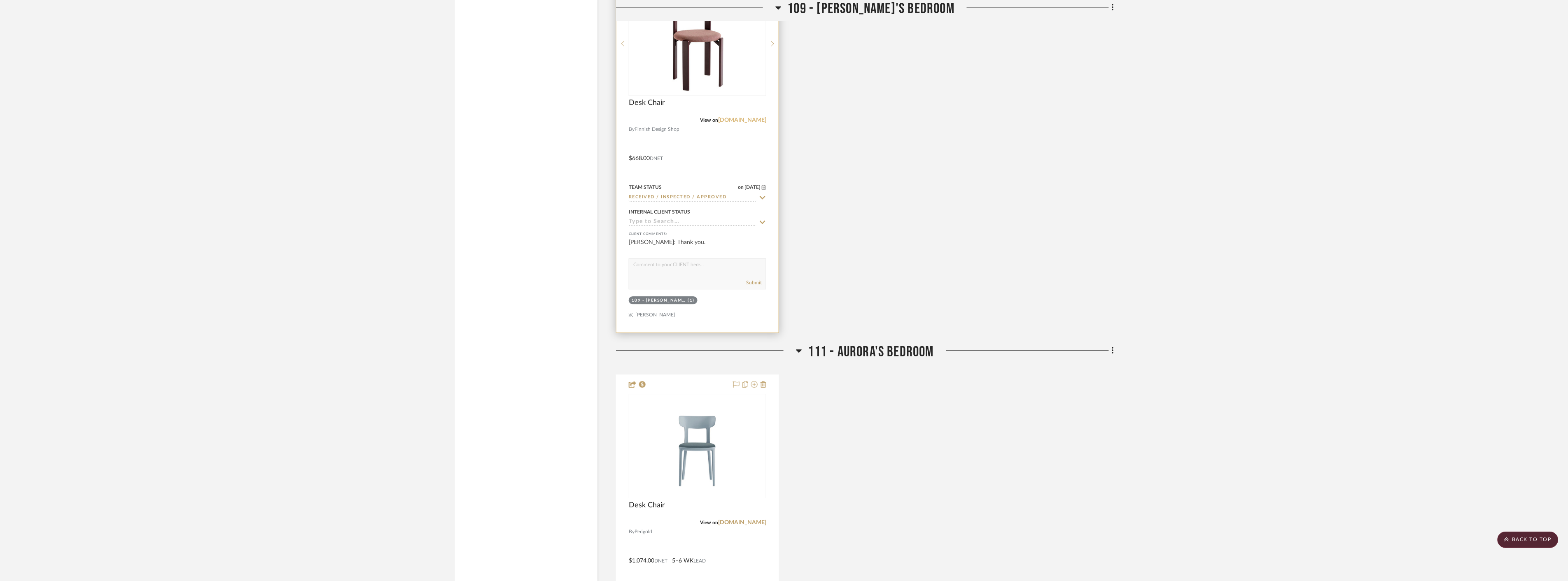
scroll to position [1046, 0]
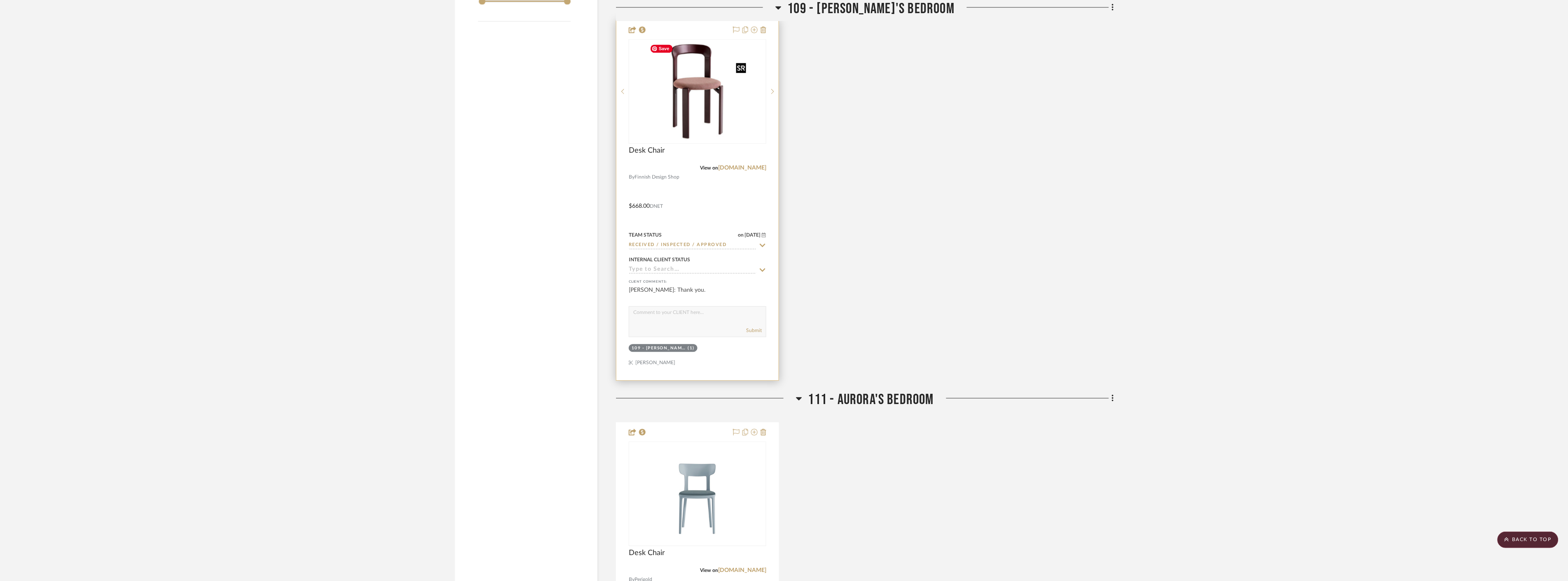
click at [0, 0] on img at bounding box center [0, 0] width 0 height 0
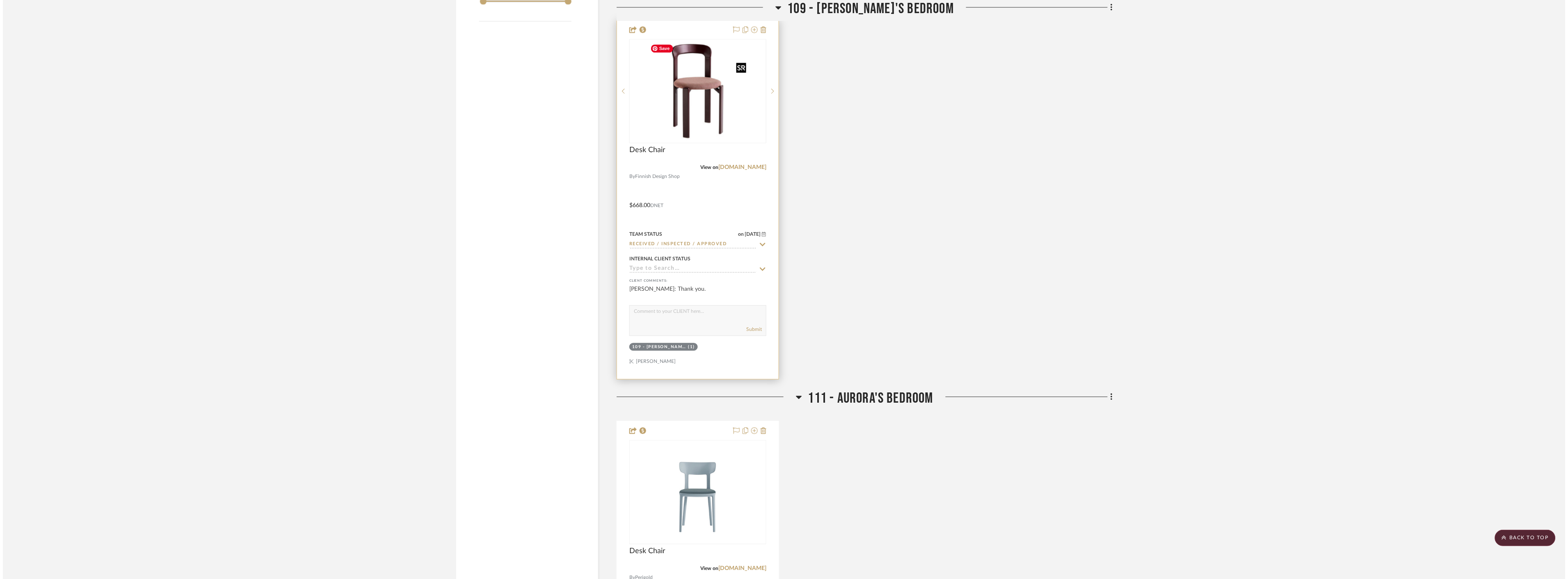
scroll to position [0, 0]
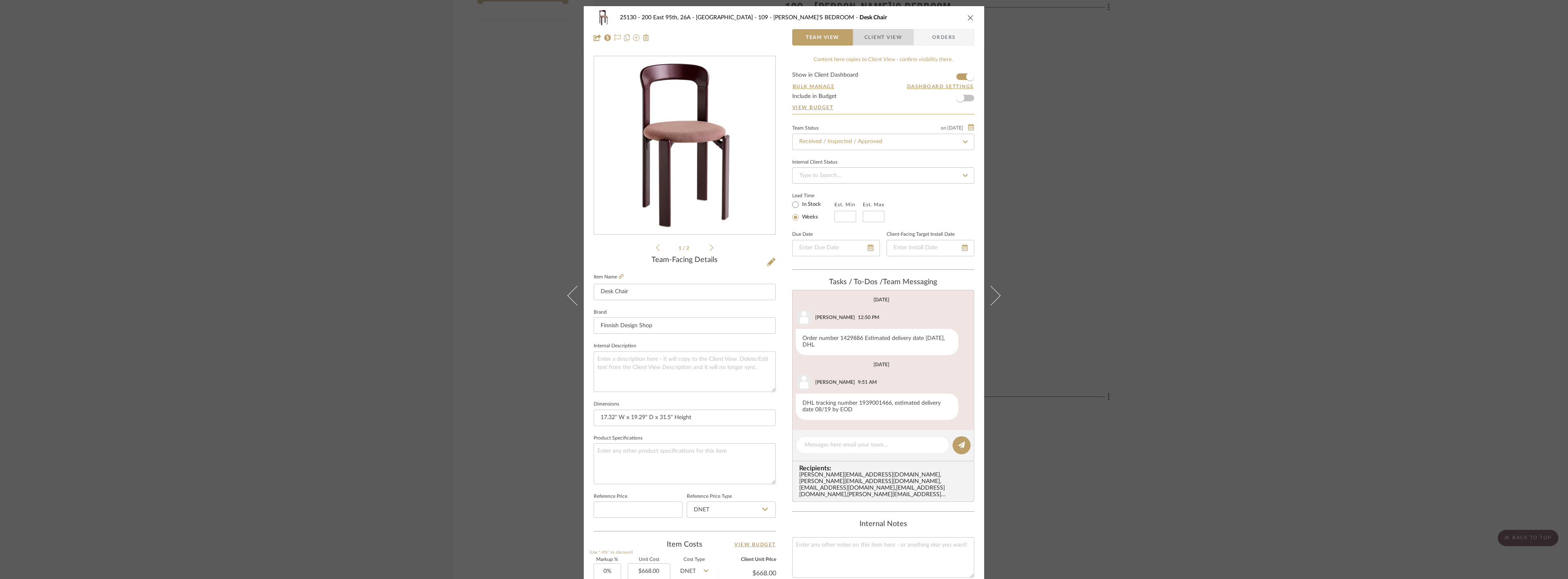
click at [875, 36] on span "Client View" at bounding box center [883, 37] width 38 height 16
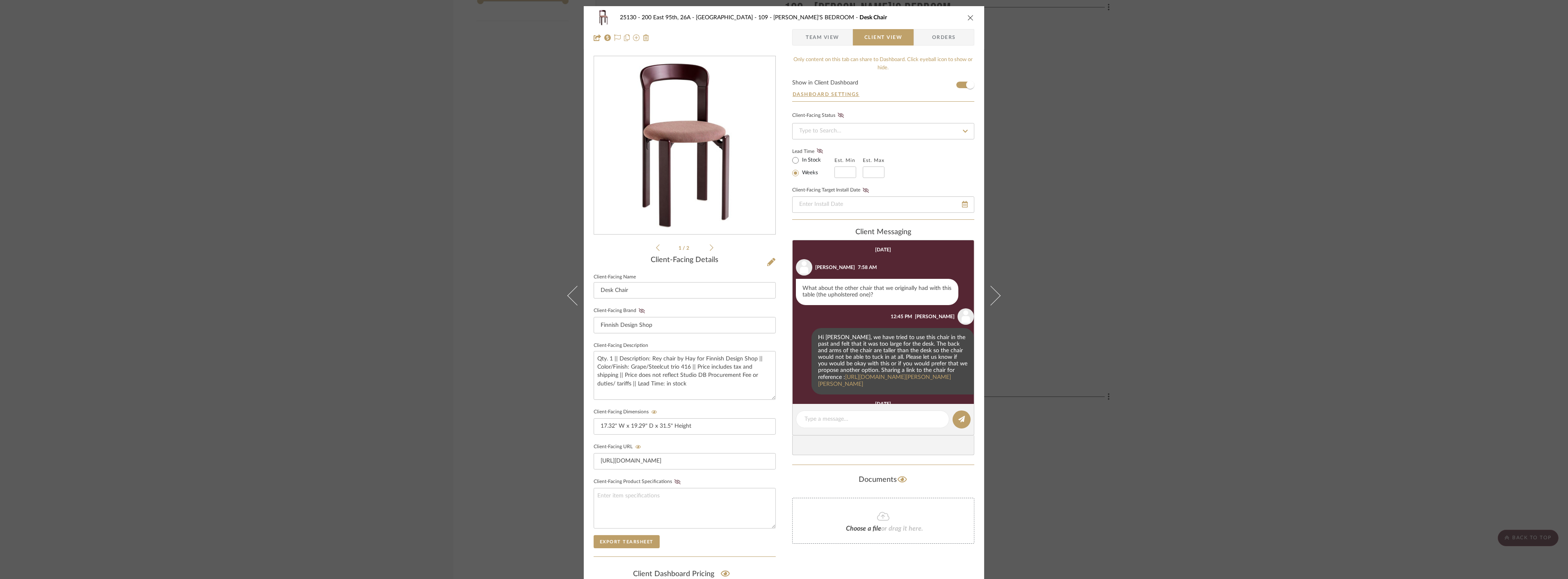
scroll to position [242, 0]
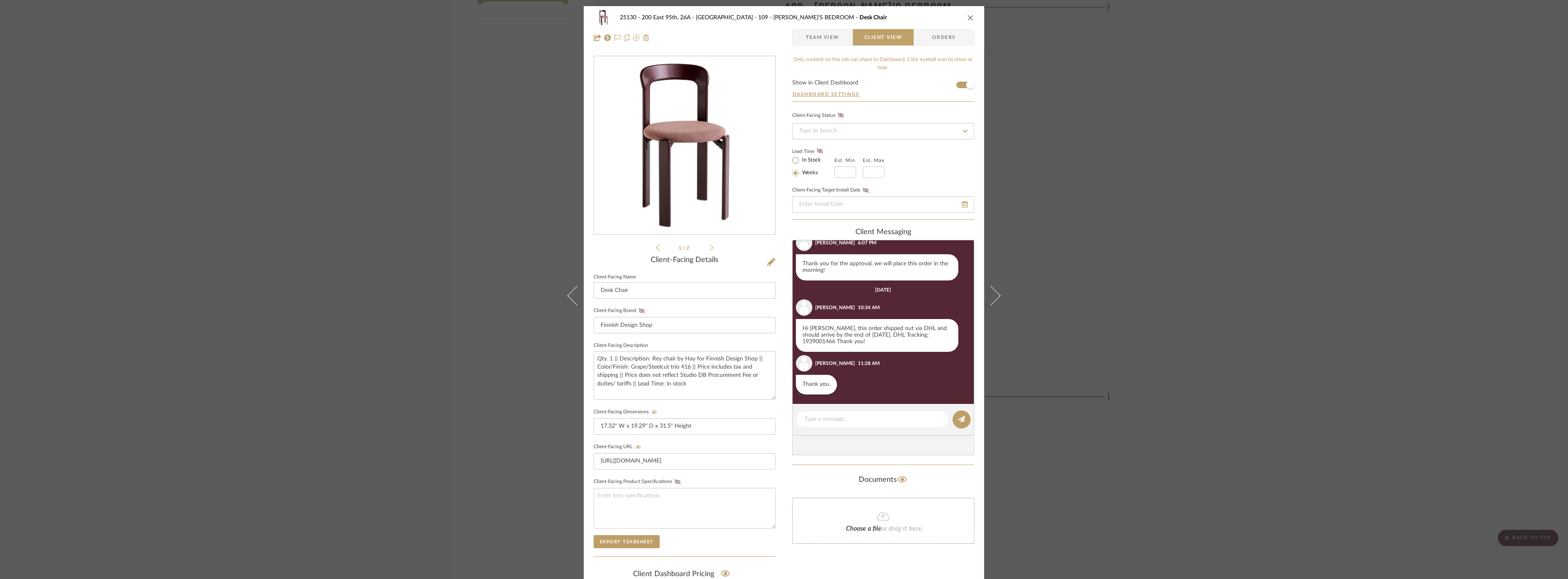
click at [1161, 185] on div "25130 - 200 East 95th, 26A - Kosheleva 109 - [PERSON_NAME]'S BEDROOM Desk Chair…" at bounding box center [784, 290] width 1568 height 579
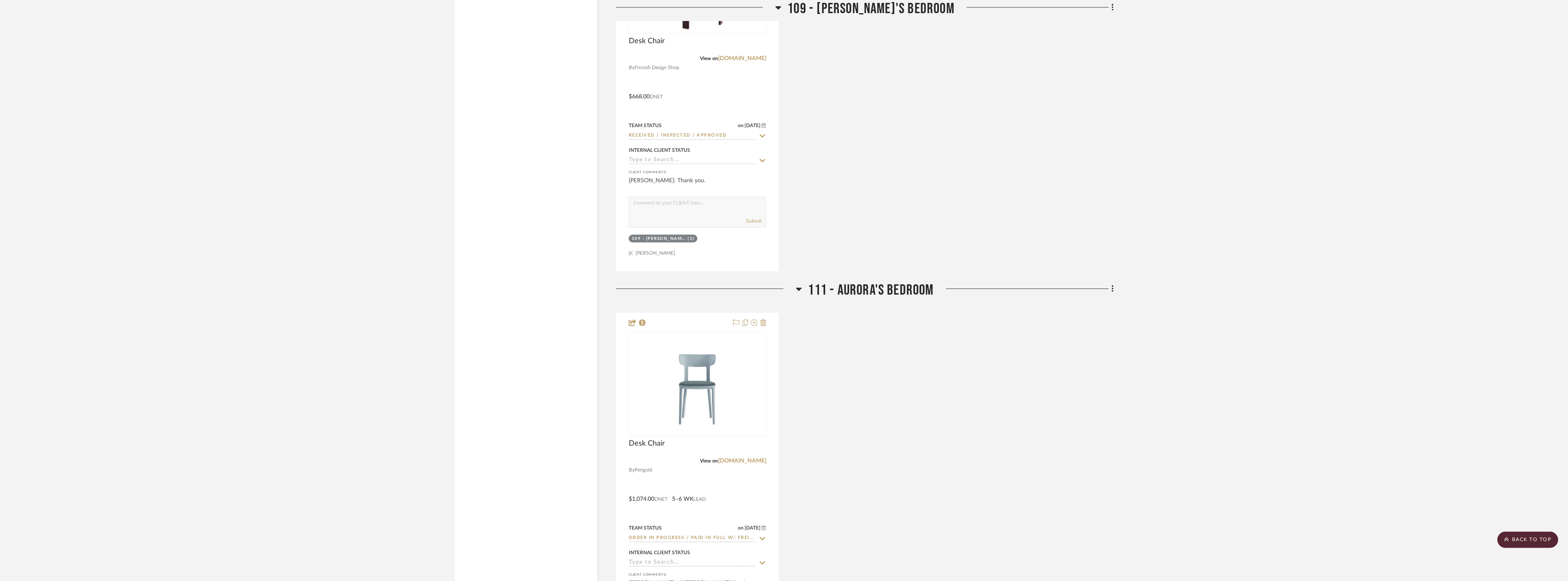
scroll to position [1229, 0]
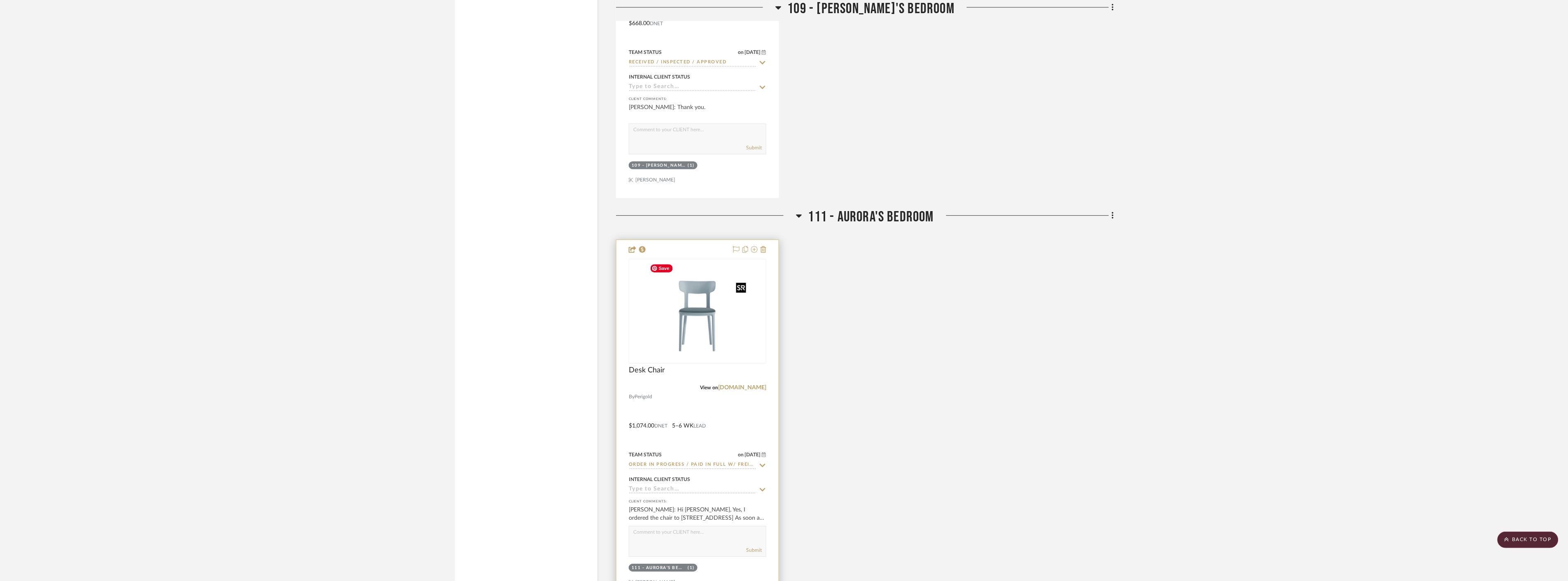
click at [0, 0] on img at bounding box center [0, 0] width 0 height 0
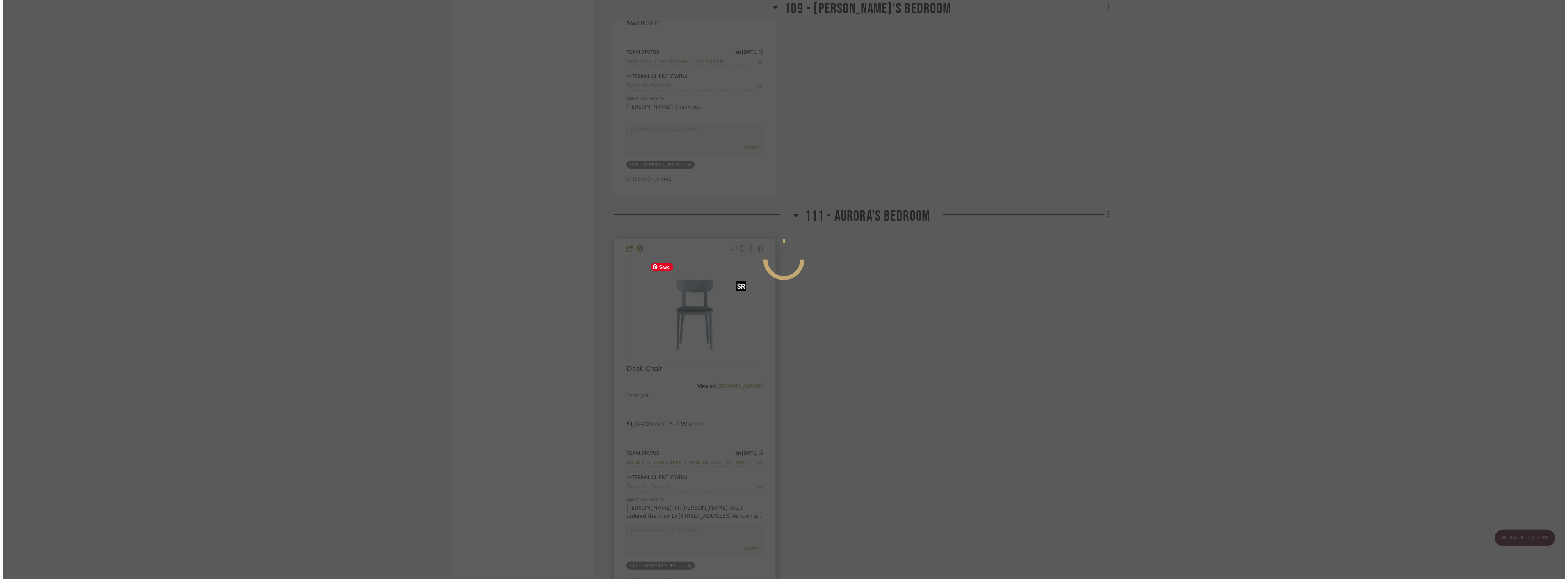
scroll to position [0, 0]
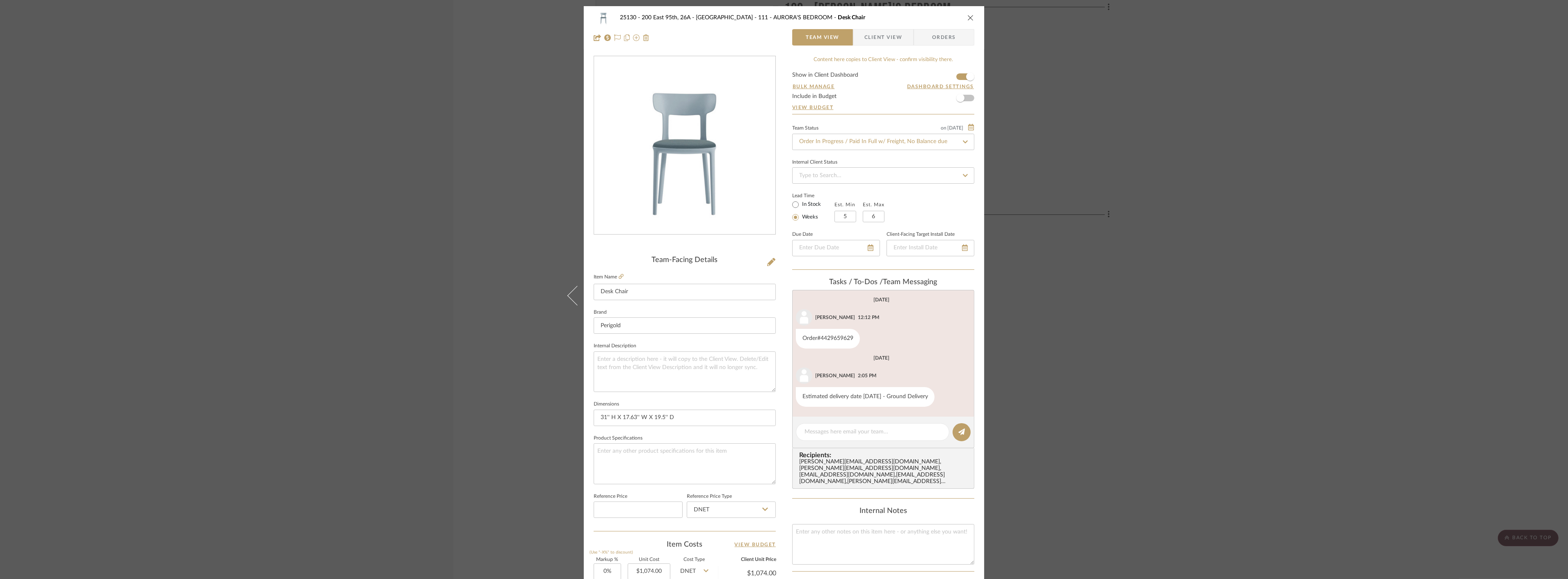
click at [891, 38] on span "Client View" at bounding box center [883, 37] width 38 height 16
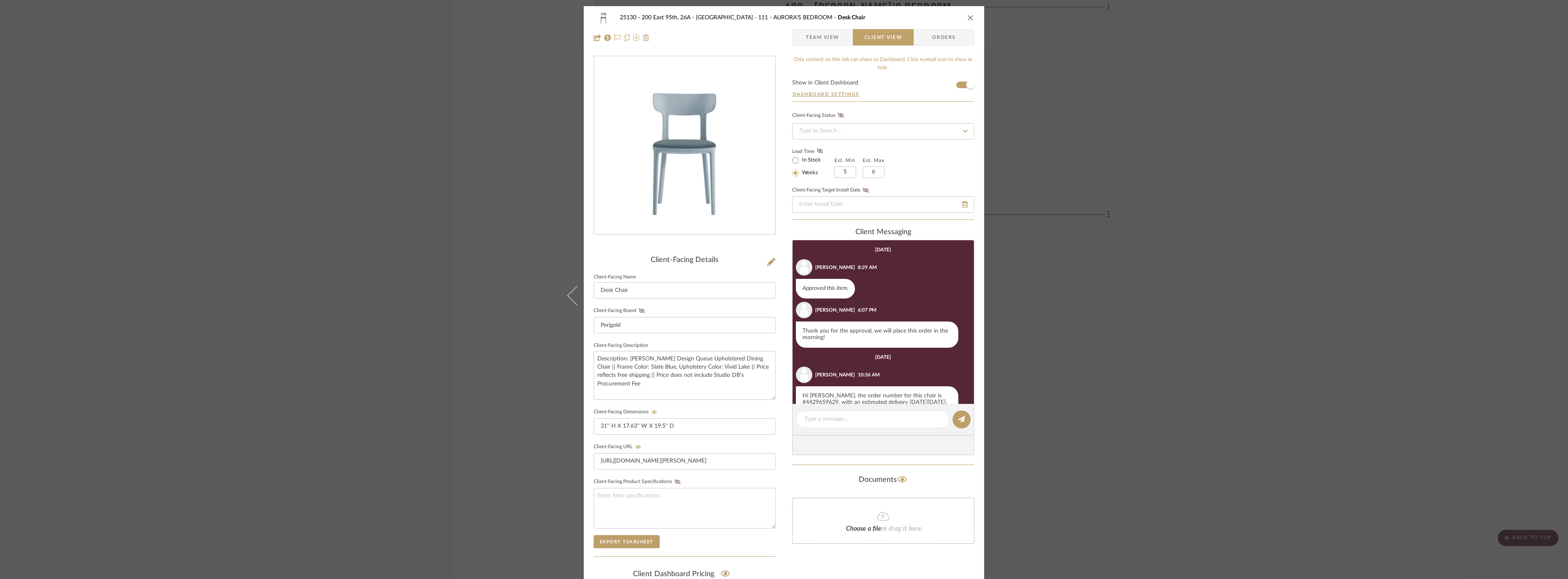
scroll to position [129, 0]
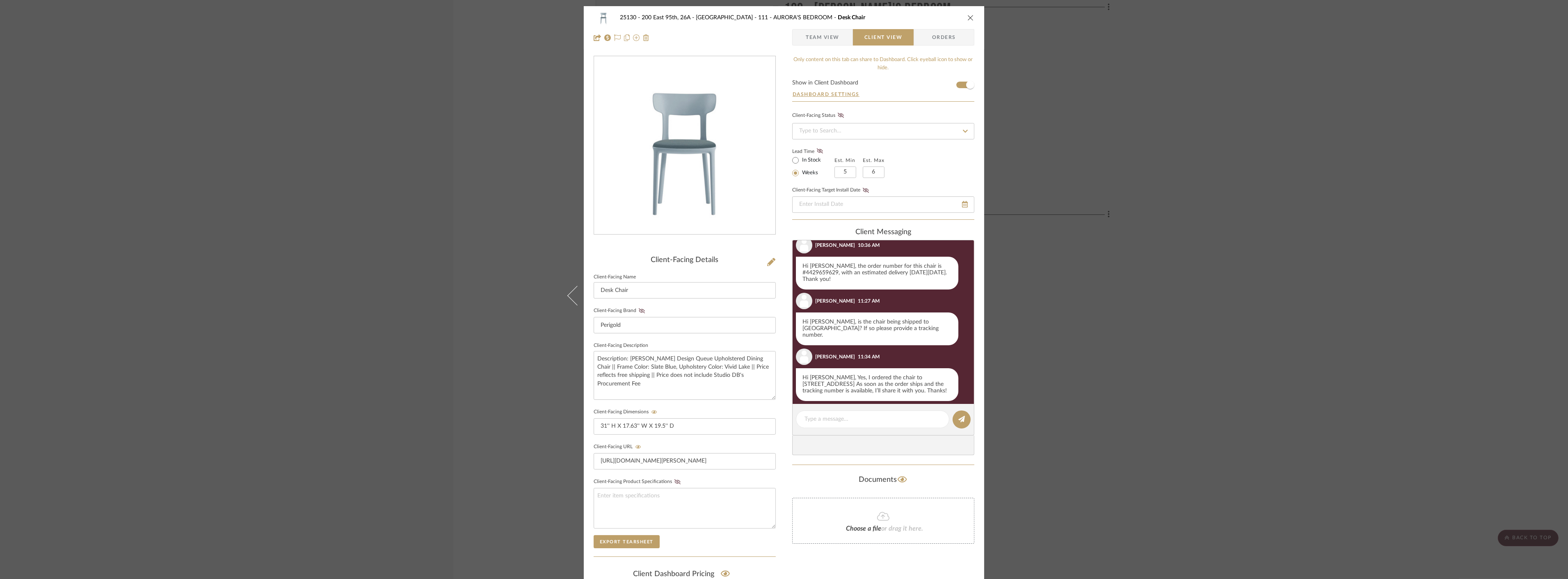
click at [1184, 228] on div "25130 - 200 East 95th, 26A - Kosheleva 111 - AURORA'S BEDROOM Desk Chair Team V…" at bounding box center [784, 290] width 1568 height 579
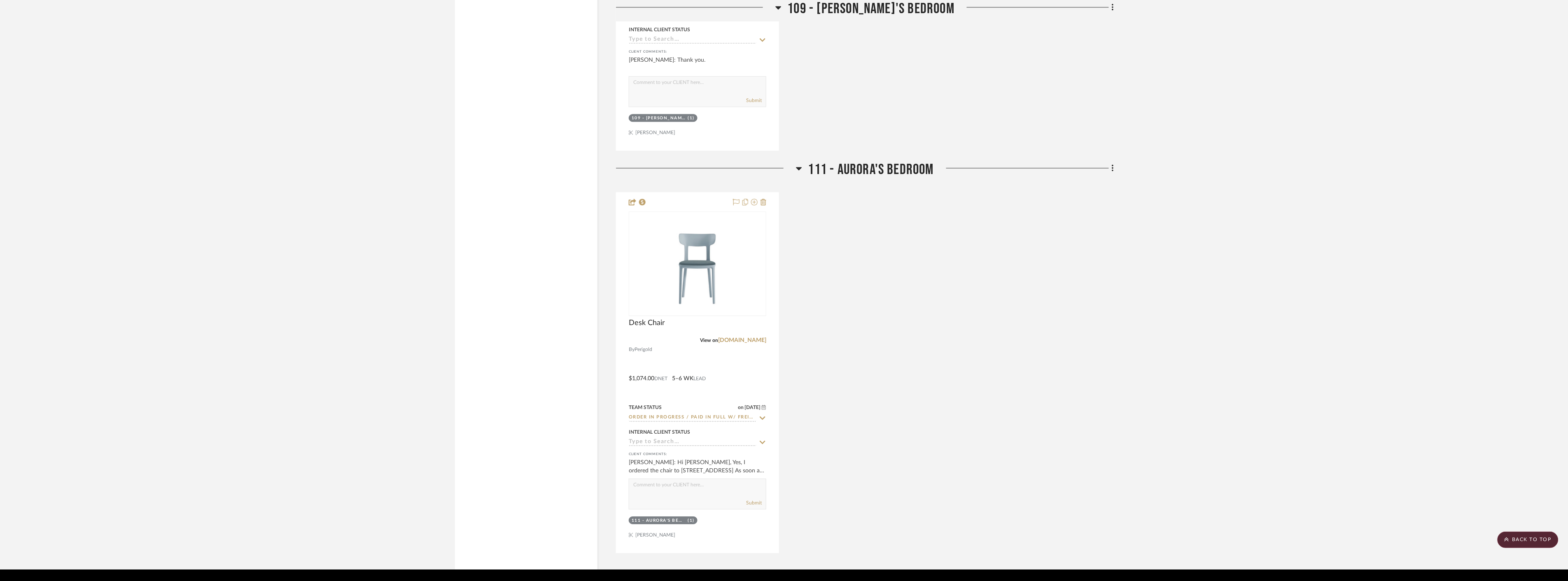
scroll to position [1302, 0]
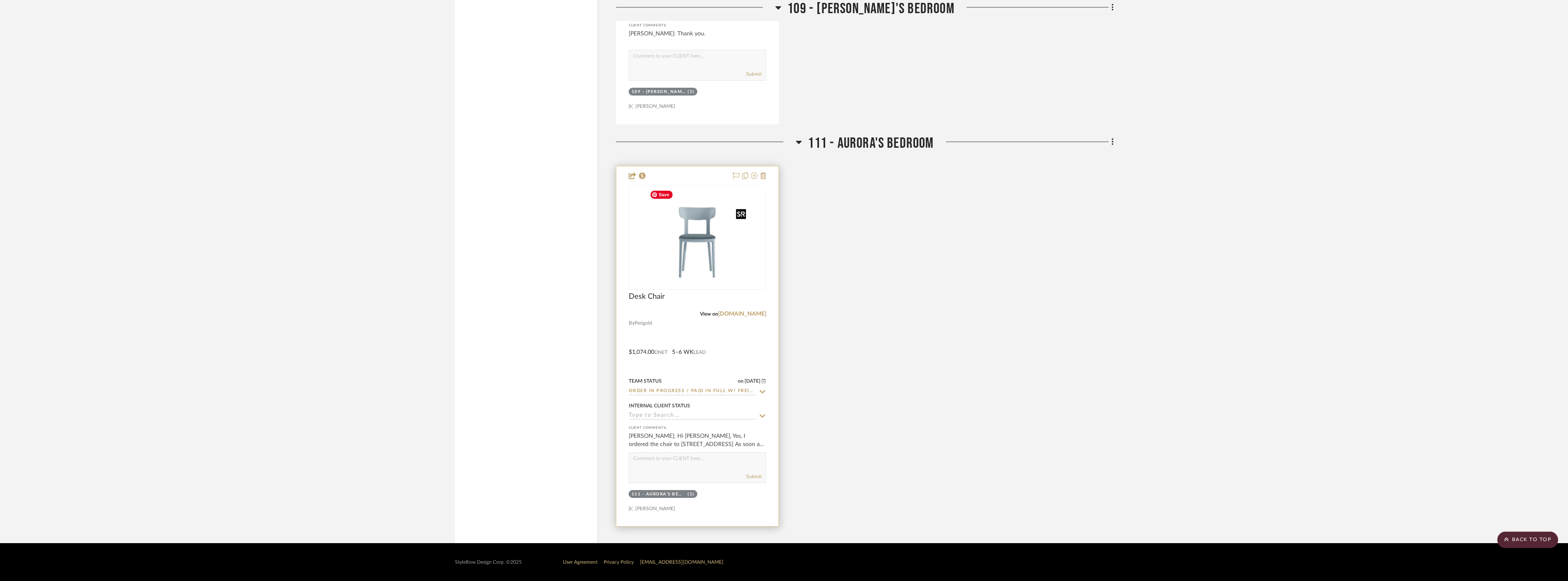
click at [723, 234] on img "0" at bounding box center [698, 238] width 103 height 103
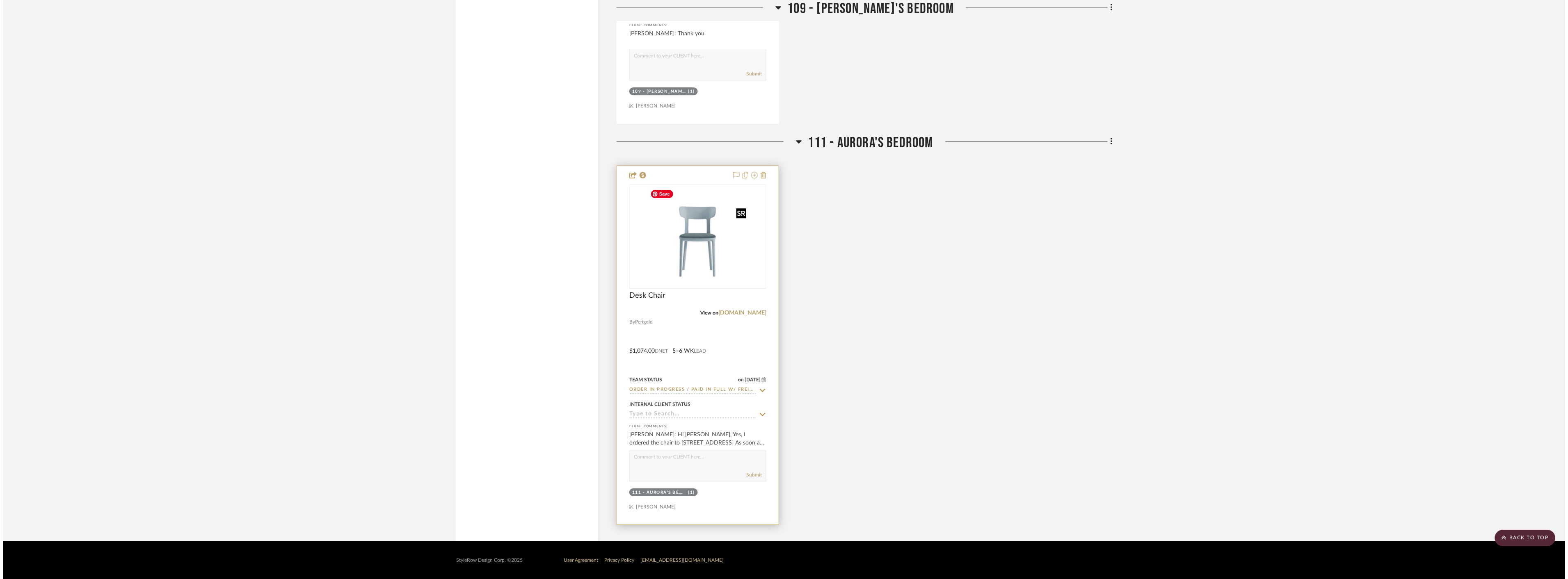
scroll to position [0, 0]
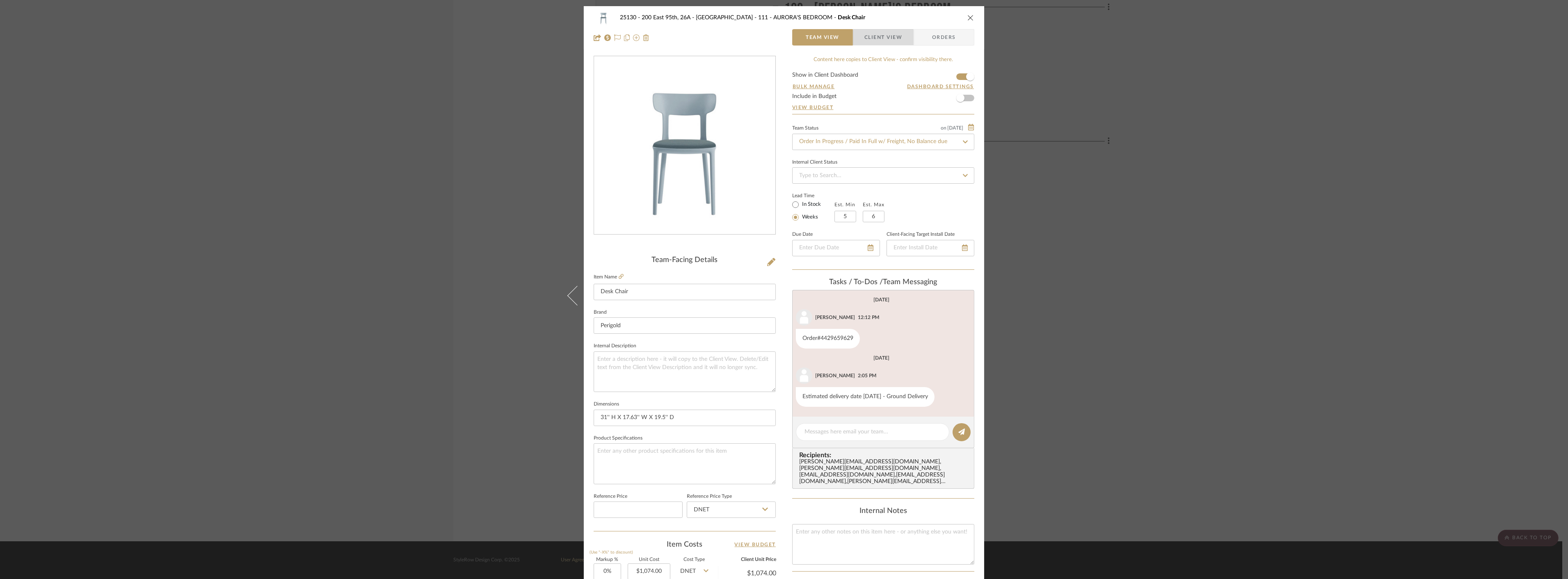
click at [895, 43] on span "Client View" at bounding box center [883, 37] width 38 height 16
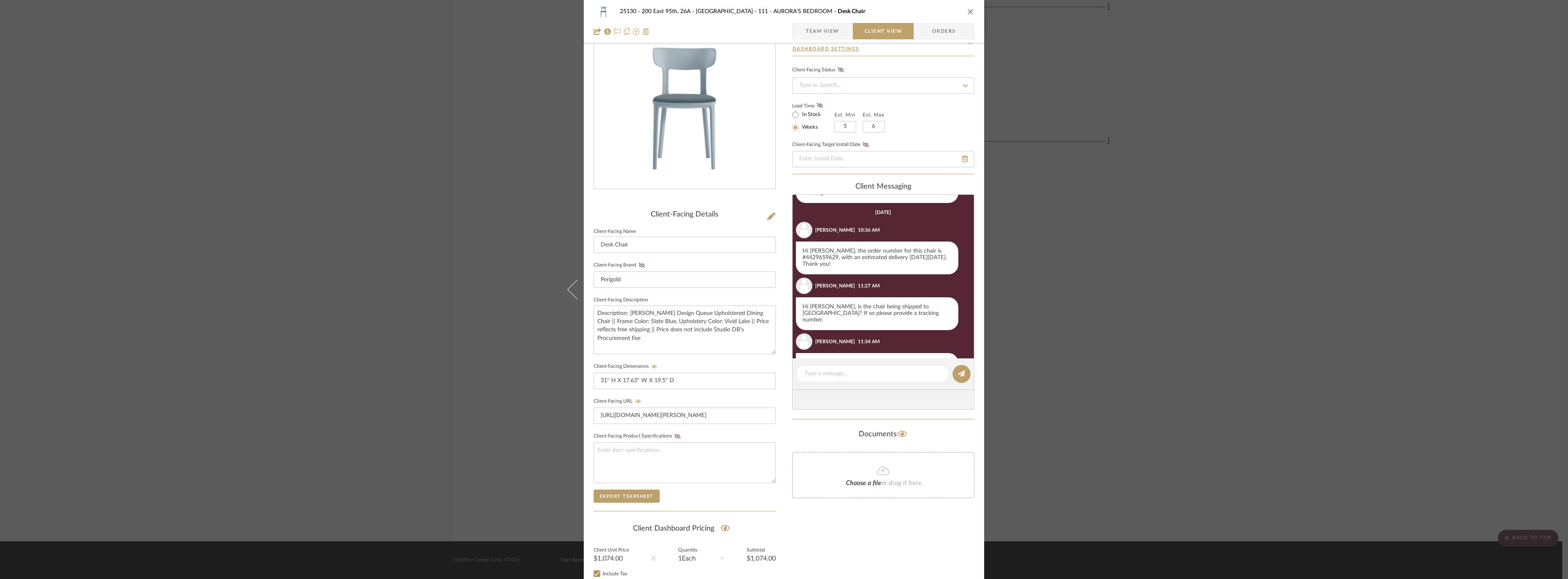
scroll to position [84, 0]
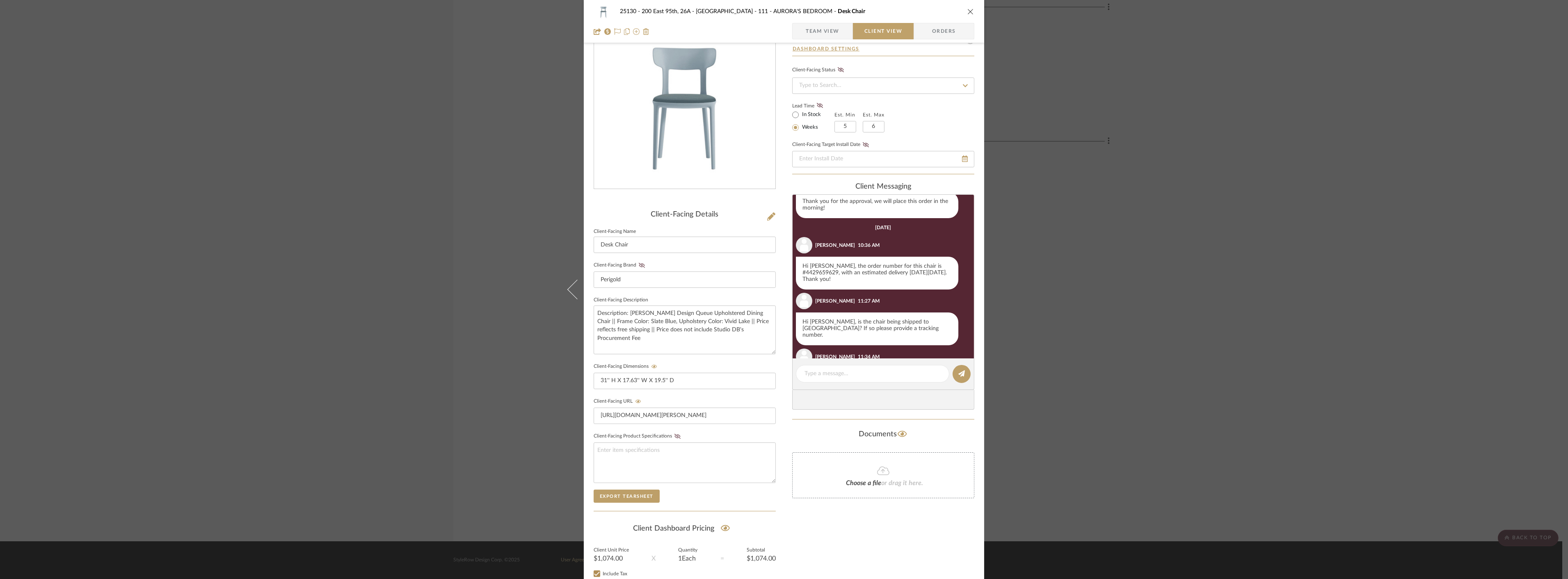
click at [827, 29] on span "Team View" at bounding box center [822, 31] width 34 height 16
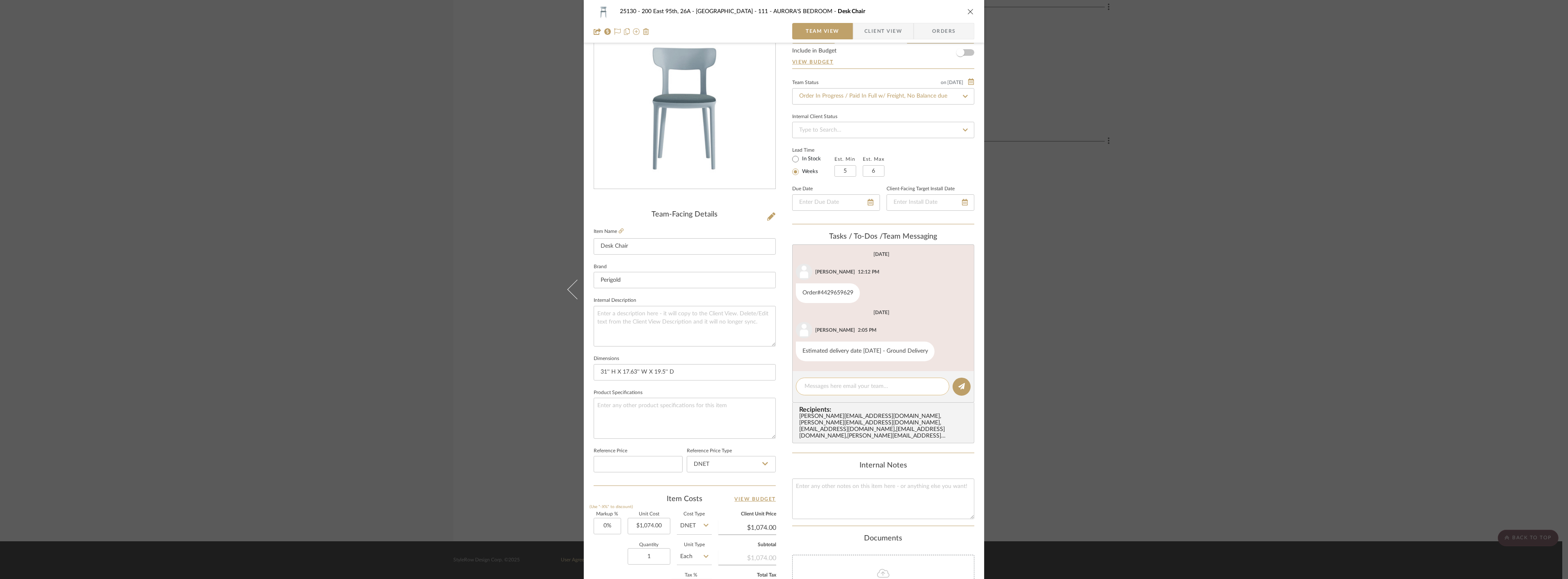
click at [827, 390] on textarea at bounding box center [872, 387] width 136 height 9
type textarea "H"
type textarea "Anela, do we have tracking for this?"
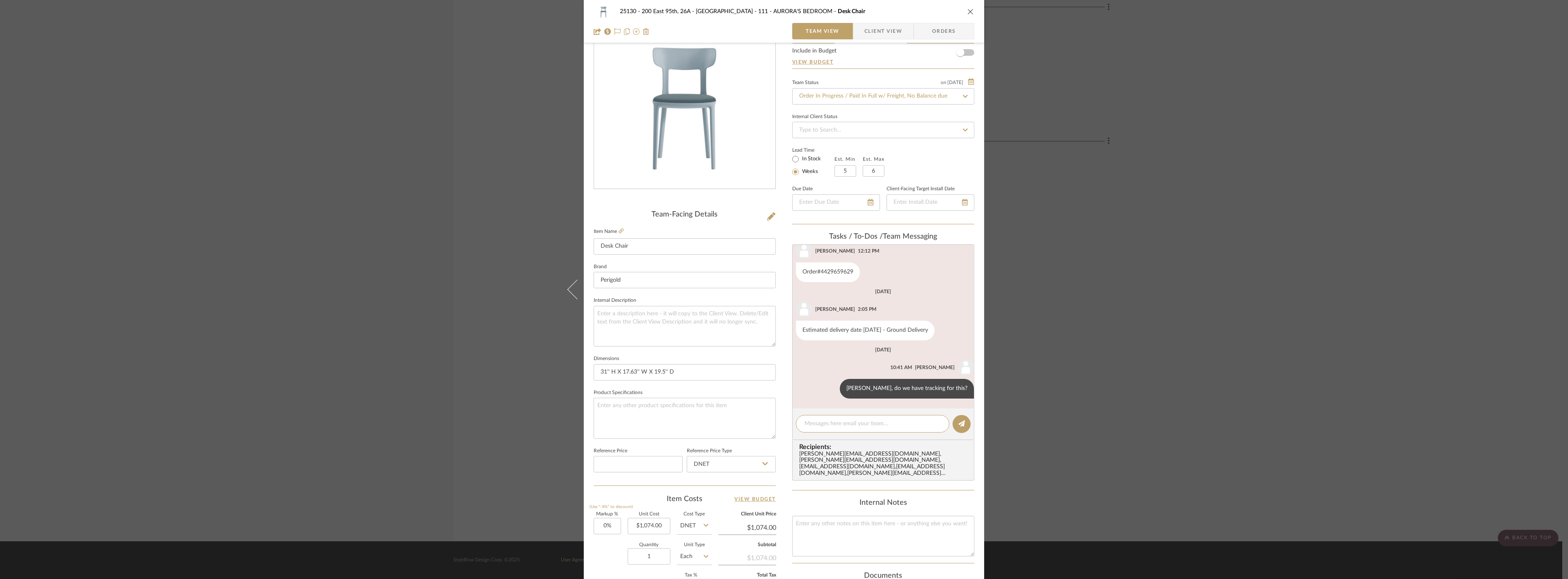
click at [1249, 282] on div "25130 - 200 East 95th, 26A - Kosheleva 111 - AURORA'S BEDROOM Desk Chair Team V…" at bounding box center [784, 290] width 1568 height 579
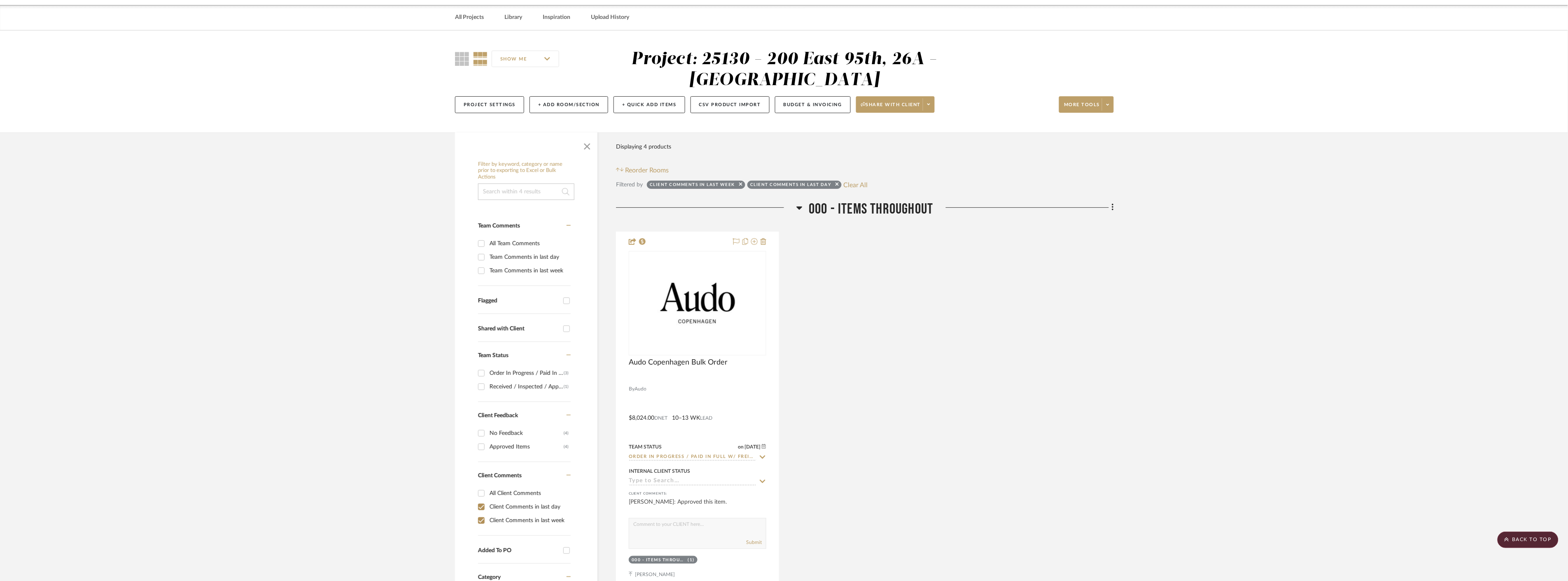
scroll to position [0, 0]
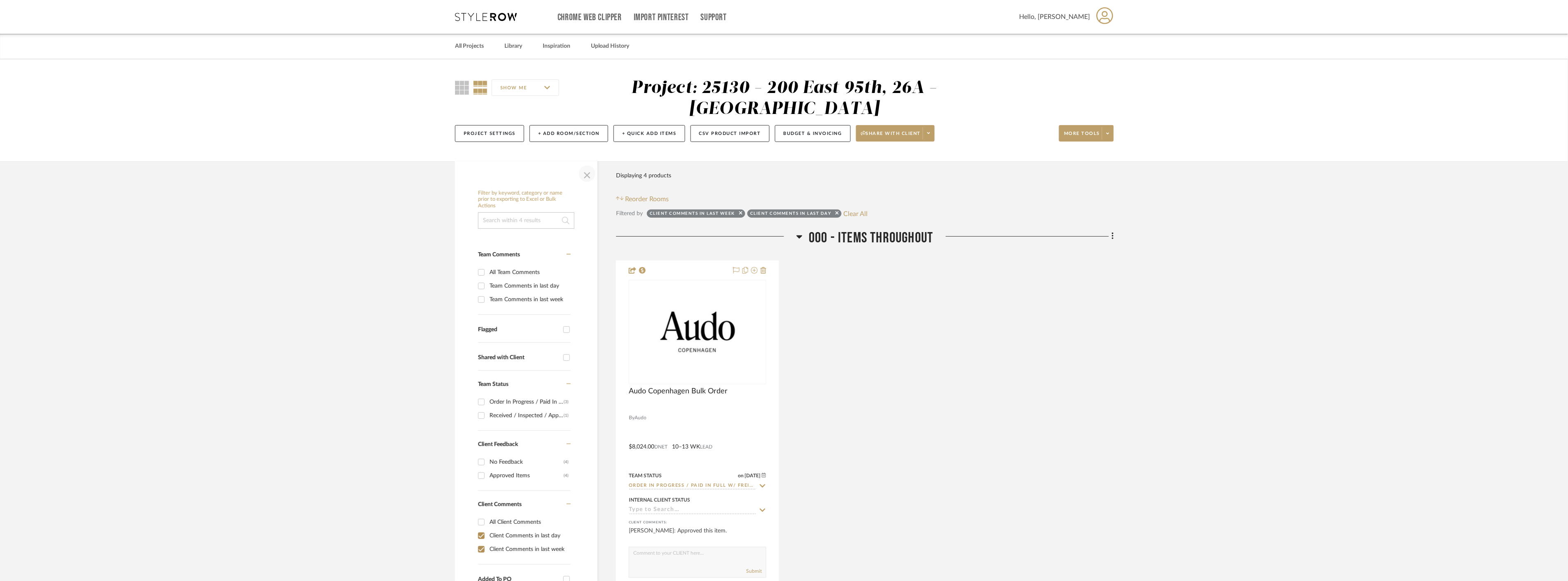
click at [587, 177] on span "button" at bounding box center [587, 173] width 20 height 20
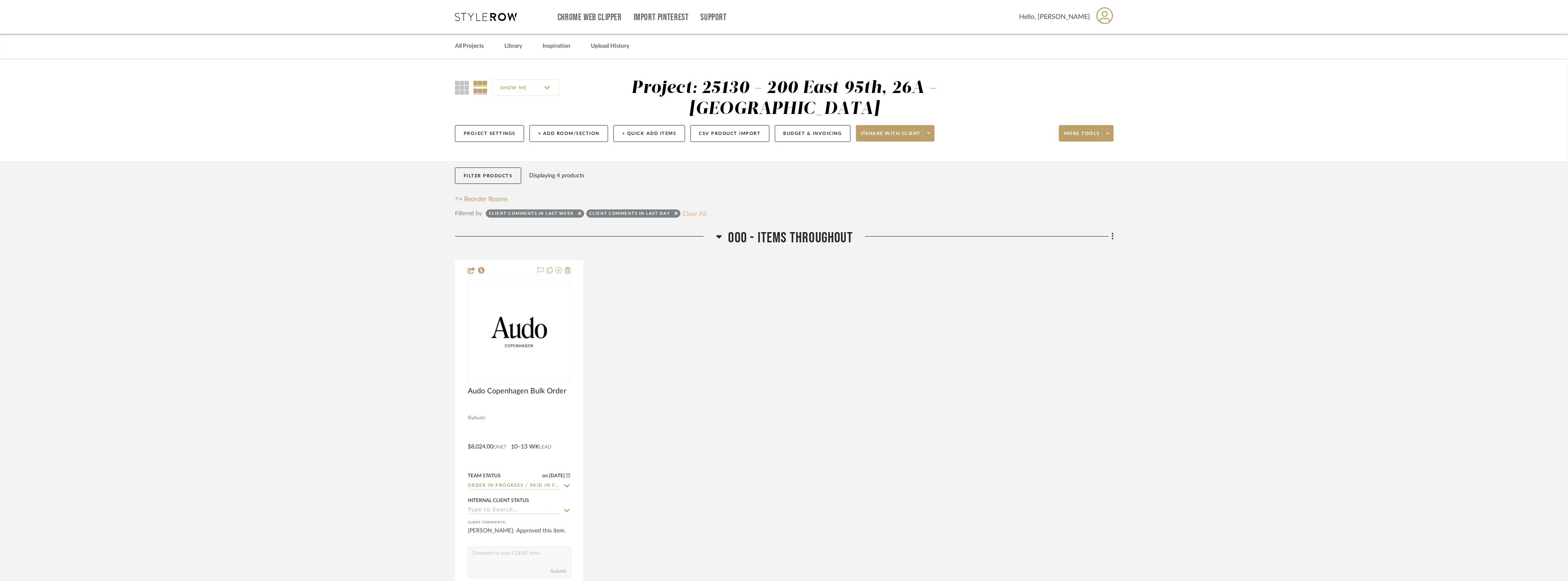
click at [700, 213] on button "Clear All" at bounding box center [695, 213] width 25 height 10
checkbox input "false"
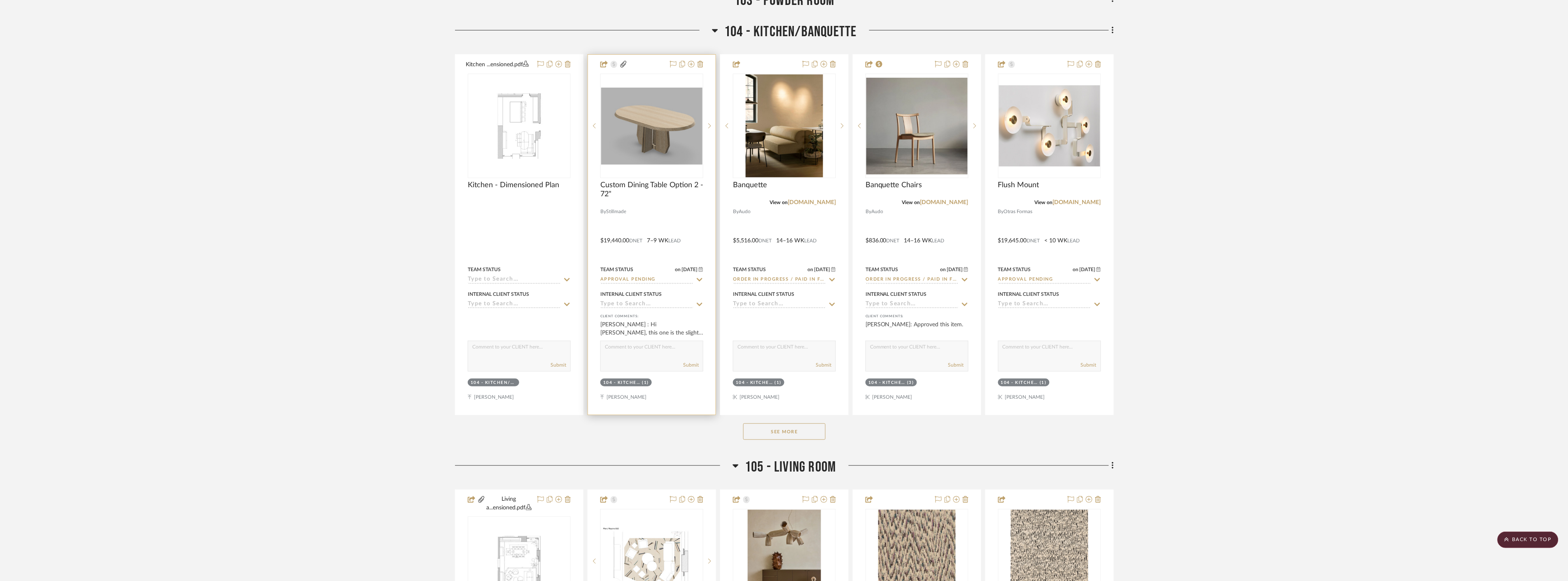
scroll to position [1966, 0]
click at [680, 147] on img "0" at bounding box center [651, 125] width 101 height 77
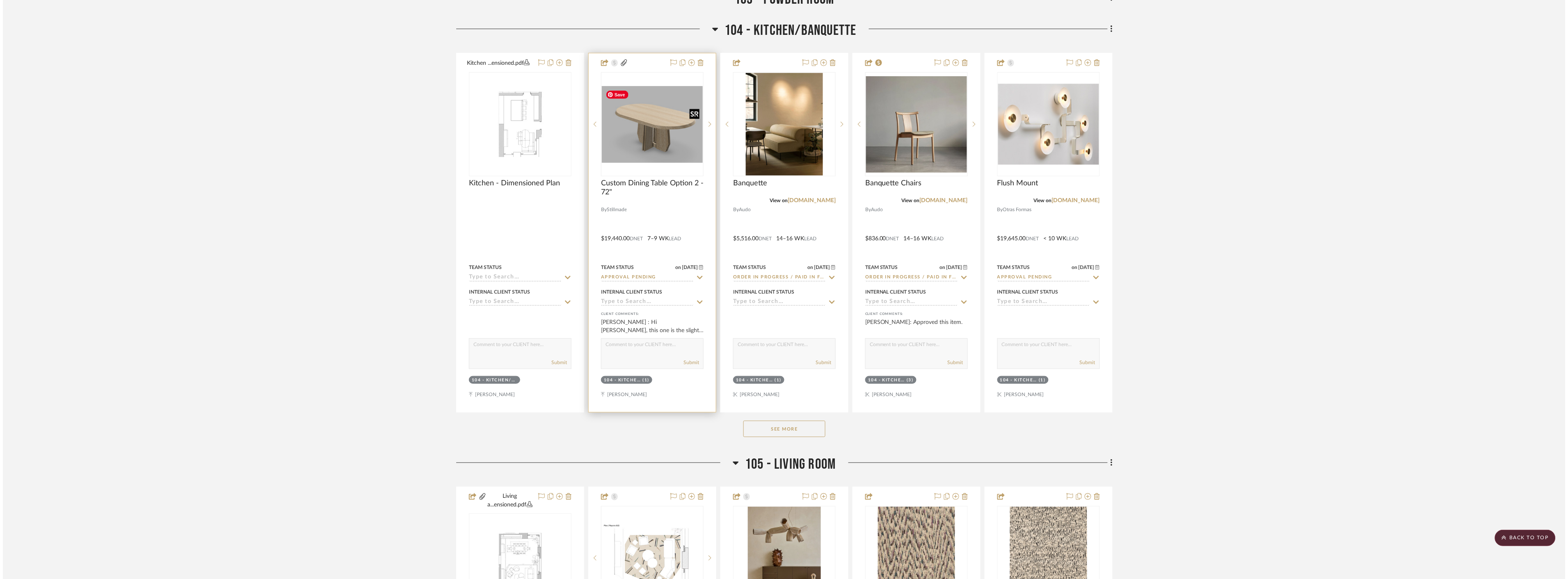
scroll to position [0, 0]
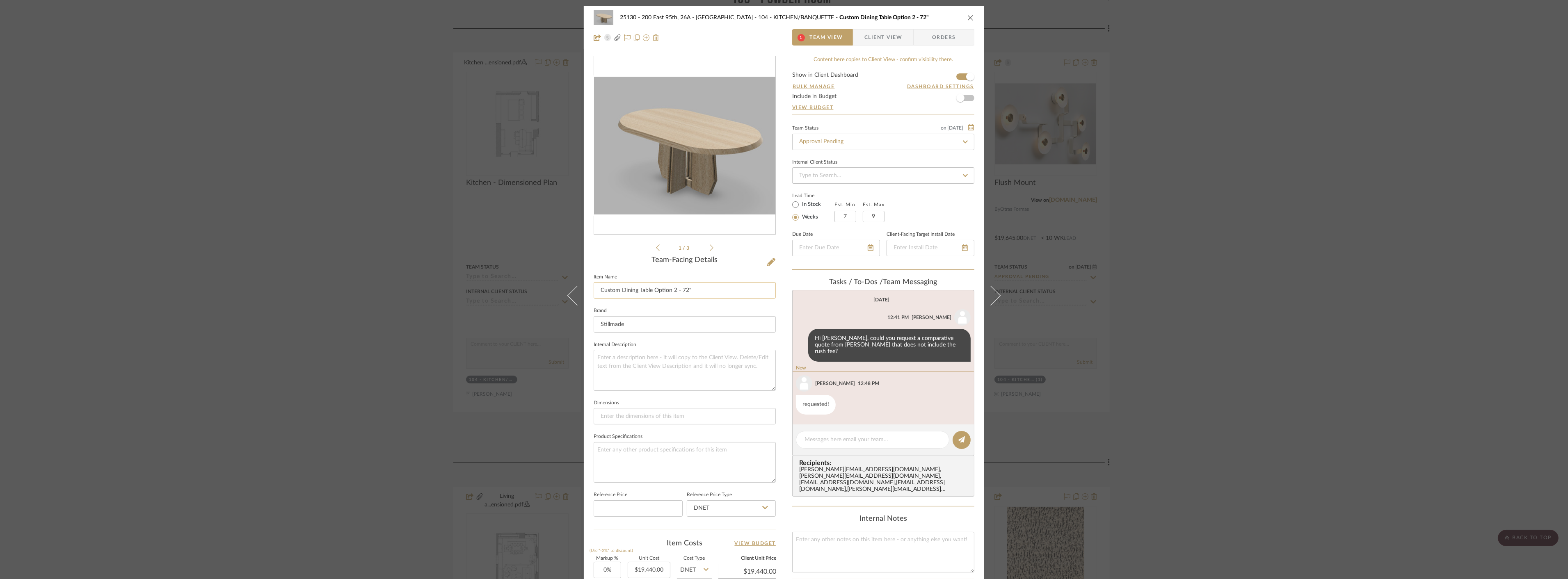
click at [717, 290] on input "Custom Dining Table Option 2 - 72"" at bounding box center [685, 290] width 182 height 16
type input "Custom Dining Table Option 2 - 72" (Rush Order)"
click at [779, 404] on div "25130 - 200 East 95th, 26A - Kosheleva 104 - KITCHEN/BANQUETTE Custom Dining Ta…" at bounding box center [784, 384] width 400 height 756
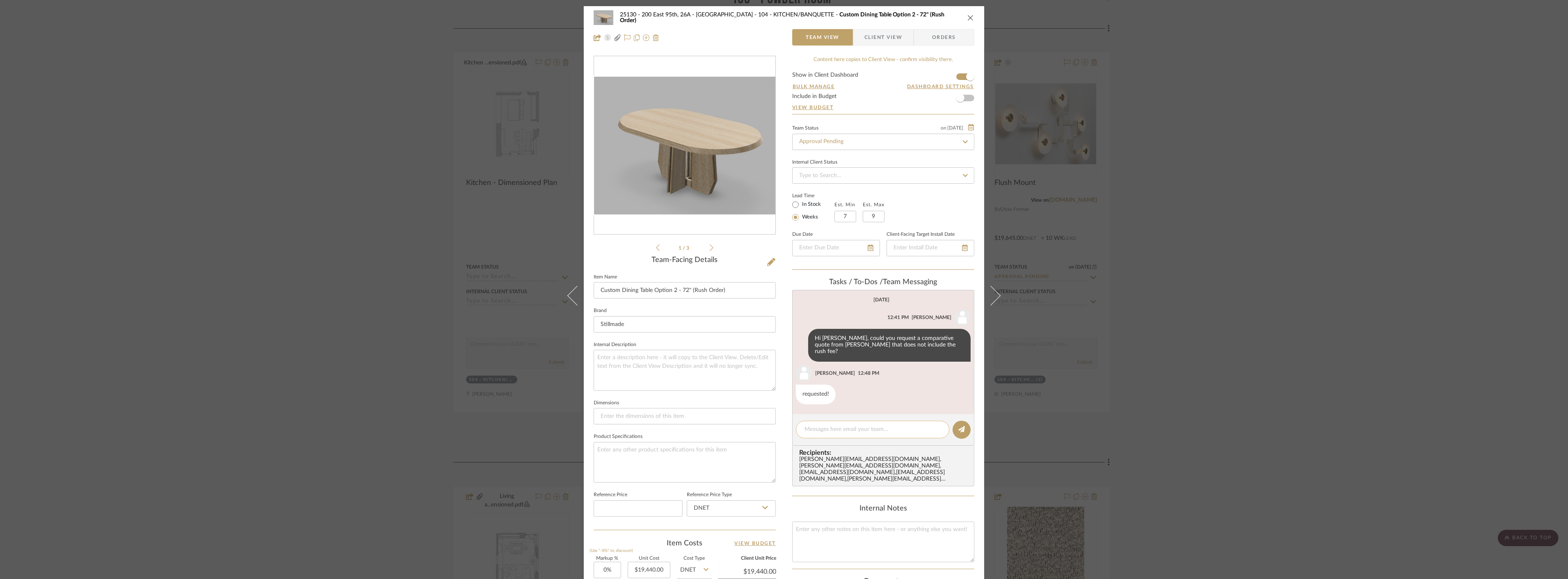
click at [834, 425] on textarea at bounding box center [872, 429] width 136 height 9
type textarea "Thanks! Please add a separate tile for the table with the standard pricing minu…"
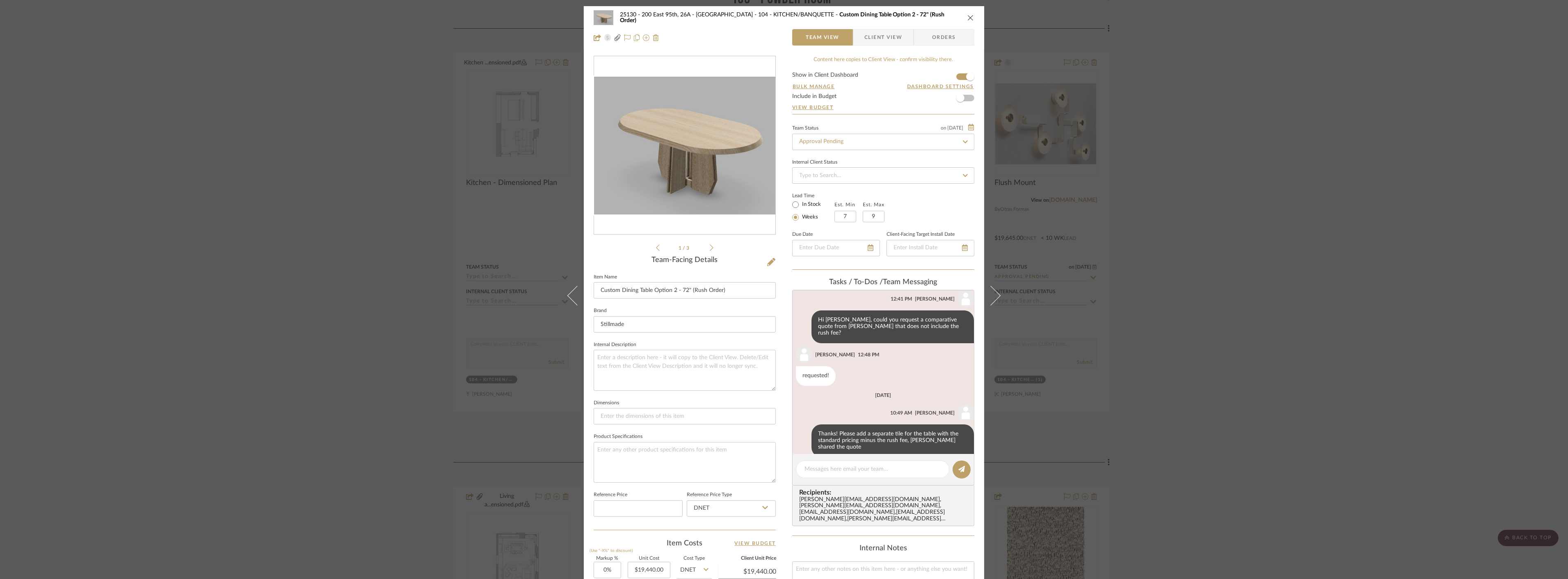
click at [1242, 169] on div "25130 - 200 East 95th, 26A - Kosheleva 104 - KITCHEN/BANQUETTE Custom Dining Ta…" at bounding box center [784, 290] width 1568 height 579
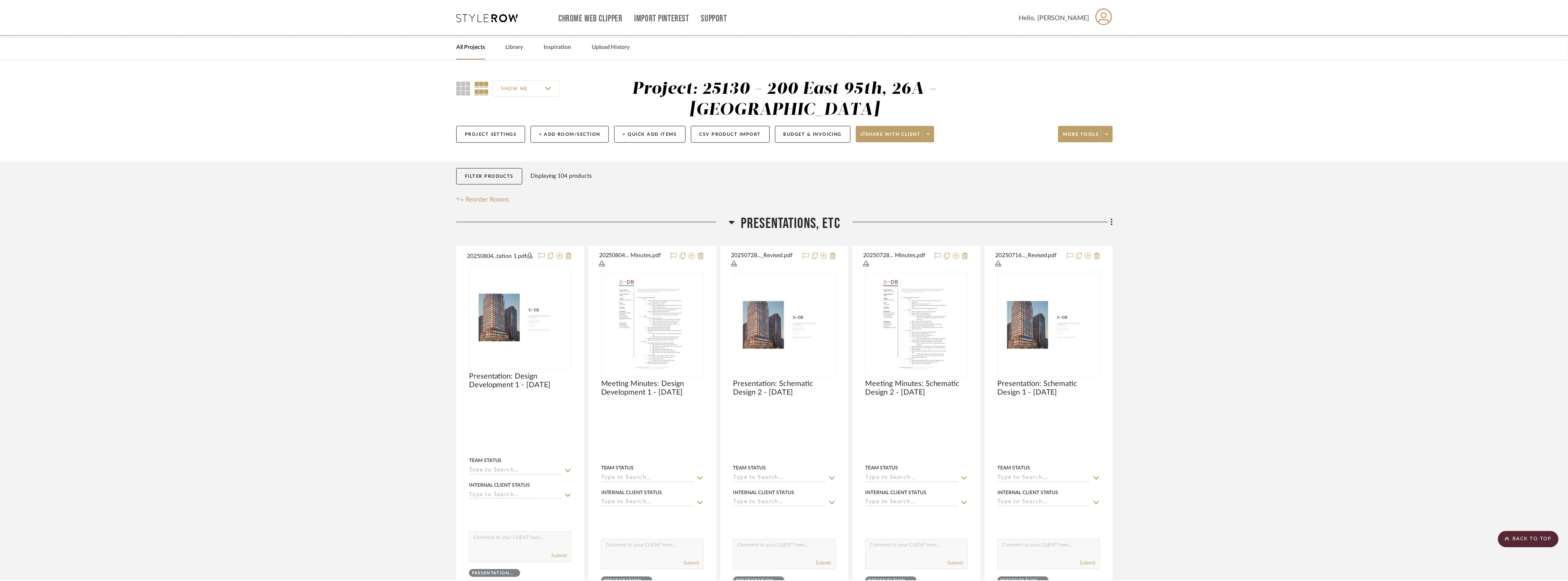
scroll to position [1966, 0]
